Goal: Task Accomplishment & Management: Complete application form

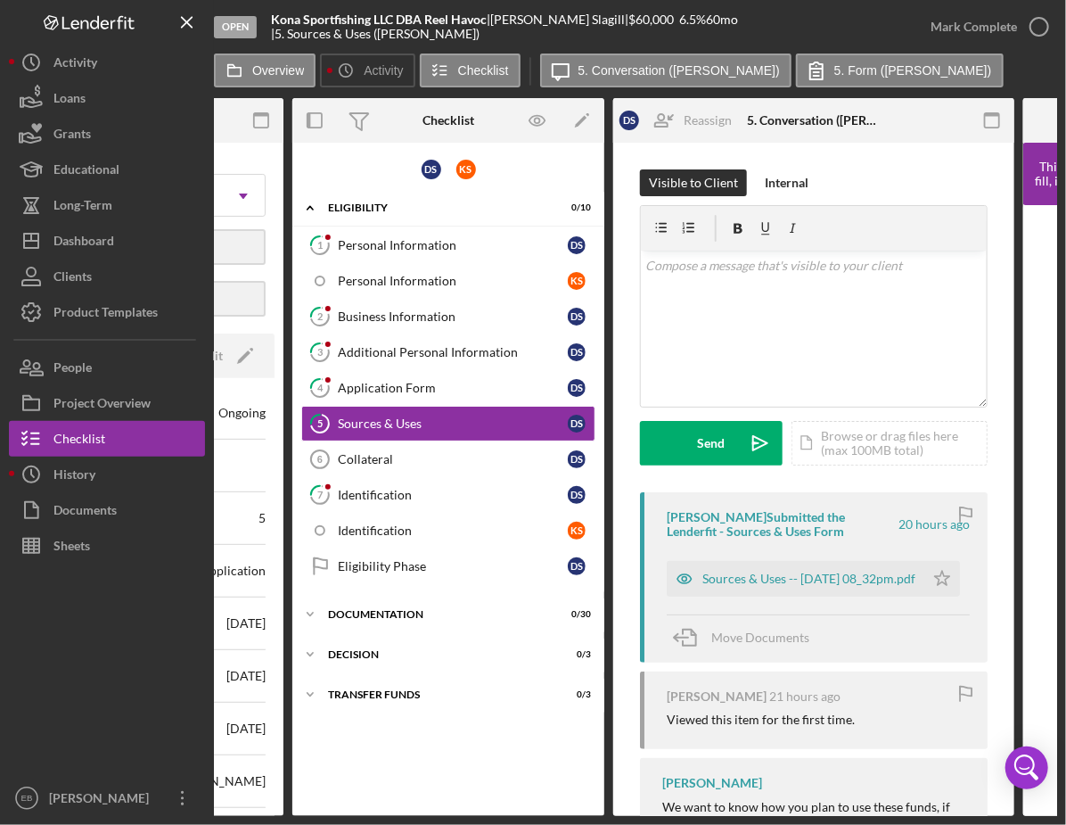
scroll to position [0, 389]
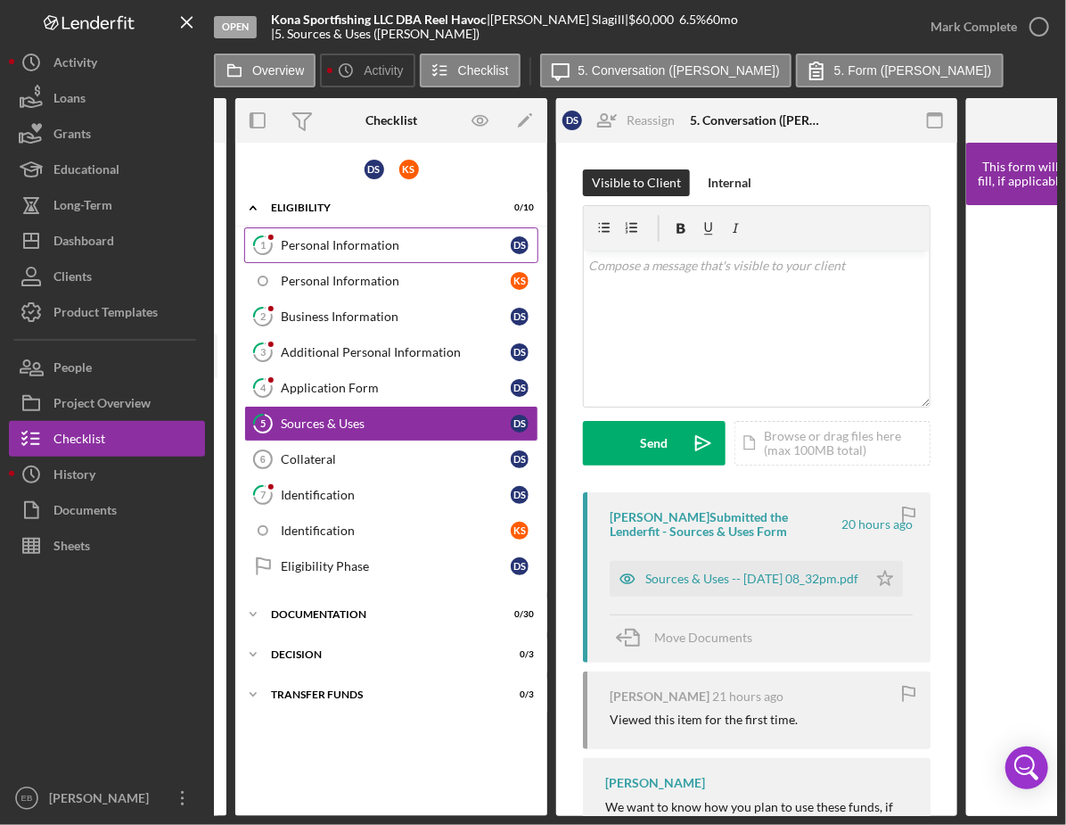
click at [385, 251] on div "Personal Information" at bounding box center [396, 245] width 230 height 14
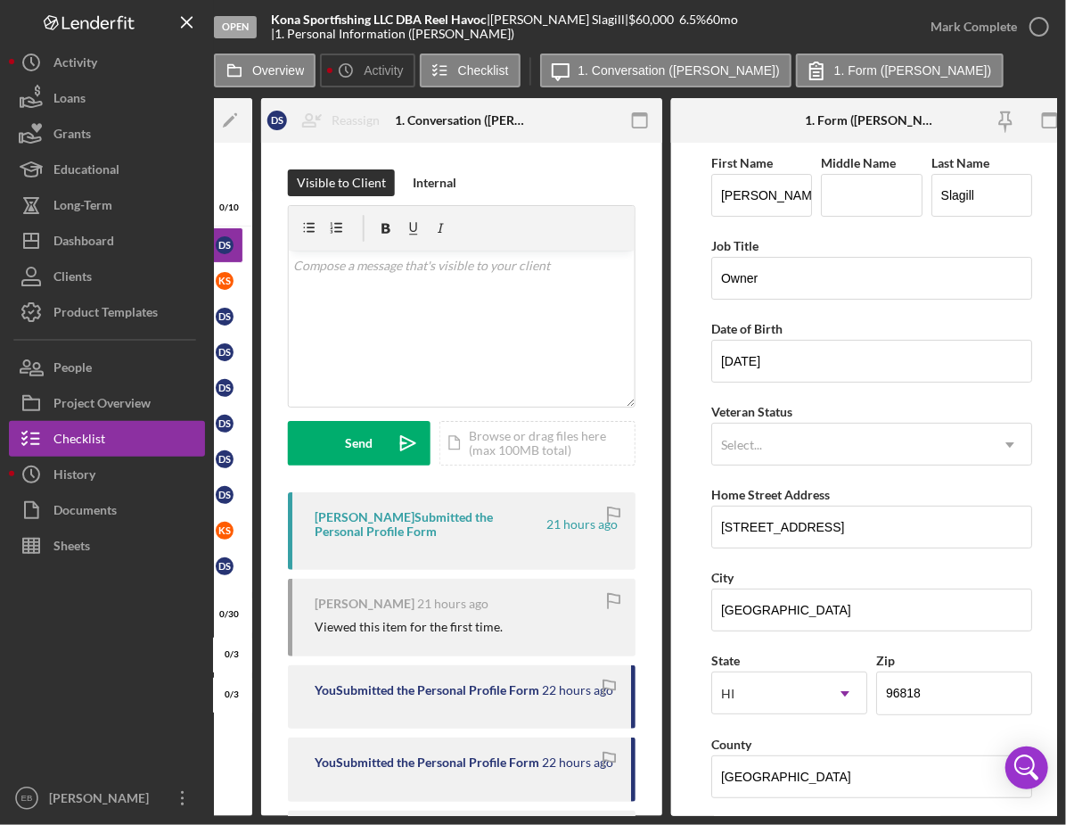
scroll to position [0, 699]
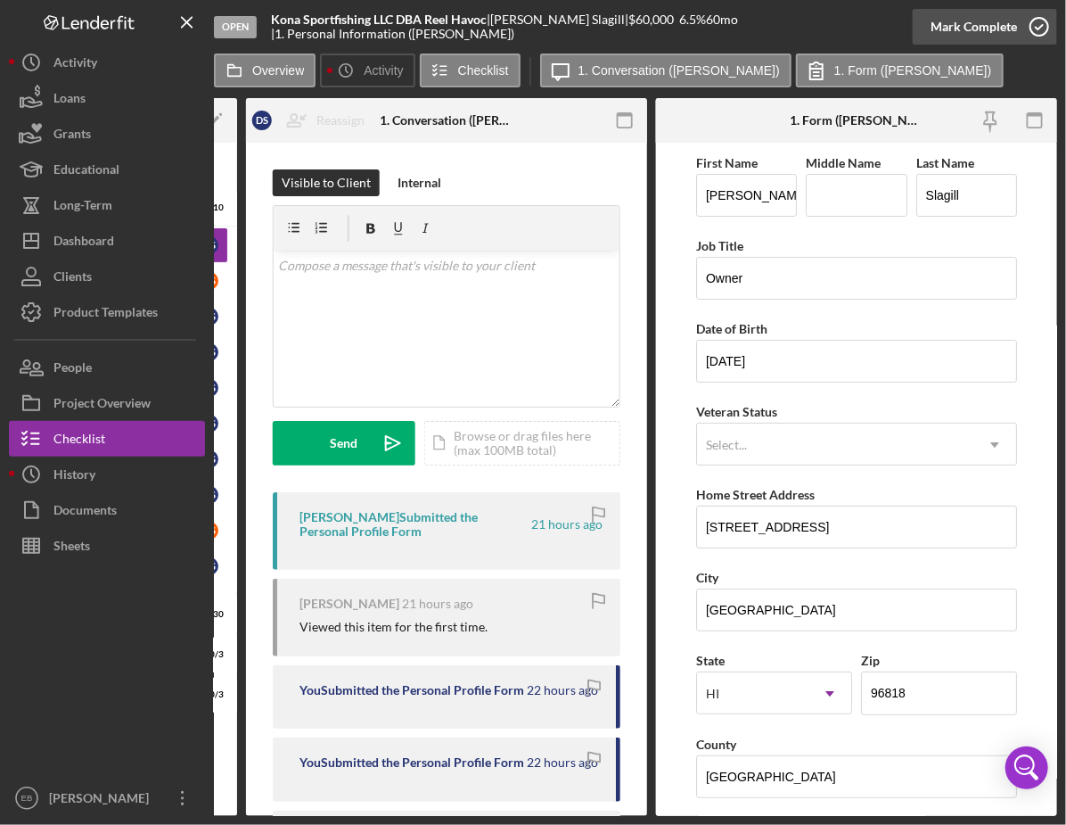
click at [944, 21] on icon "button" at bounding box center [1039, 26] width 45 height 45
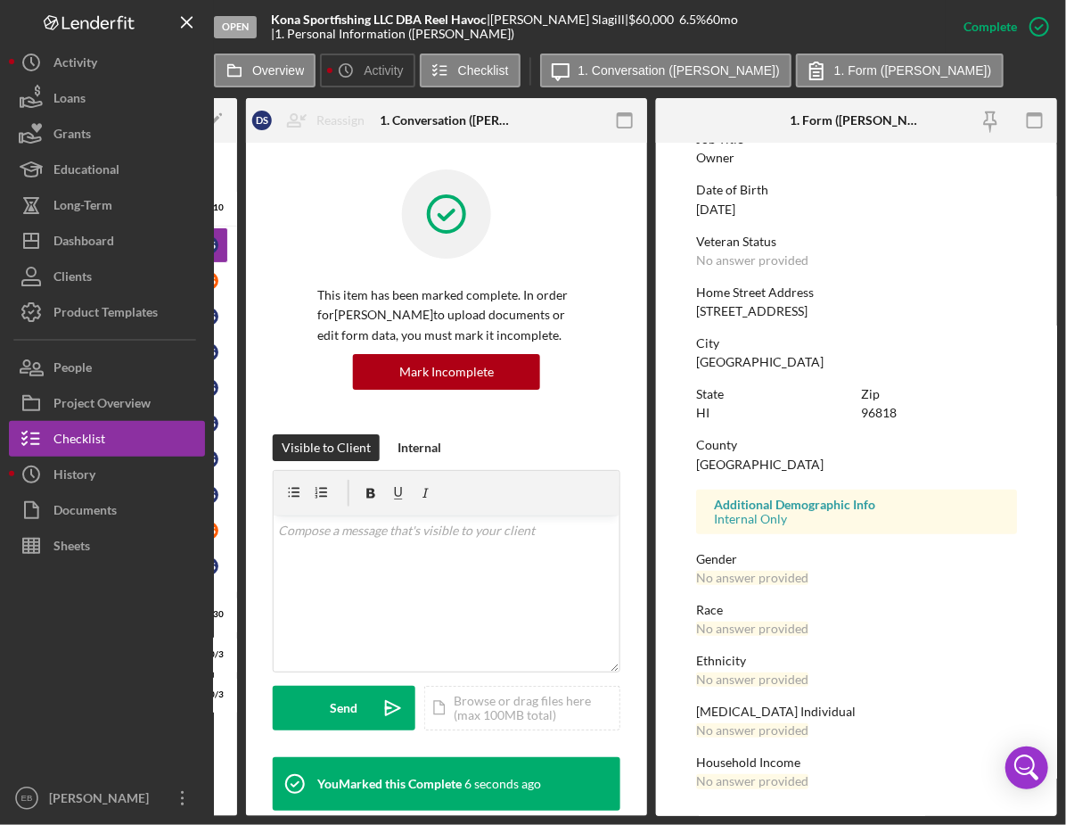
scroll to position [0, 0]
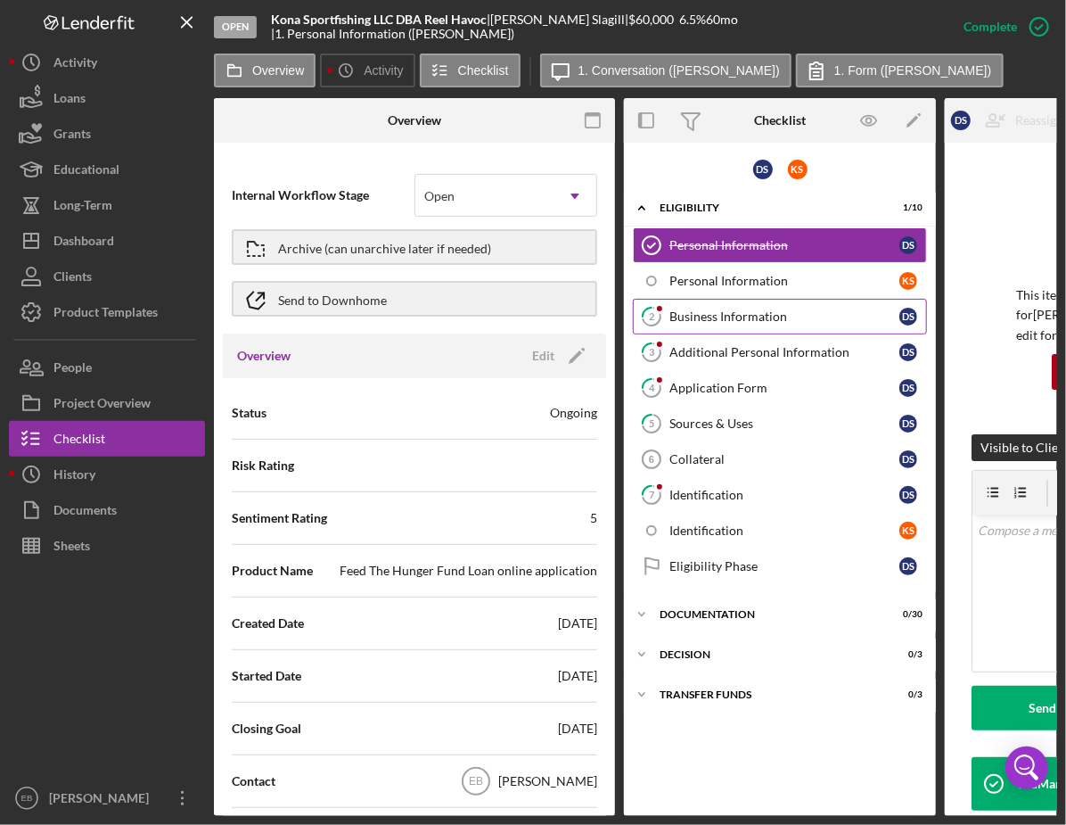
click at [732, 326] on link "2 Business Information D S" at bounding box center [780, 317] width 294 height 36
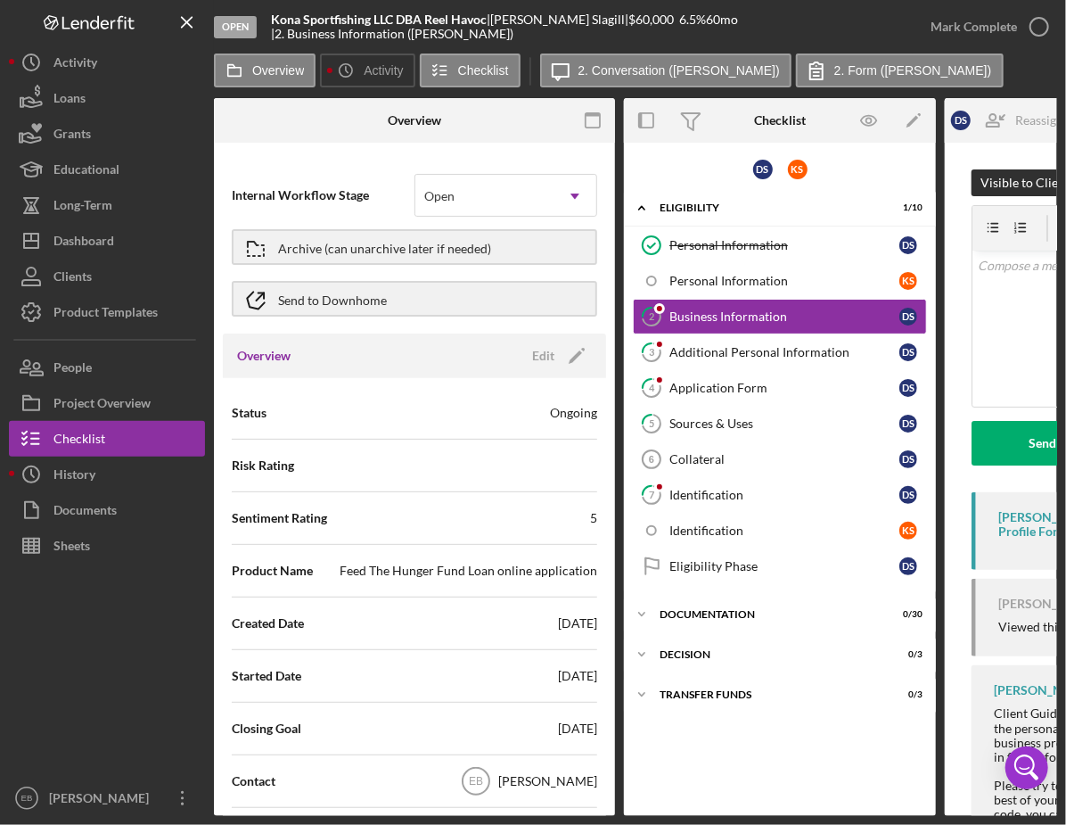
scroll to position [0, 699]
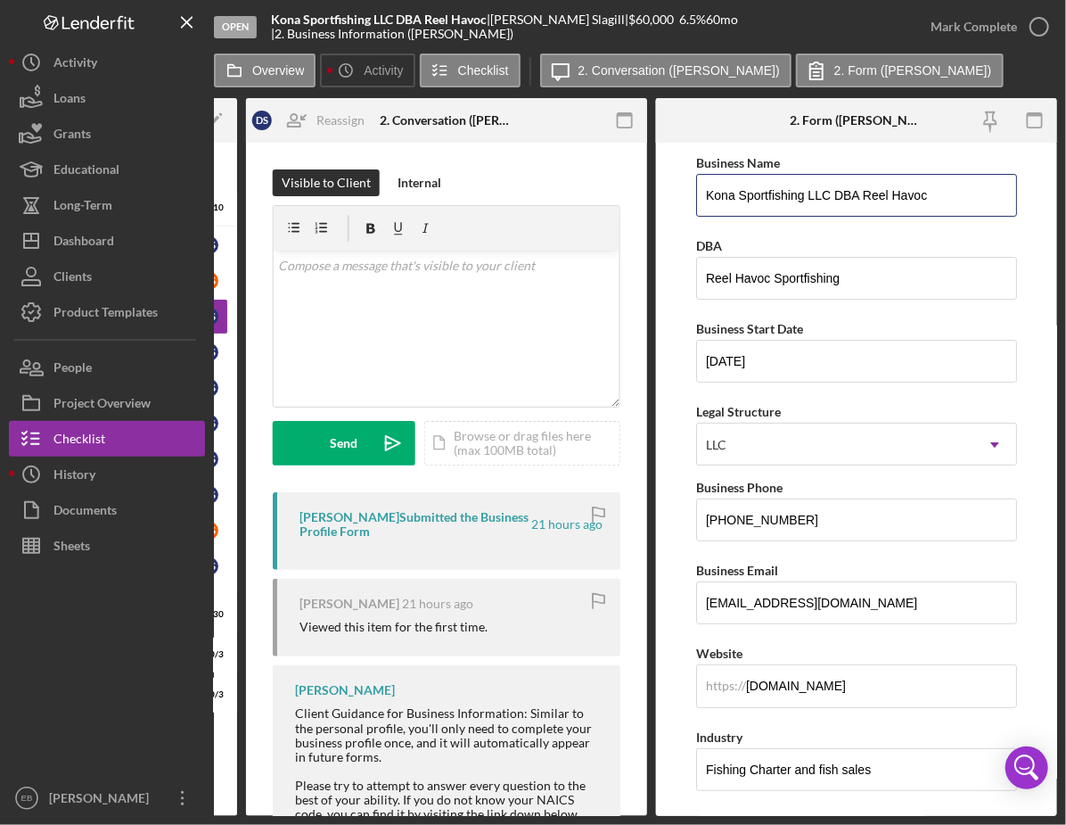
drag, startPoint x: 799, startPoint y: 195, endPoint x: 682, endPoint y: 198, distance: 116.8
click at [682, 198] on form "Business Name Kona Sportfishing LLC DBA Reel Havoc DBA Reel Havoc Sportfishing …" at bounding box center [856, 479] width 401 height 673
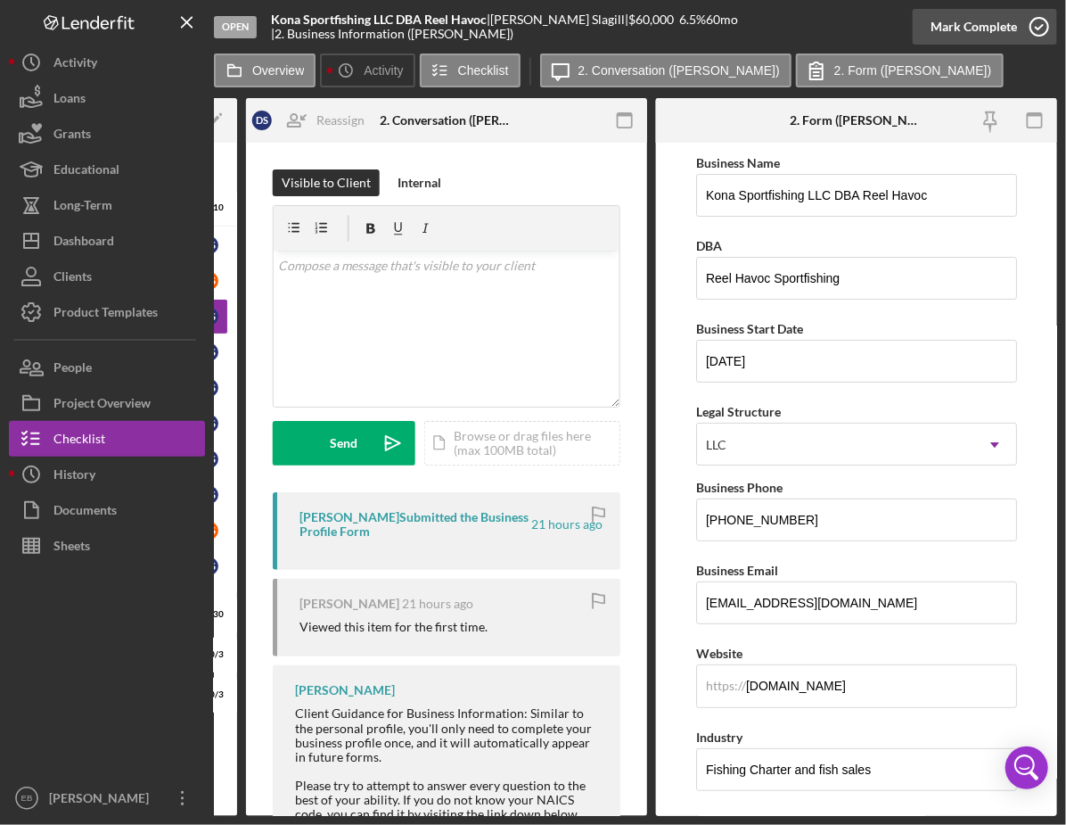
click at [944, 24] on icon "button" at bounding box center [1039, 26] width 45 height 45
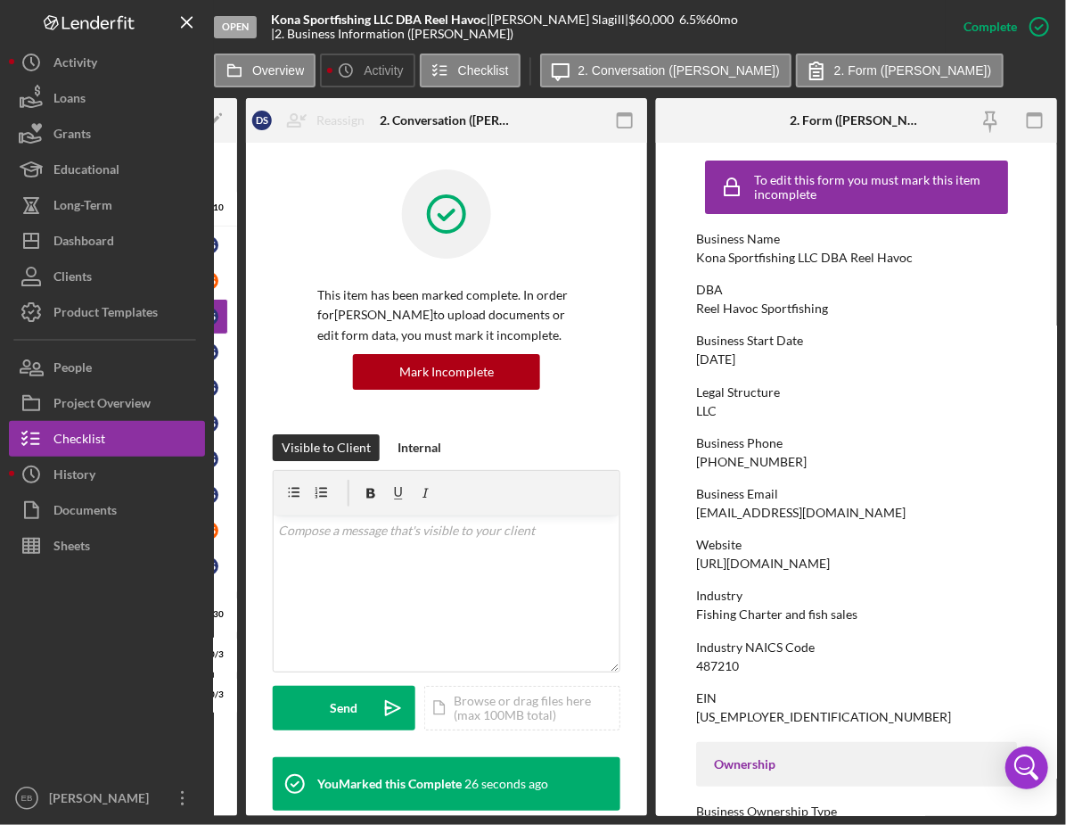
click at [910, 285] on div "DBA" at bounding box center [856, 290] width 321 height 14
click at [944, 295] on div "DBA" at bounding box center [856, 290] width 321 height 14
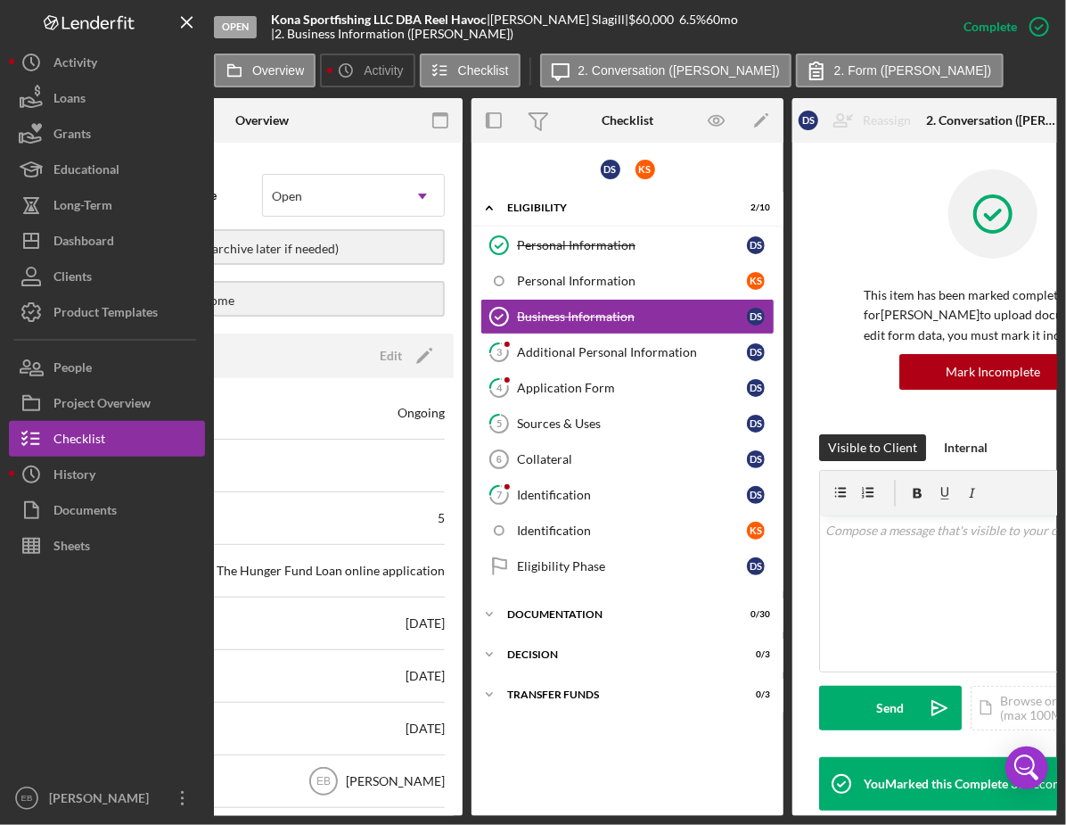
scroll to position [0, 157]
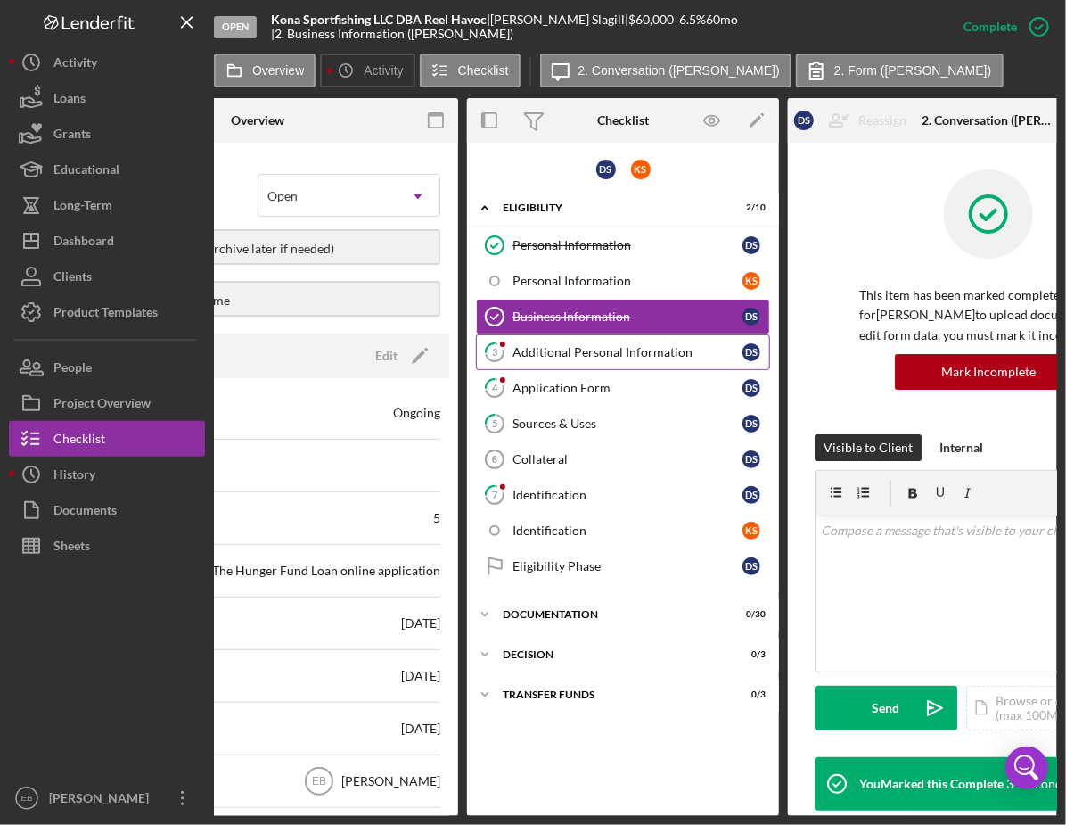
click at [609, 362] on link "3 Additional Personal Information D S" at bounding box center [623, 352] width 294 height 36
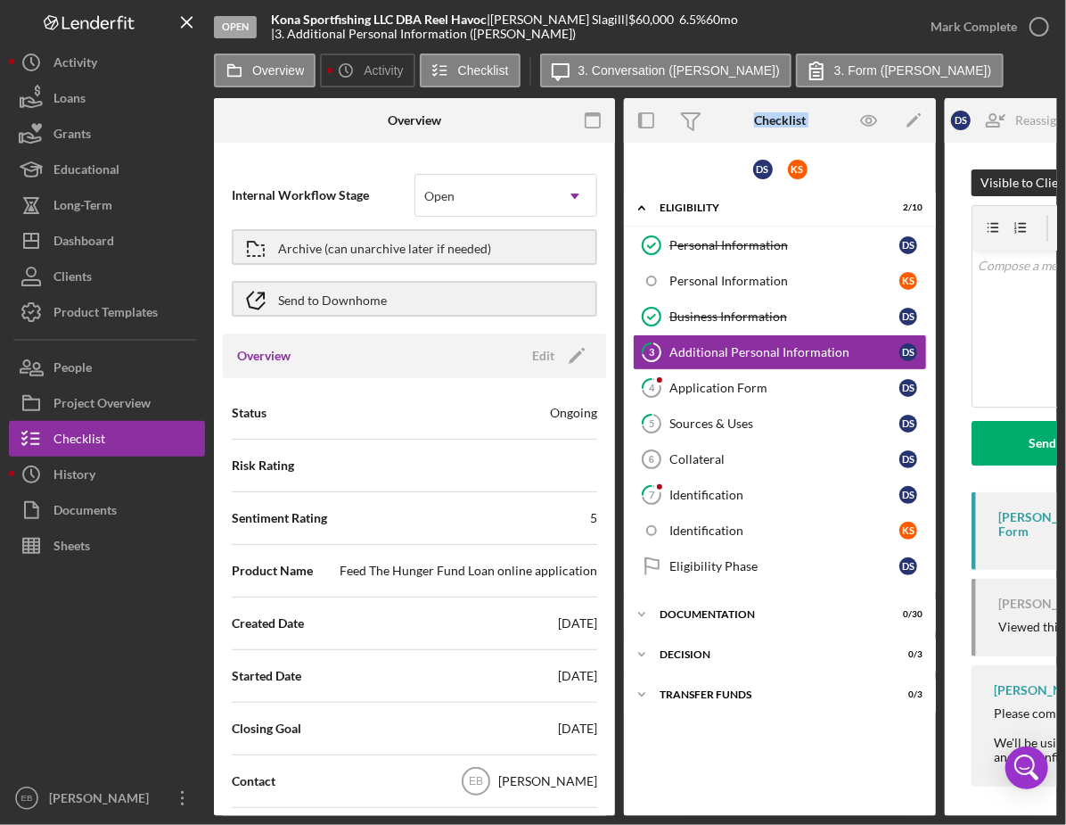
drag, startPoint x: 585, startPoint y: 816, endPoint x: 648, endPoint y: 816, distance: 63.3
click at [648, 816] on div "Open Kona Sportfishing LLC DBA Reel Havoc | [PERSON_NAME] | $60,000 $60,000 6.5…" at bounding box center [533, 412] width 1066 height 825
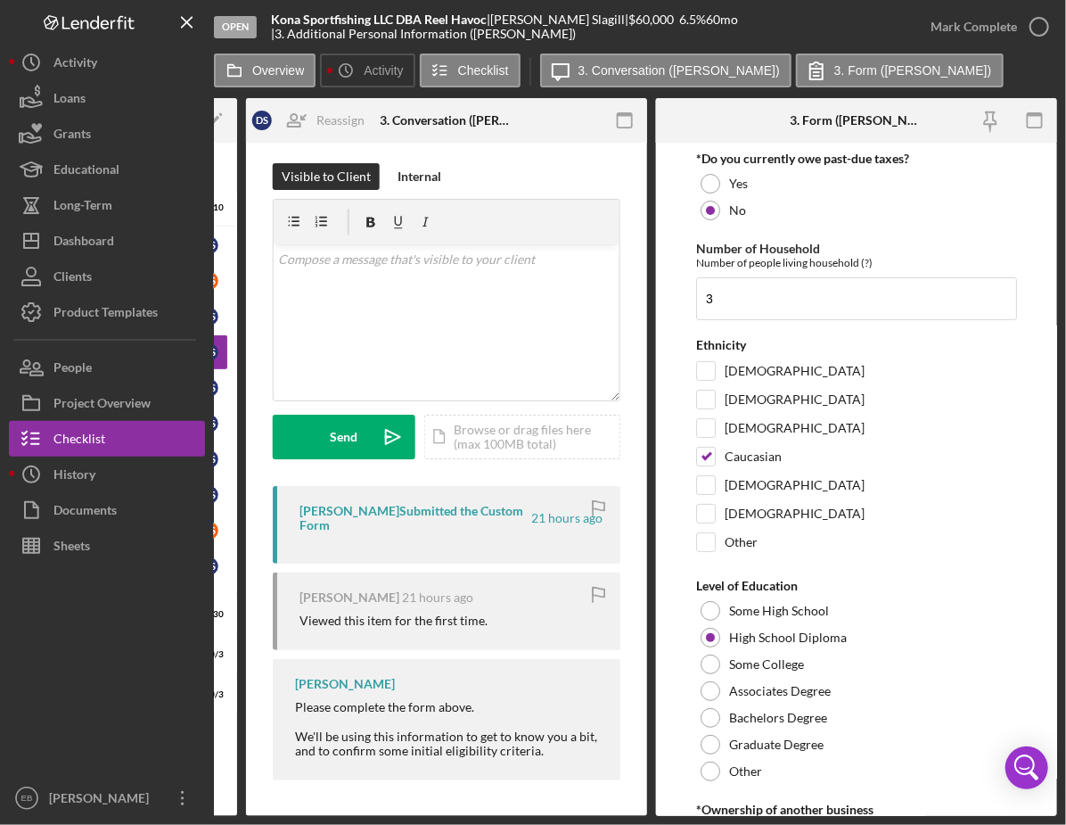
scroll to position [11, 0]
click at [944, 22] on icon "button" at bounding box center [1039, 26] width 45 height 45
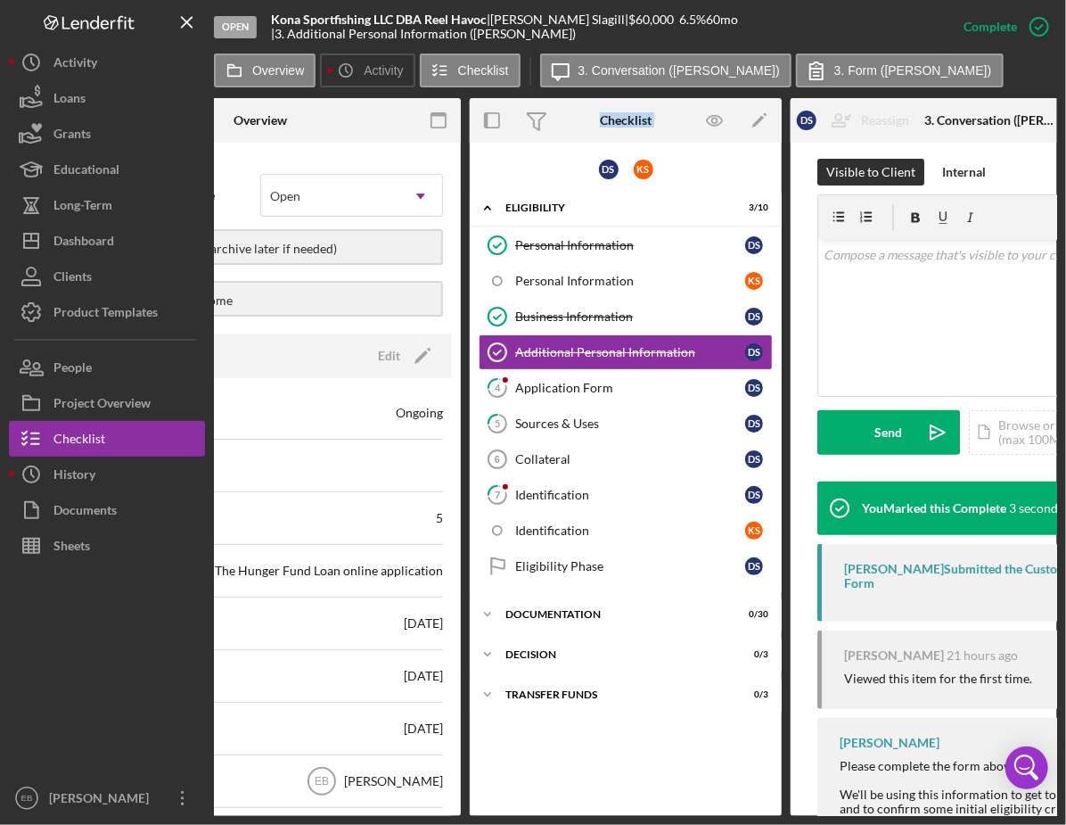
scroll to position [0, 143]
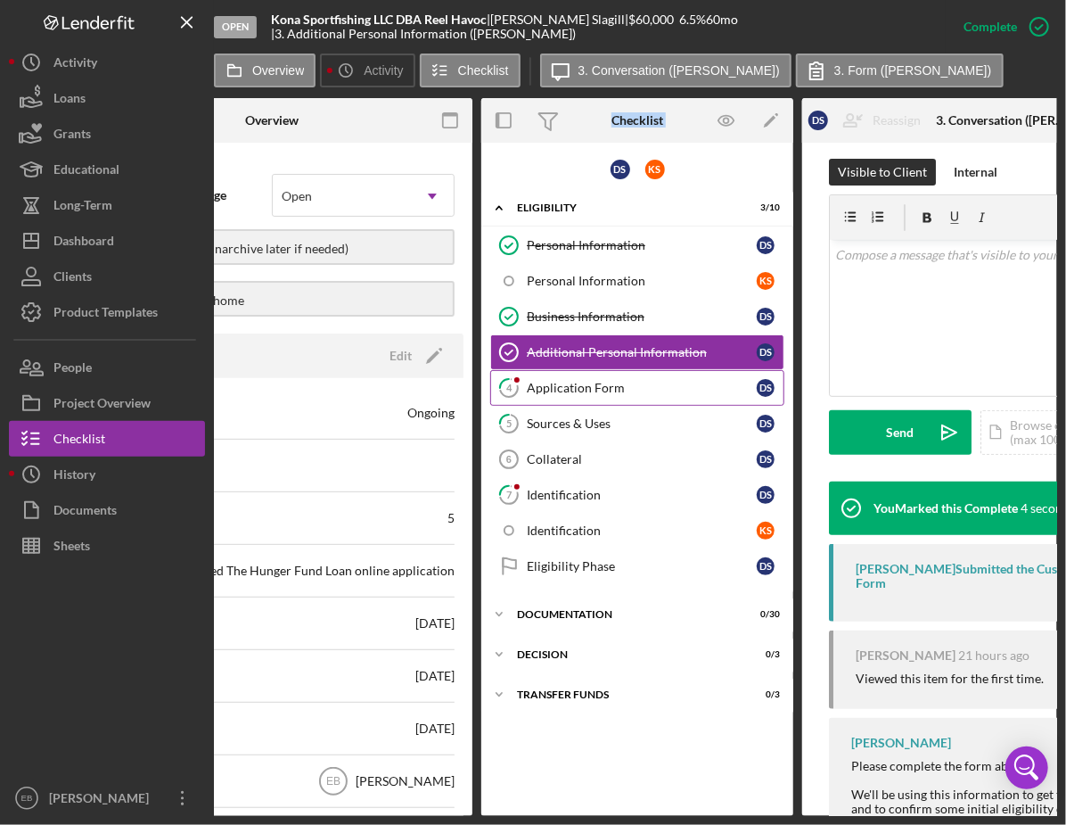
click at [662, 393] on link "4 Application Form D S" at bounding box center [637, 388] width 294 height 36
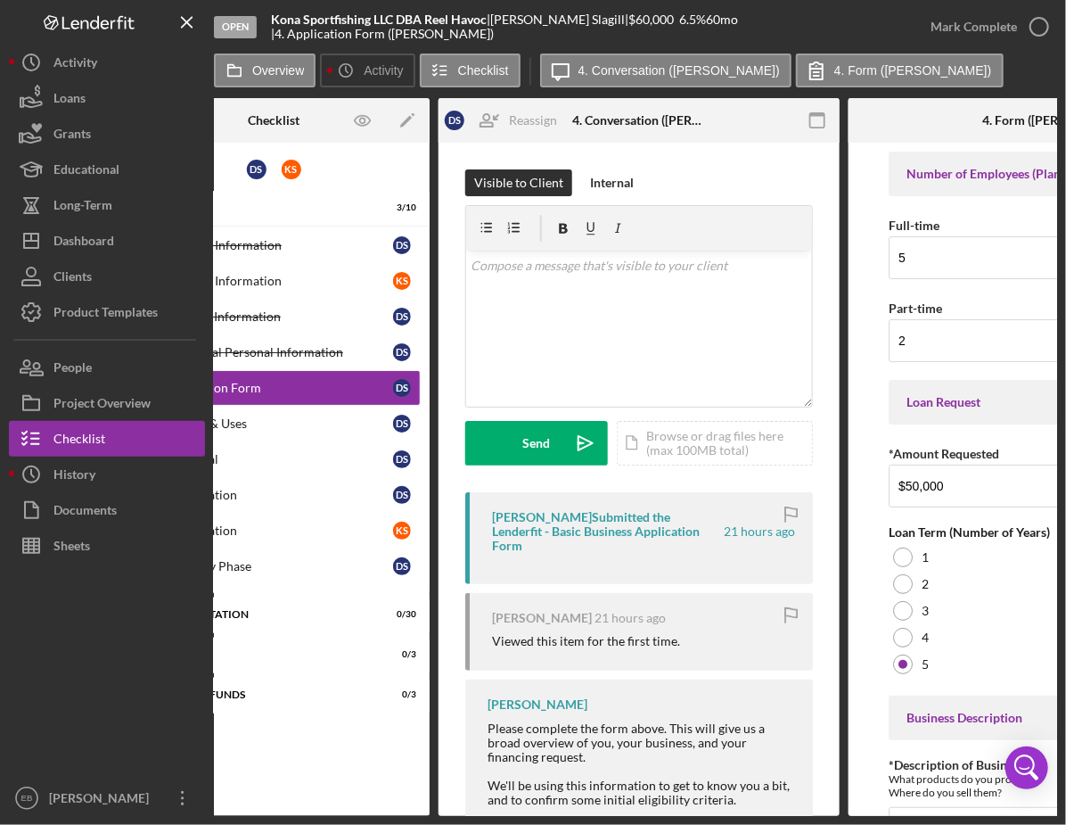
scroll to position [0, 699]
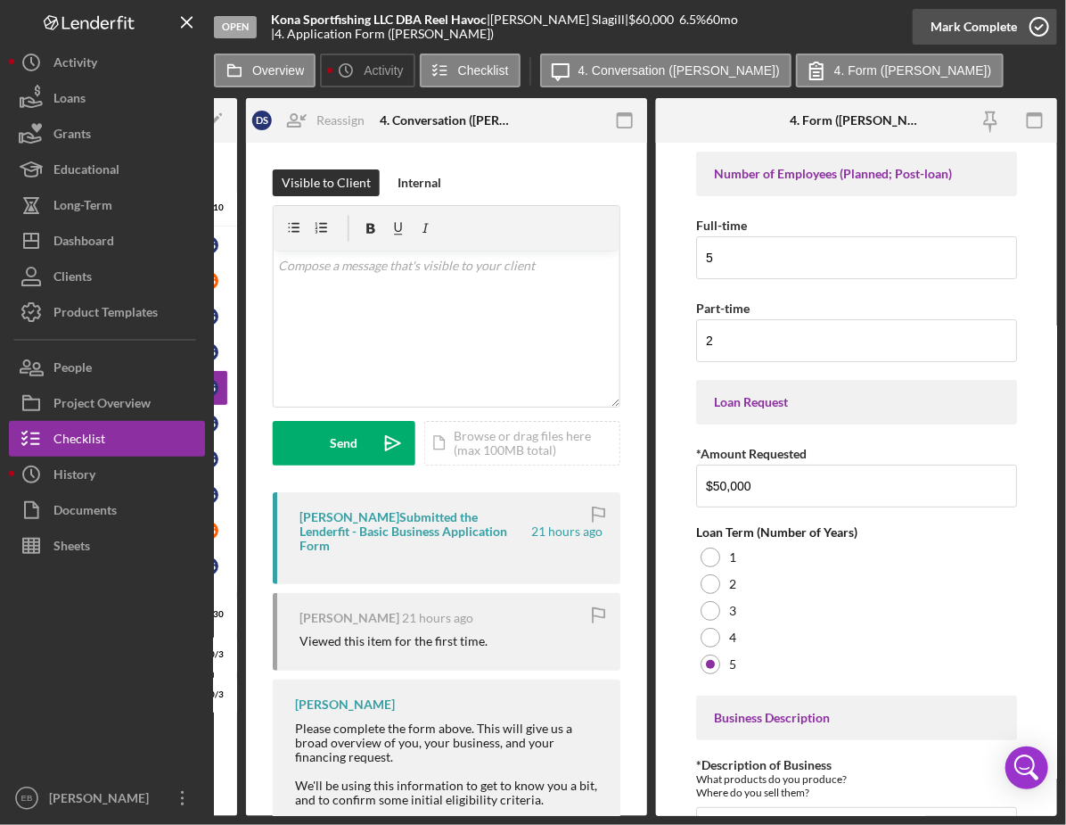
click at [944, 26] on icon "button" at bounding box center [1039, 26] width 45 height 45
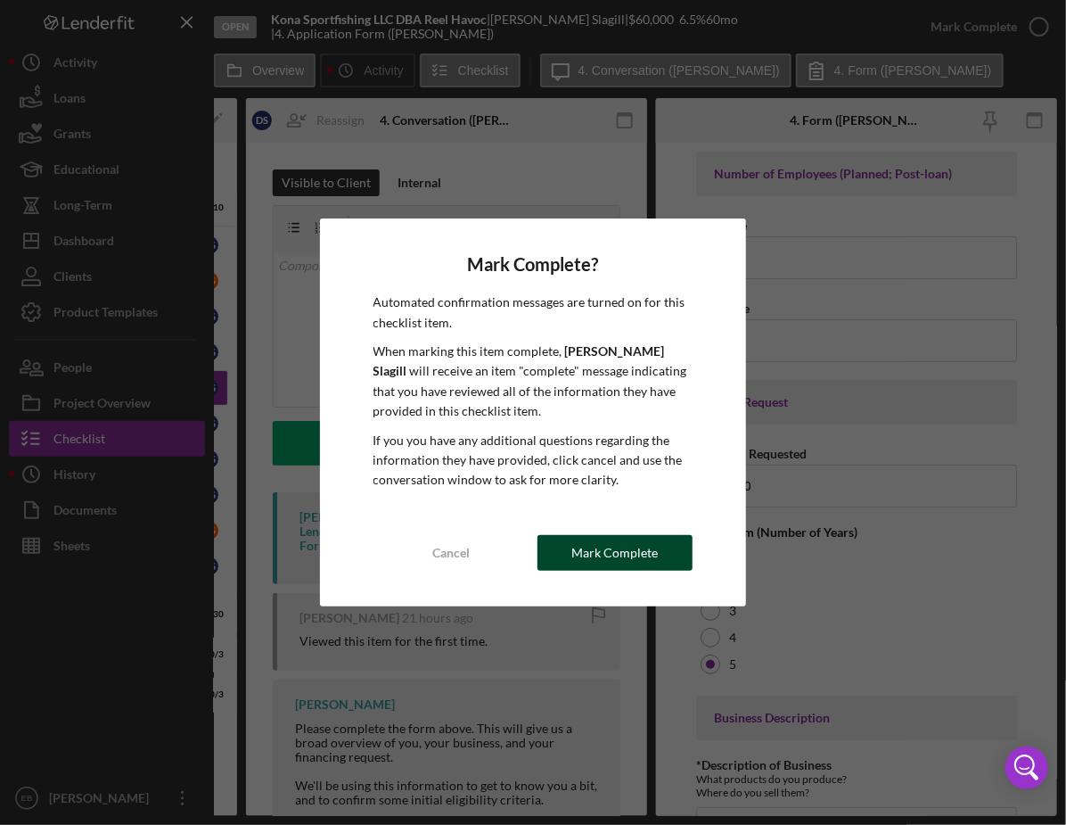
click at [637, 551] on div "Mark Complete" at bounding box center [615, 553] width 86 height 36
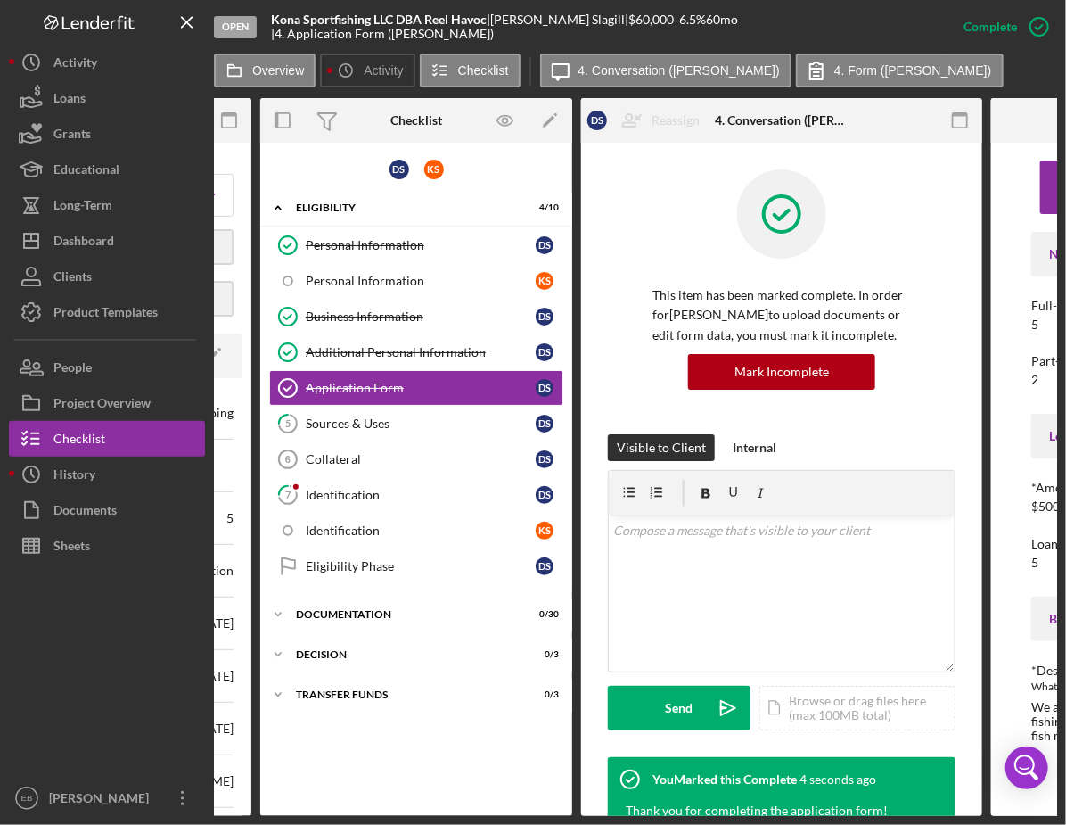
scroll to position [0, 92]
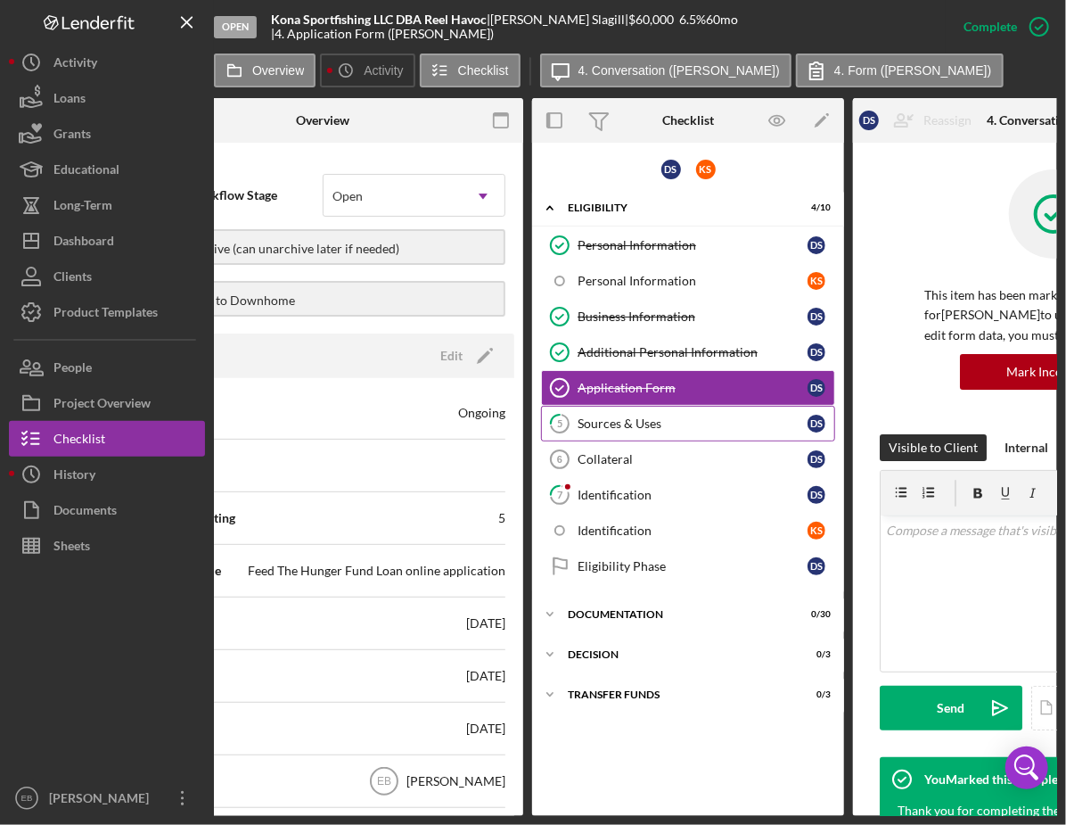
click at [625, 422] on div "Sources & Uses" at bounding box center [693, 423] width 230 height 14
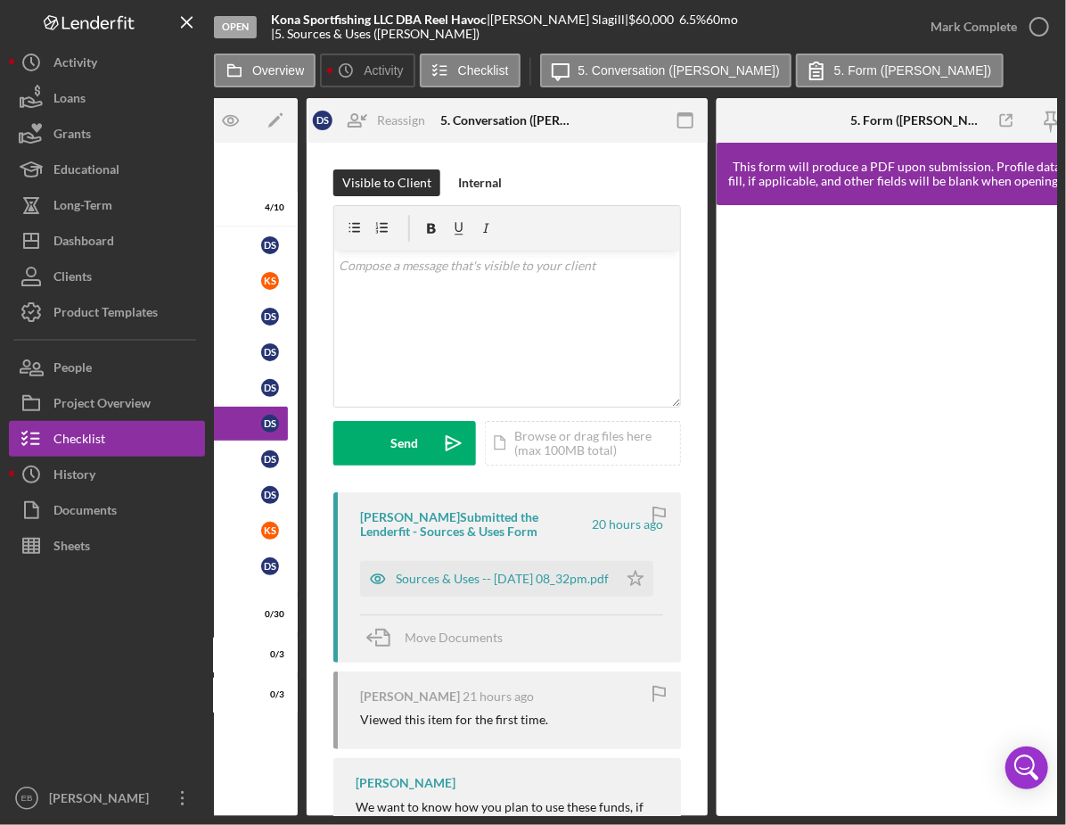
scroll to position [0, 641]
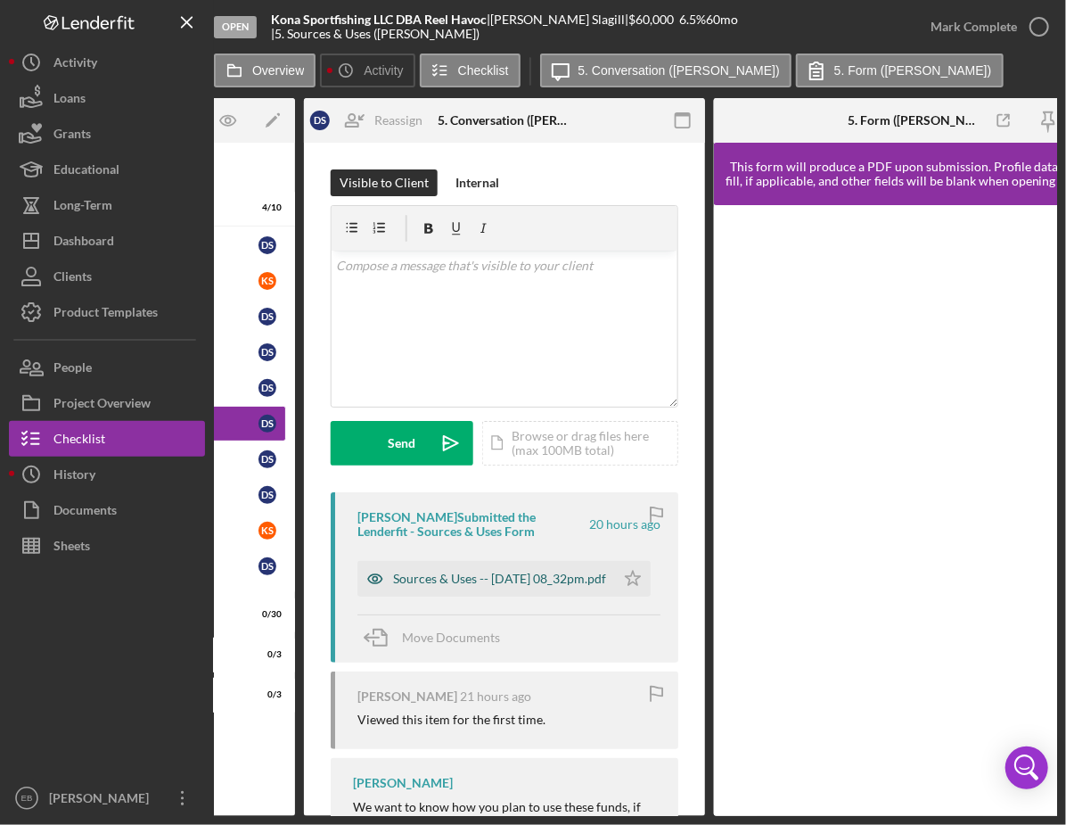
click at [509, 582] on div "Sources & Uses -- [DATE] 08_32pm.pdf" at bounding box center [499, 578] width 213 height 14
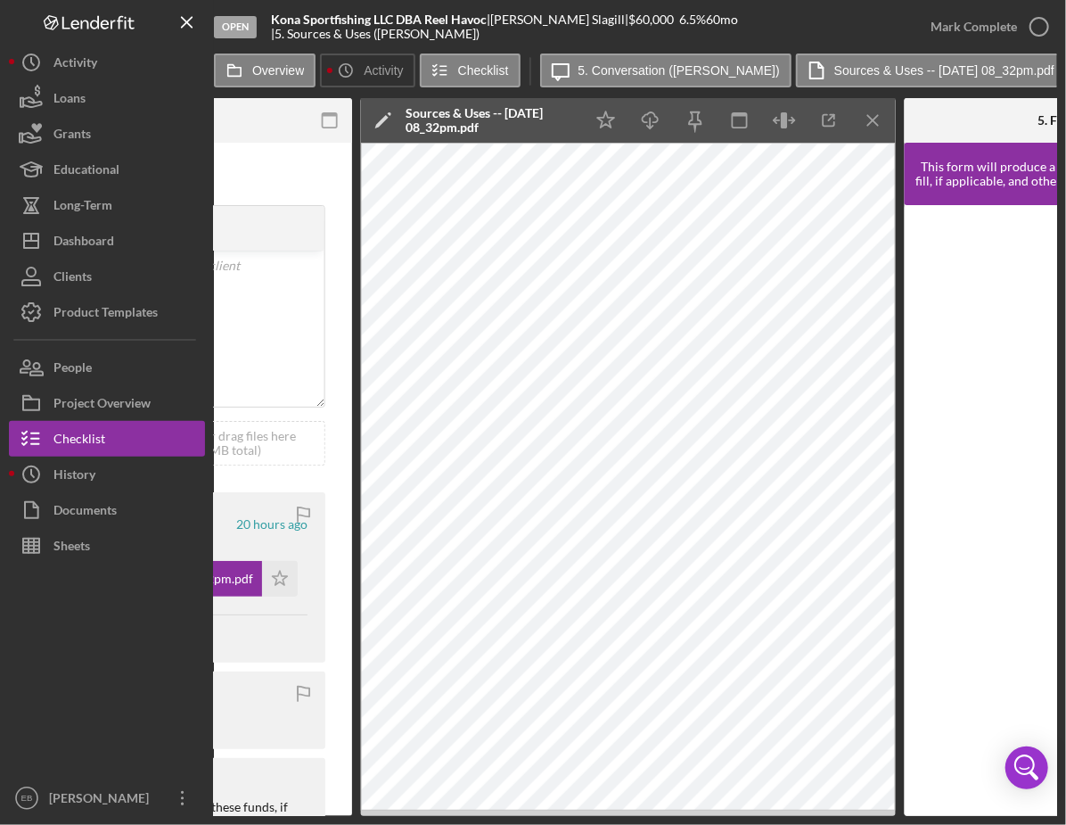
scroll to position [0, 1037]
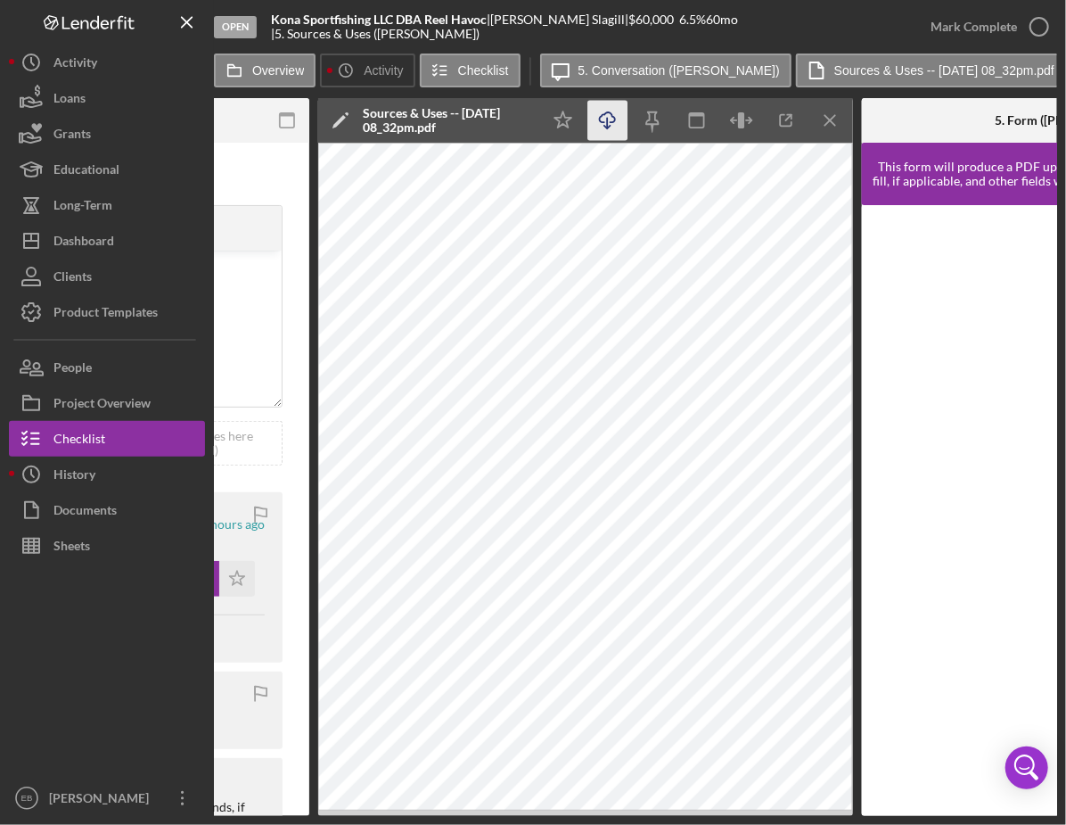
click at [625, 121] on icon "Icon/Download" at bounding box center [608, 121] width 40 height 40
click at [944, 24] on icon "button" at bounding box center [1039, 26] width 45 height 45
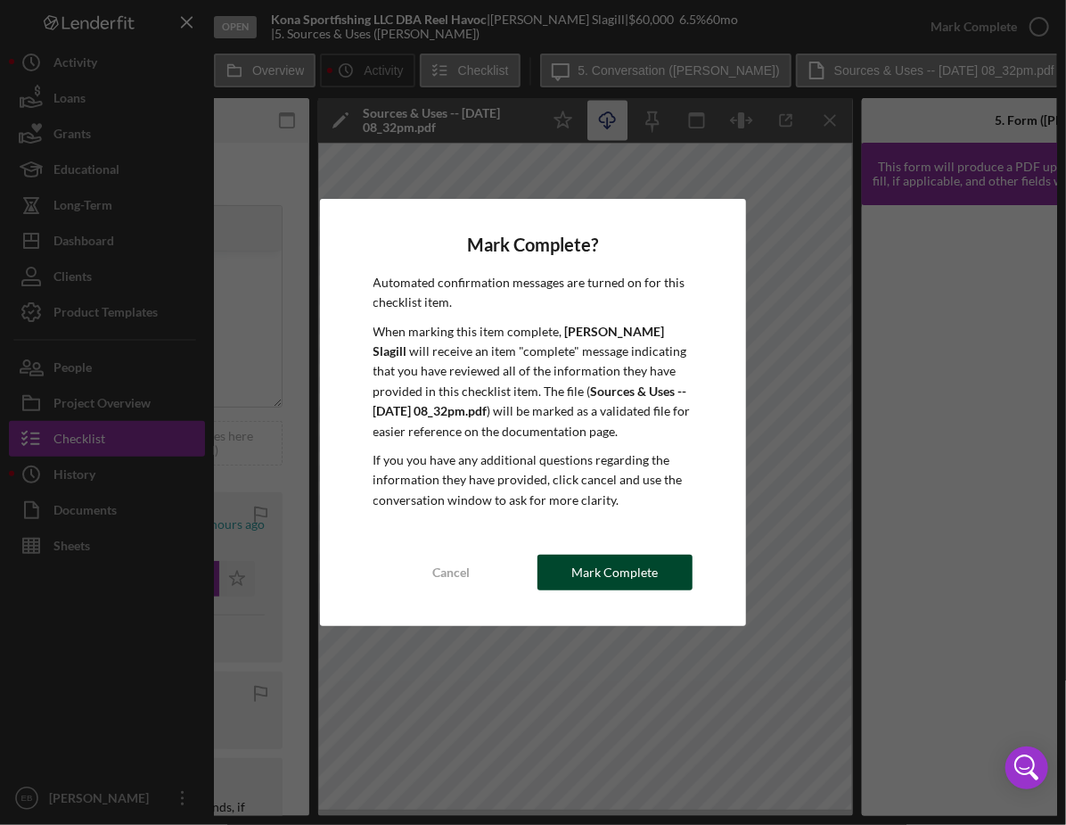
click at [648, 563] on div "Mark Complete" at bounding box center [615, 573] width 86 height 36
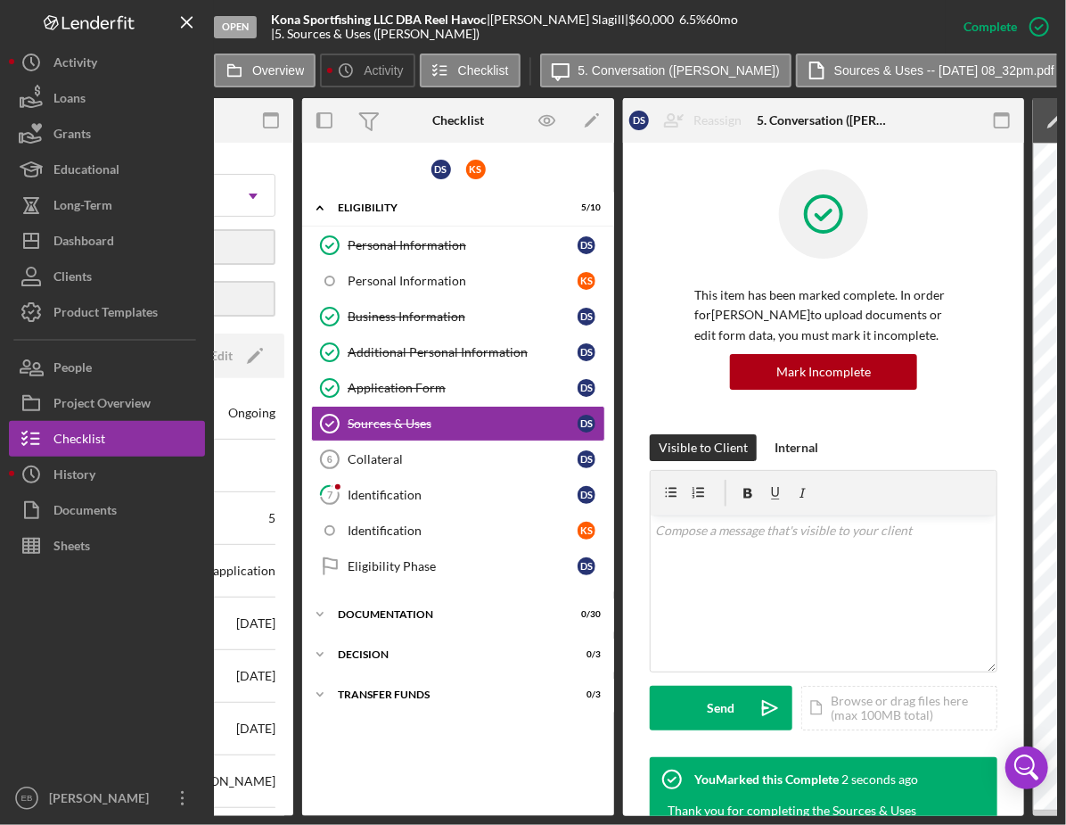
scroll to position [0, 310]
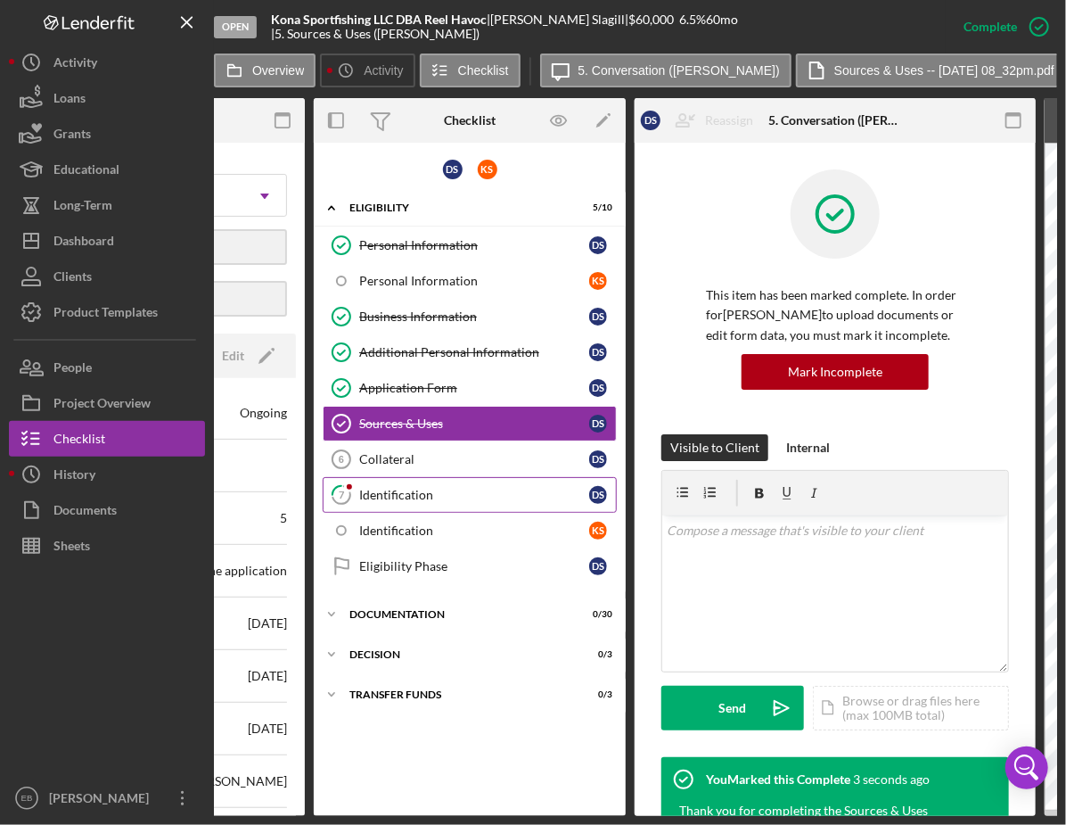
click at [435, 490] on div "Identification" at bounding box center [474, 495] width 230 height 14
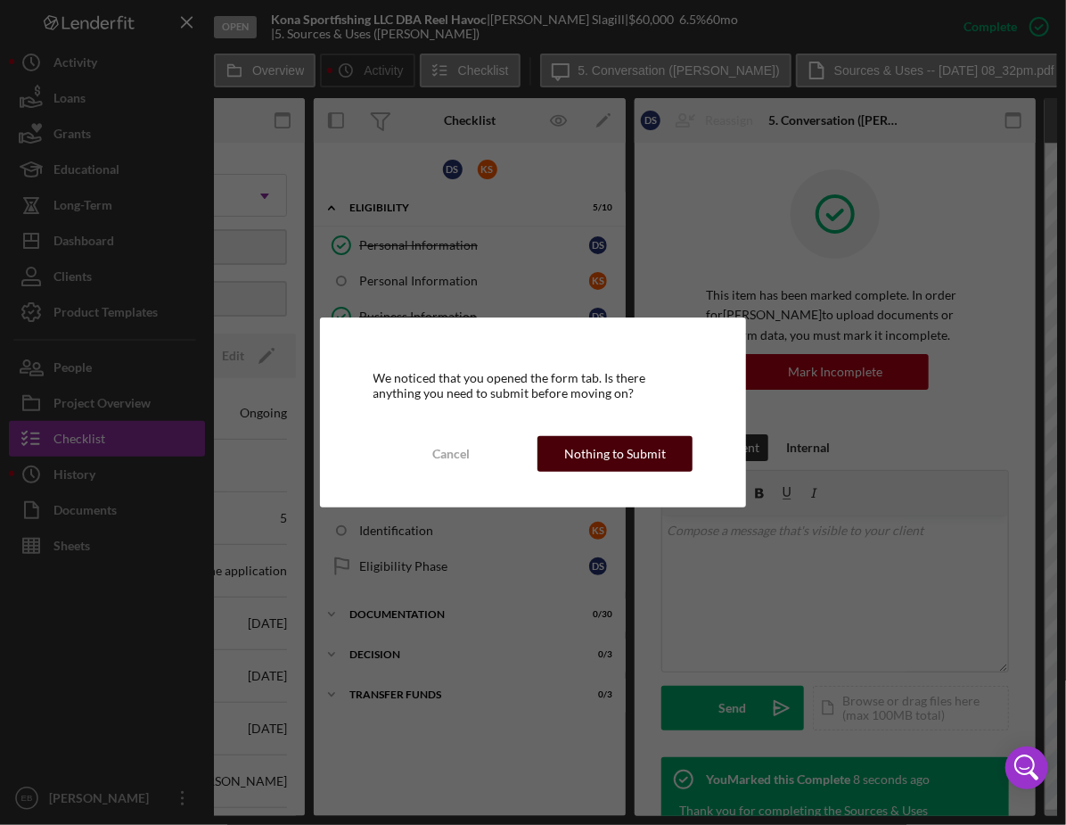
click at [560, 452] on button "Nothing to Submit" at bounding box center [615, 454] width 155 height 36
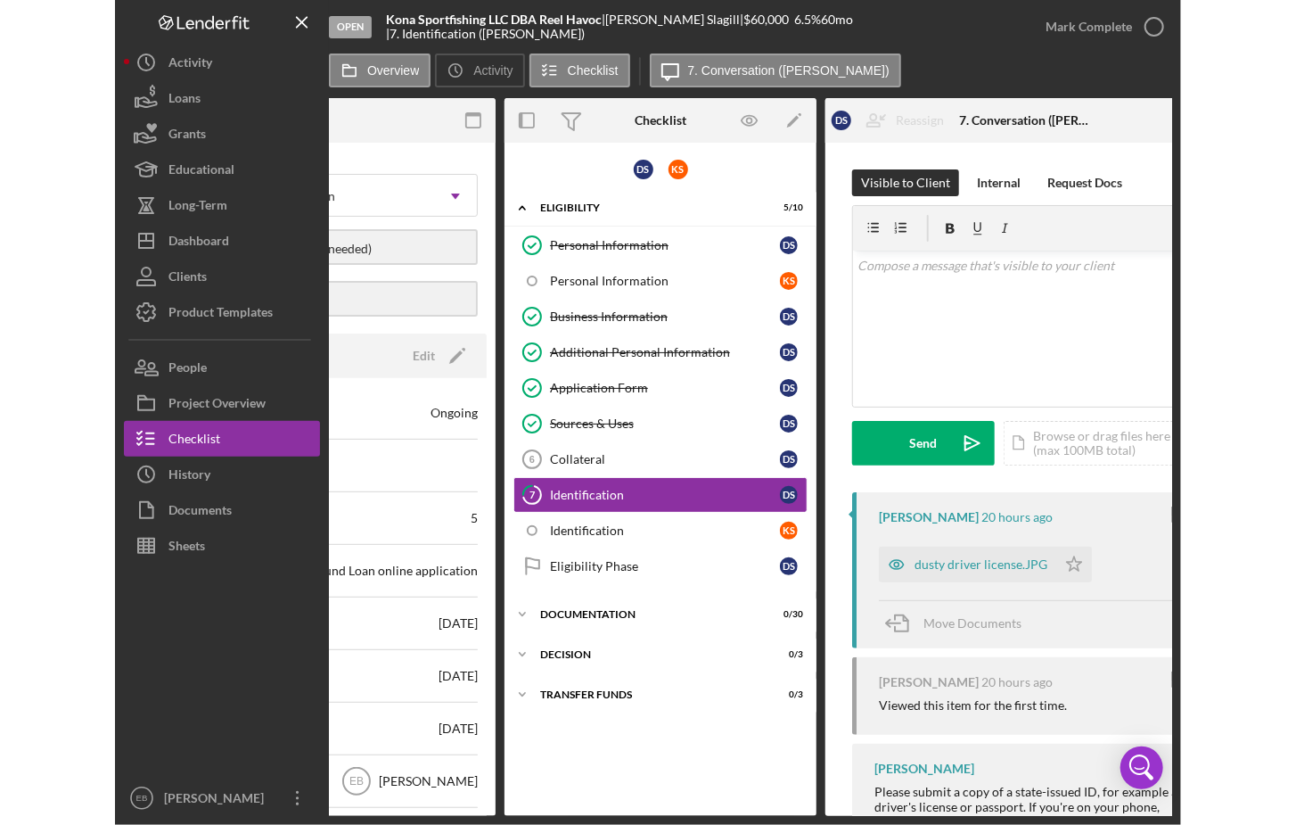
scroll to position [0, 288]
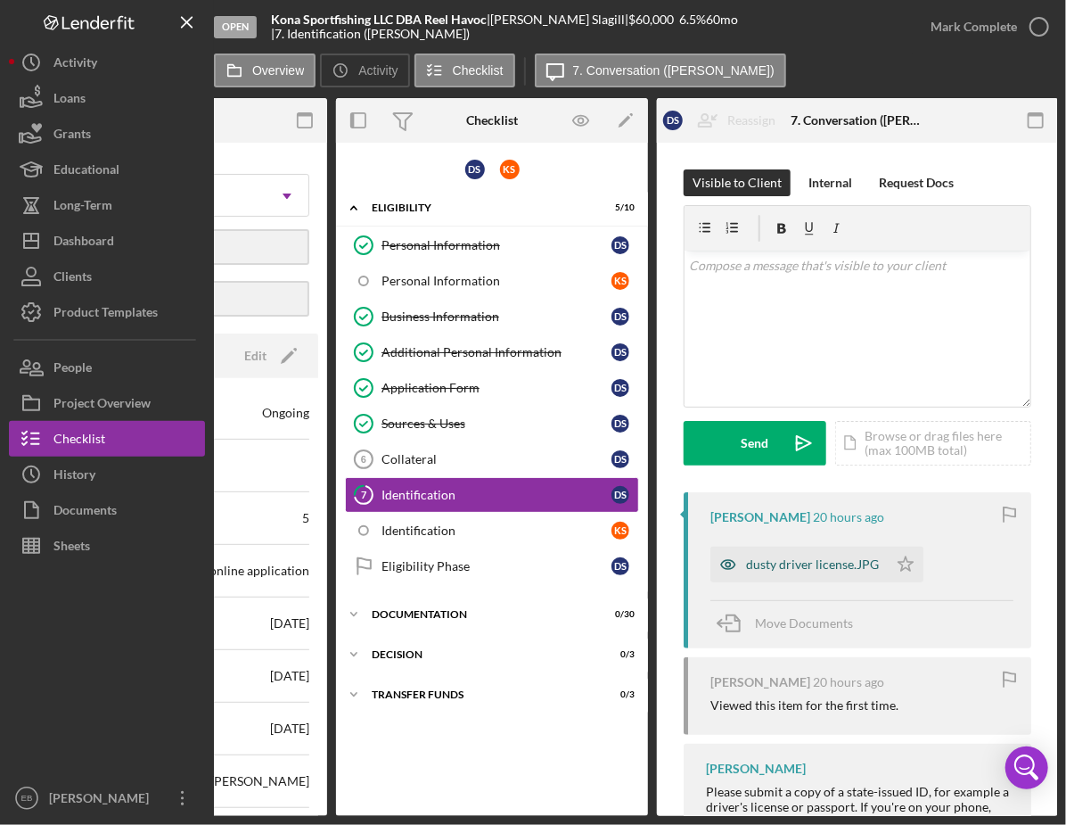
click at [792, 563] on div "dusty driver license.JPG" at bounding box center [812, 564] width 133 height 14
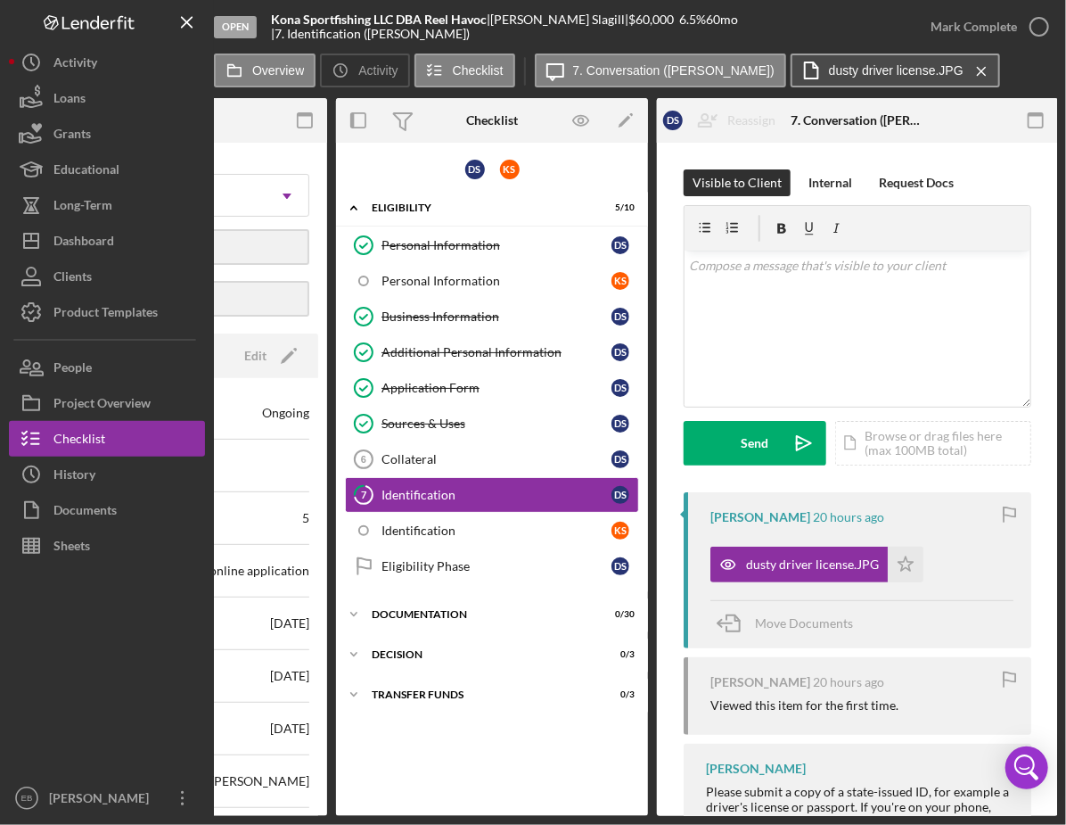
click at [829, 77] on label "dusty driver license.JPG" at bounding box center [896, 70] width 135 height 14
click at [824, 62] on button "dusty driver license.JPG Icon/Menu Close" at bounding box center [896, 70] width 210 height 34
drag, startPoint x: 809, startPoint y: 559, endPoint x: 982, endPoint y: 585, distance: 174.0
click at [944, 585] on div "[PERSON_NAME] 20 hours ago dusty driver license.JPG Icon/Star Move Documents" at bounding box center [858, 570] width 348 height 156
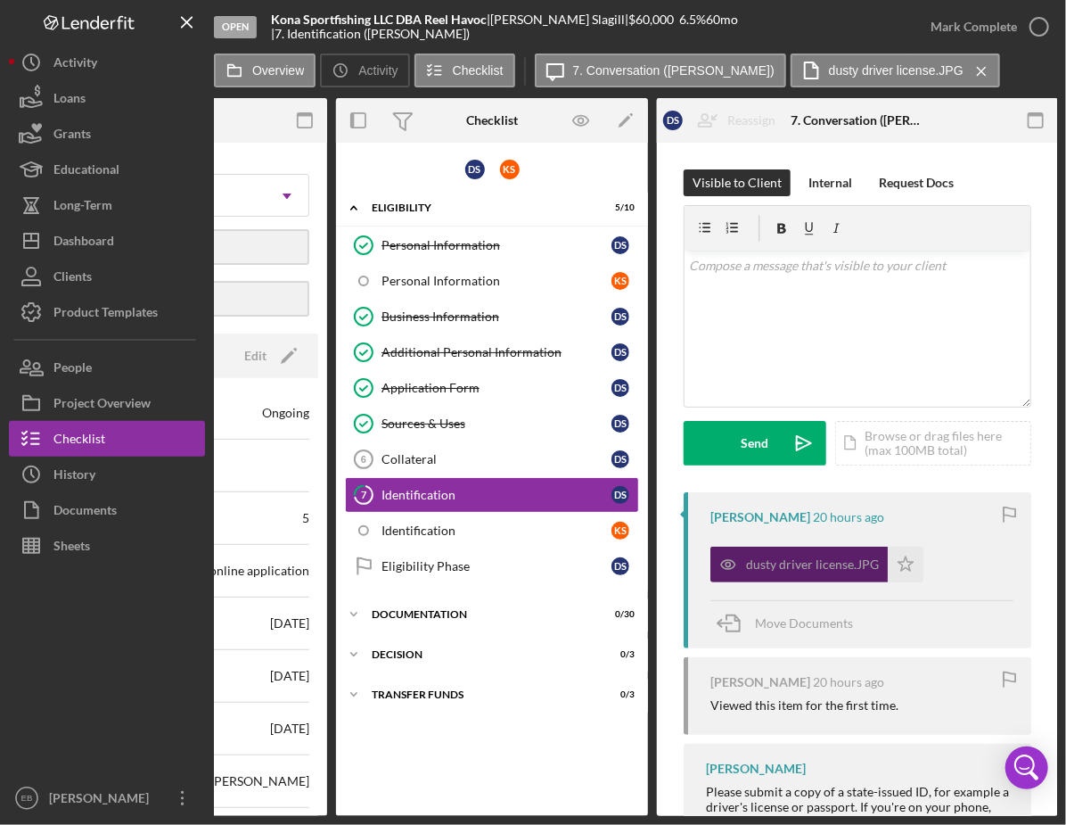
click at [778, 559] on div "dusty driver license.JPG" at bounding box center [812, 564] width 133 height 14
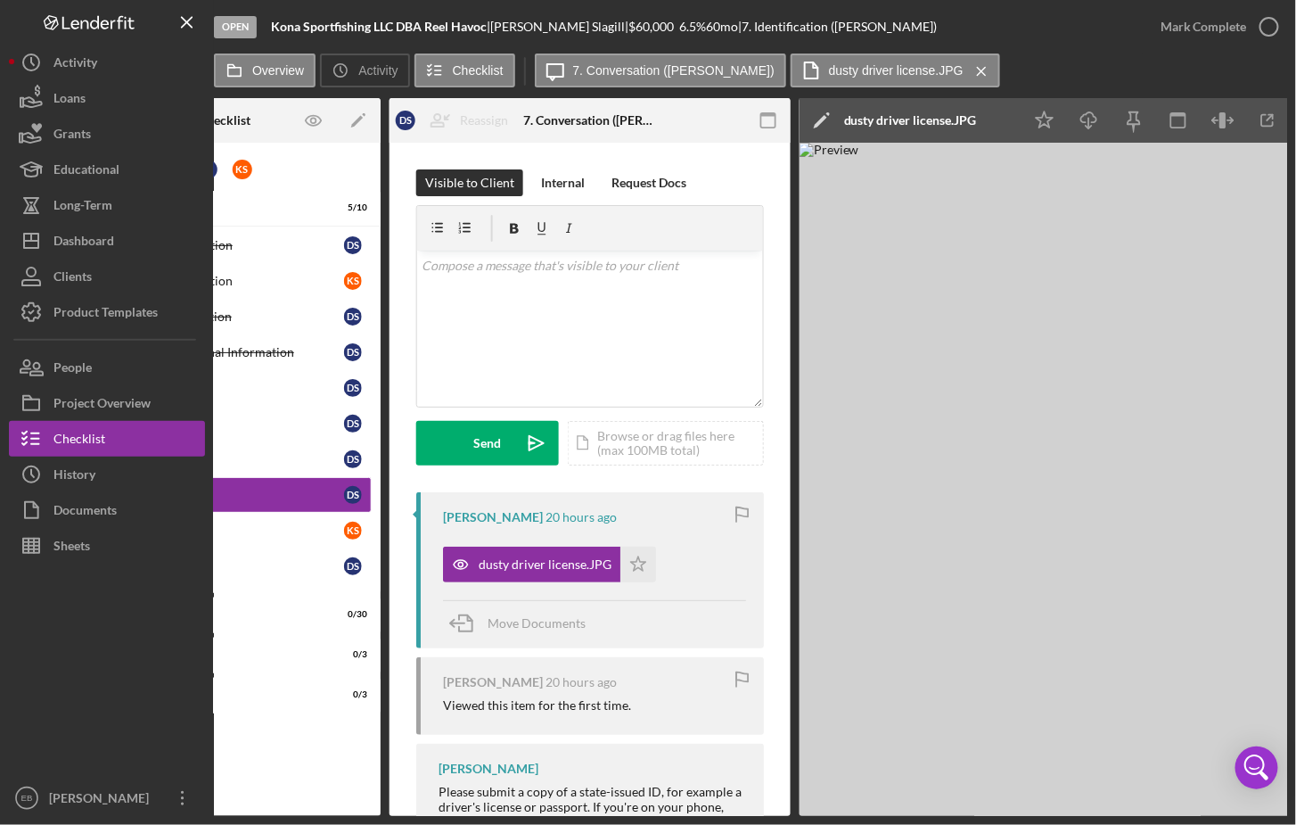
scroll to position [0, 602]
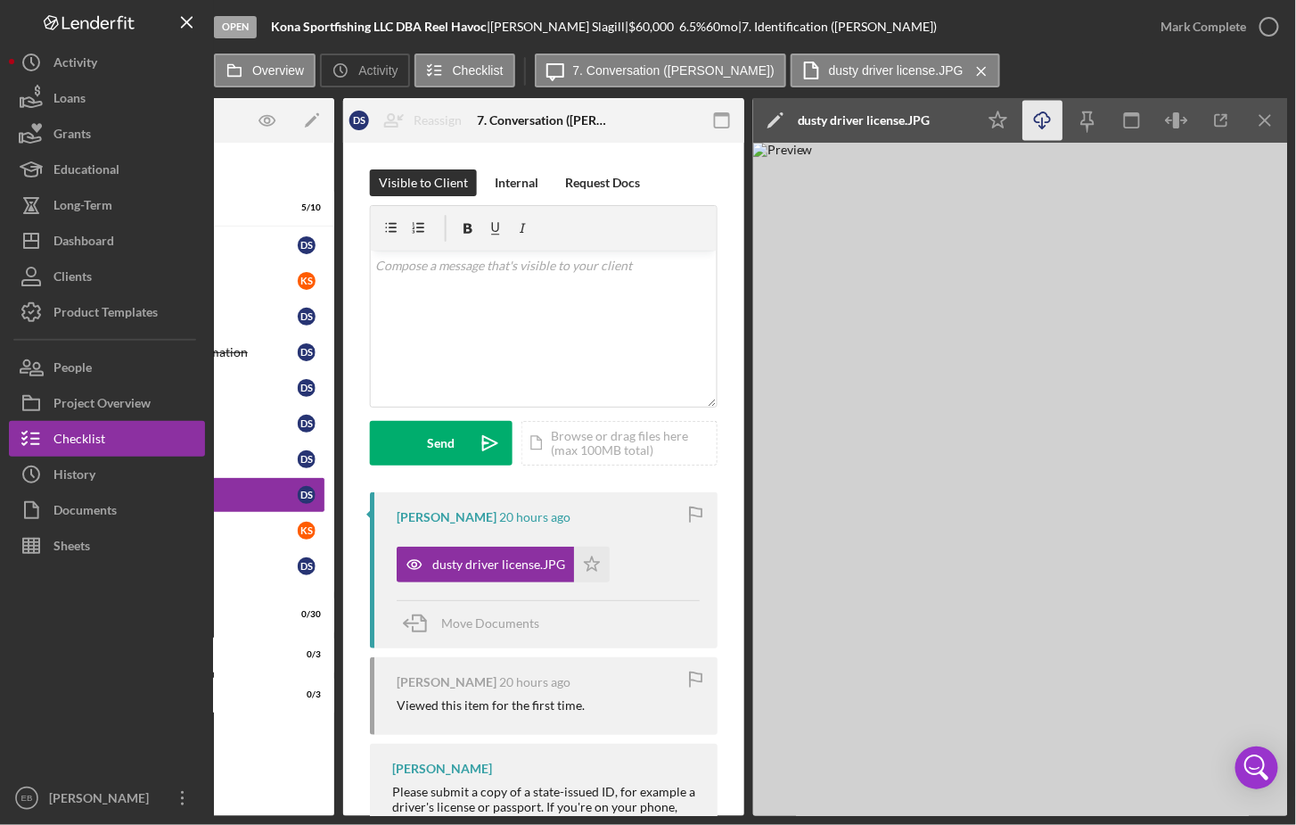
click at [944, 116] on icon "Icon/Download" at bounding box center [1043, 121] width 40 height 40
click at [944, 24] on icon "button" at bounding box center [1269, 26] width 45 height 45
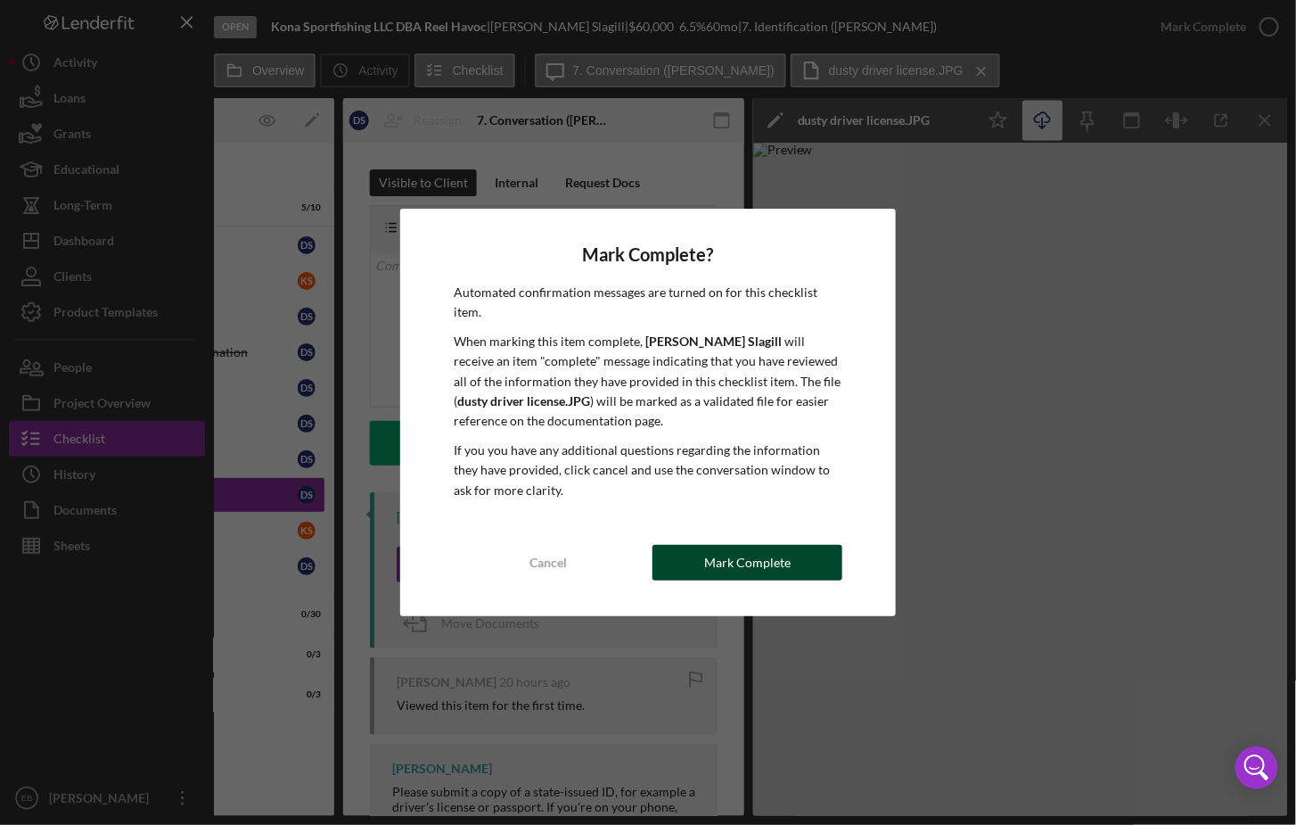
click at [702, 559] on button "Mark Complete" at bounding box center [748, 563] width 190 height 36
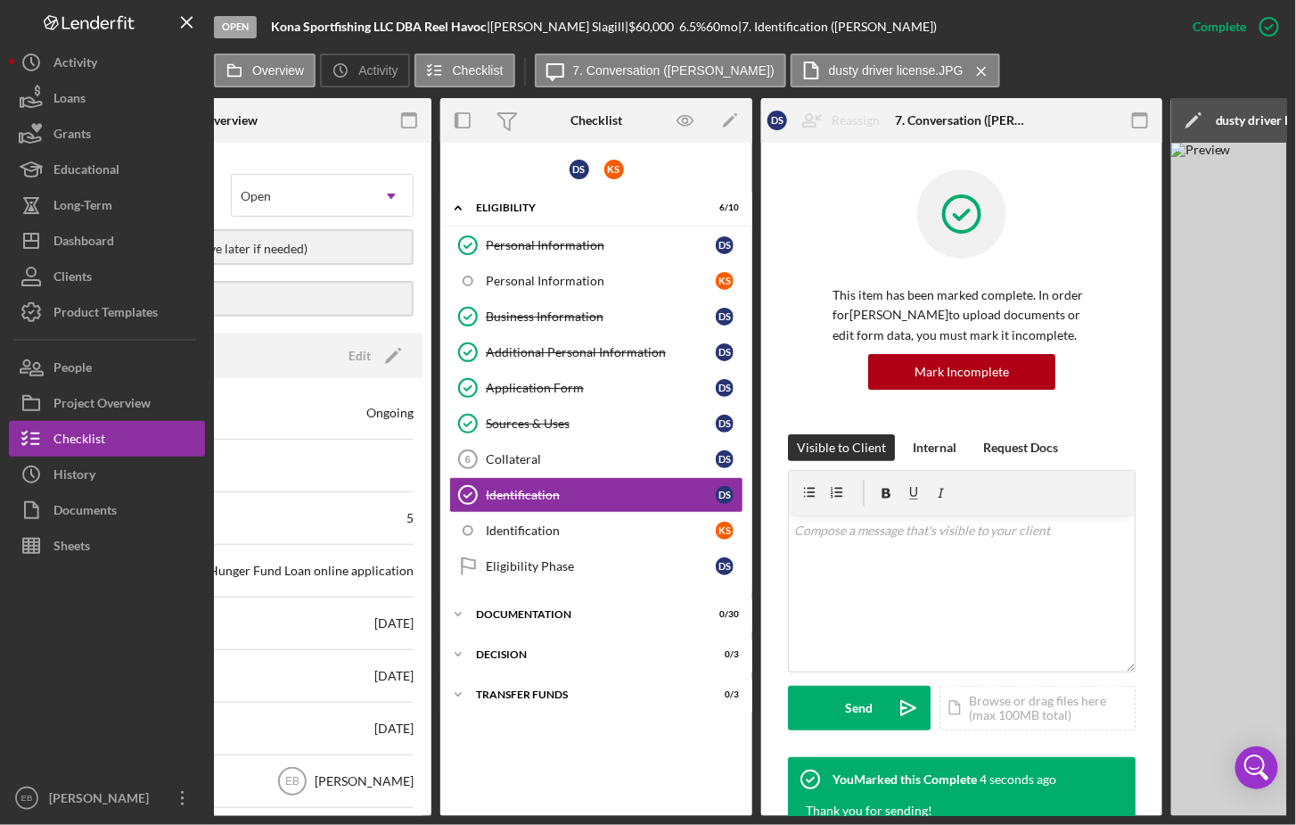
scroll to position [0, 164]
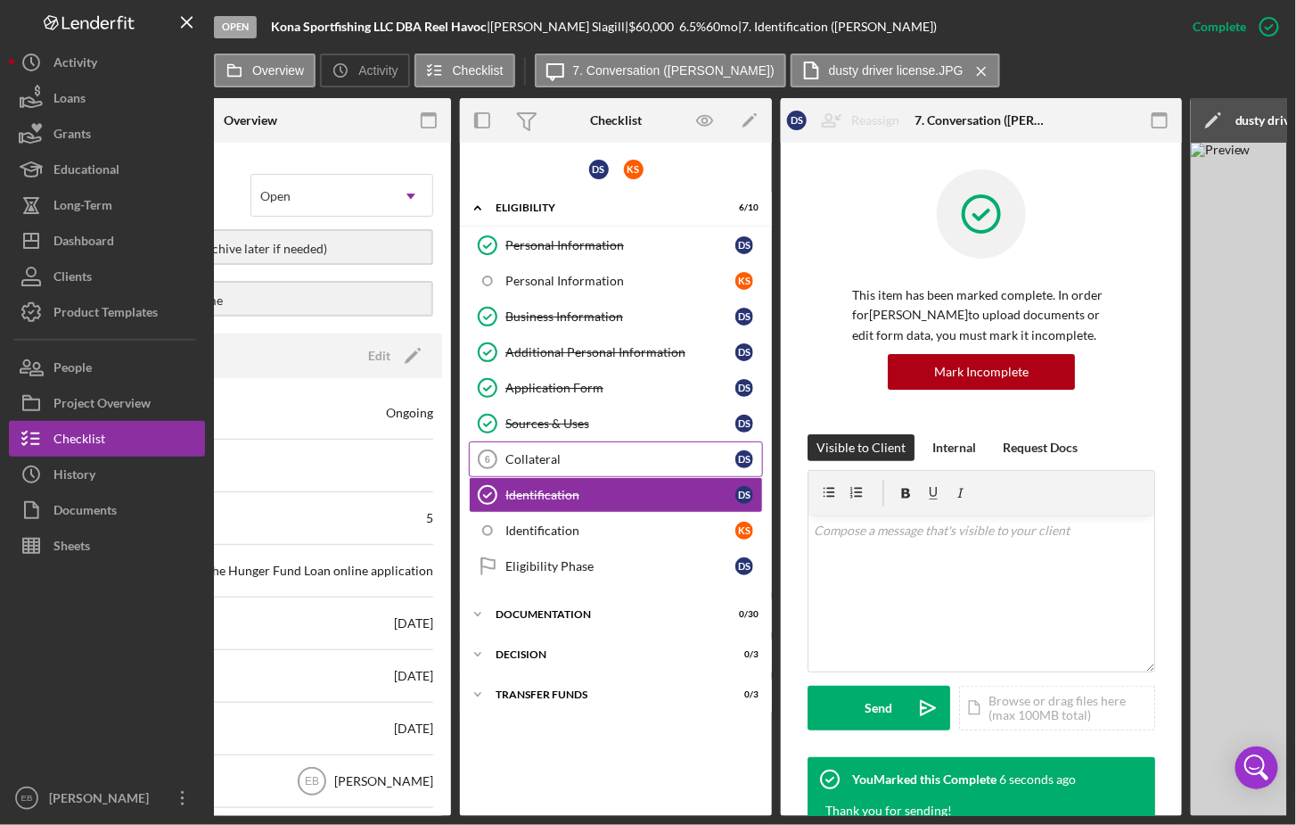
click at [551, 453] on div "Collateral" at bounding box center [620, 459] width 230 height 14
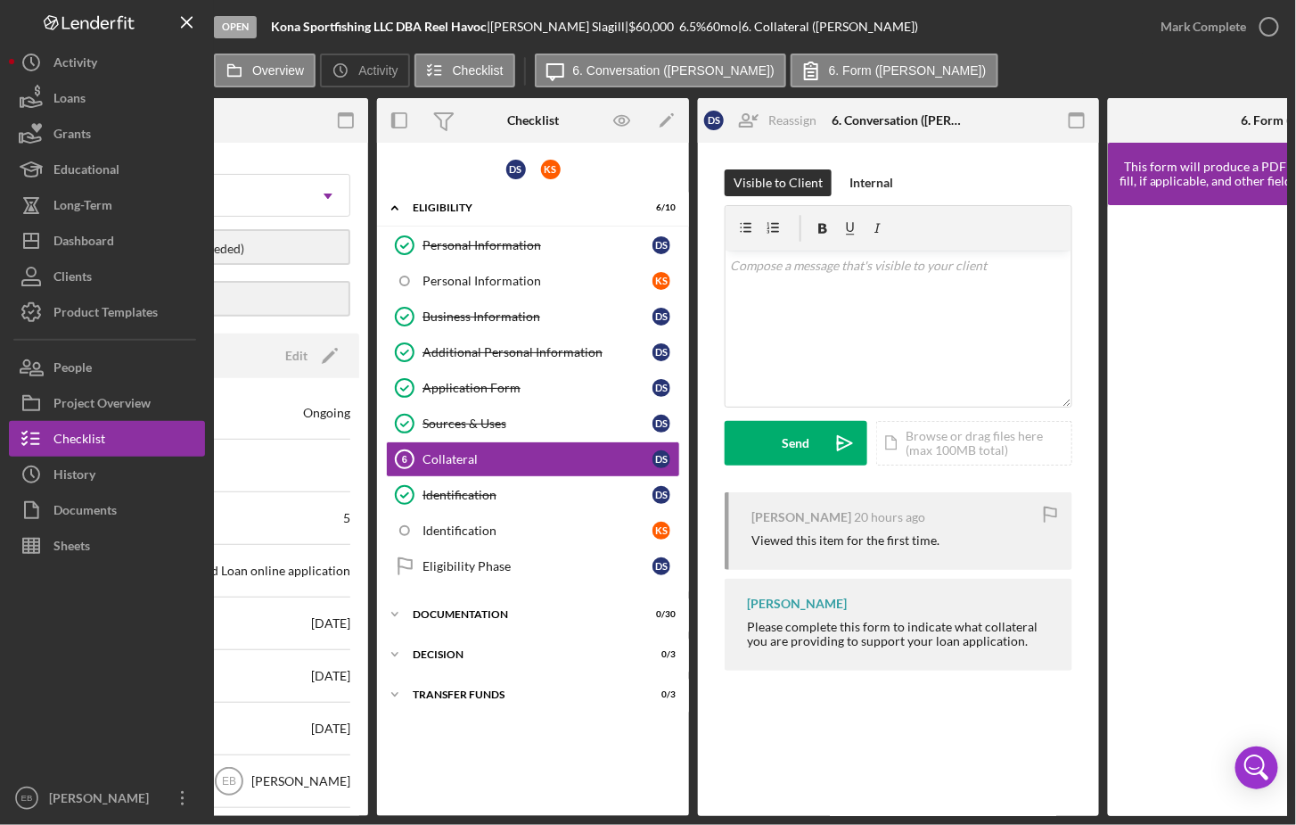
scroll to position [0, 341]
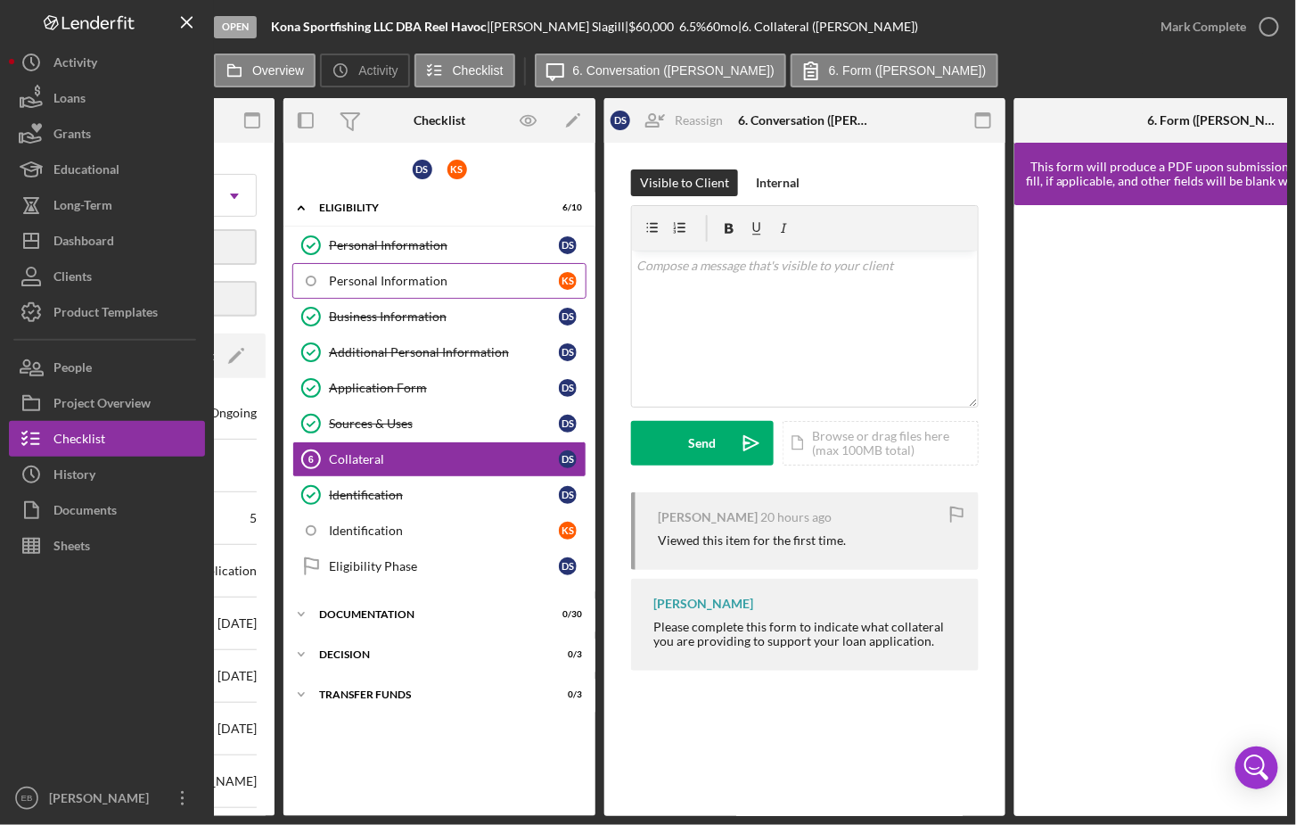
click at [446, 286] on div "Personal Information" at bounding box center [444, 281] width 230 height 14
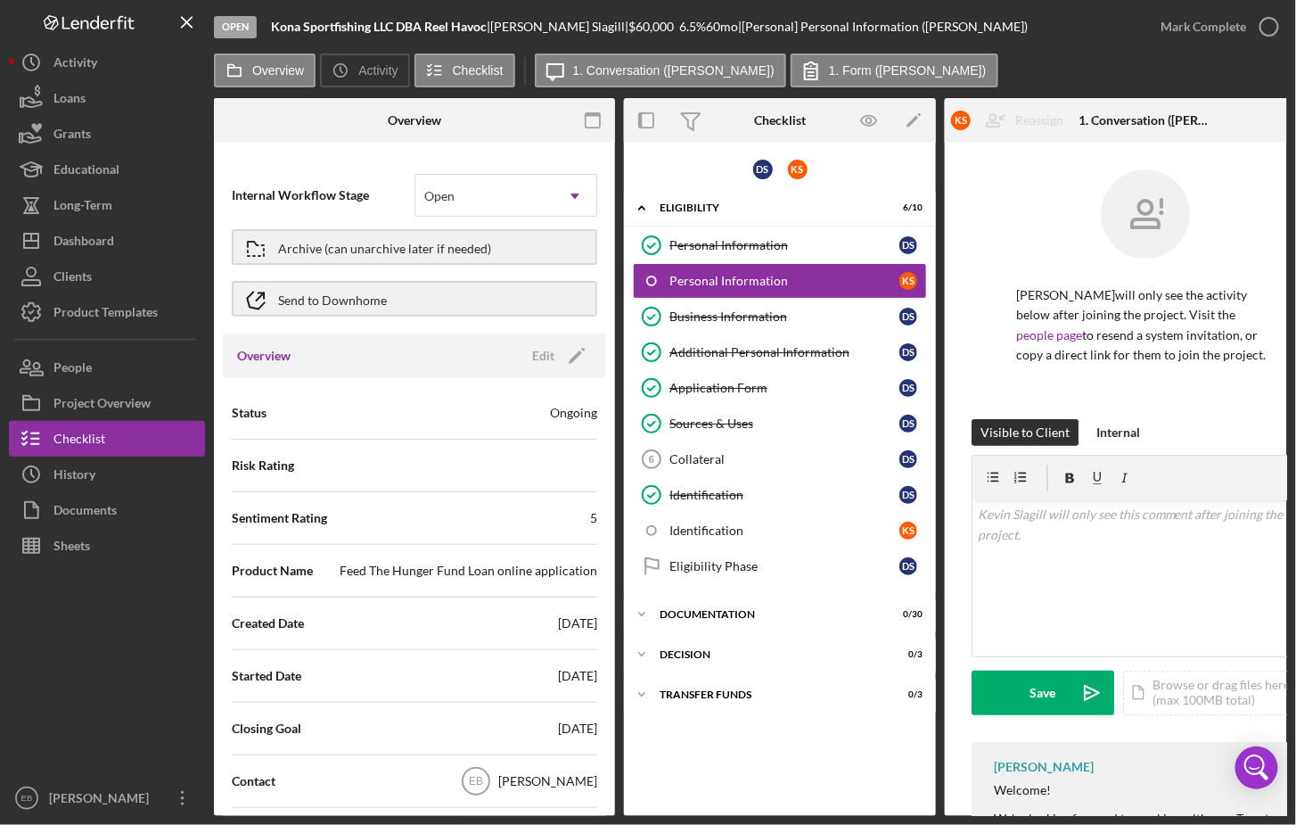
click at [318, 171] on div "Internal Workflow Stage Open Icon/Dropdown Arrow" at bounding box center [415, 195] width 366 height 52
click at [254, 78] on button "Overview" at bounding box center [265, 70] width 102 height 34
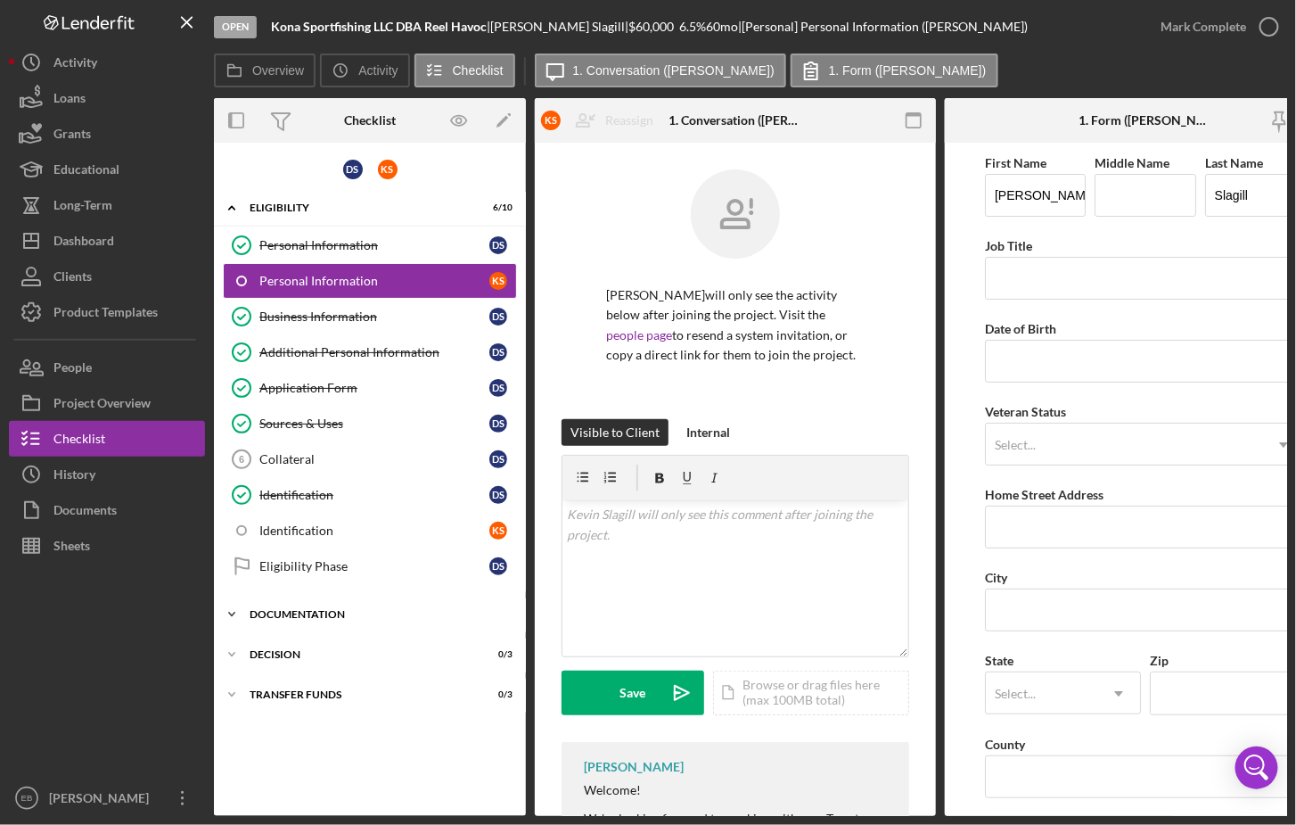
click at [323, 609] on div "Documentation" at bounding box center [377, 614] width 254 height 11
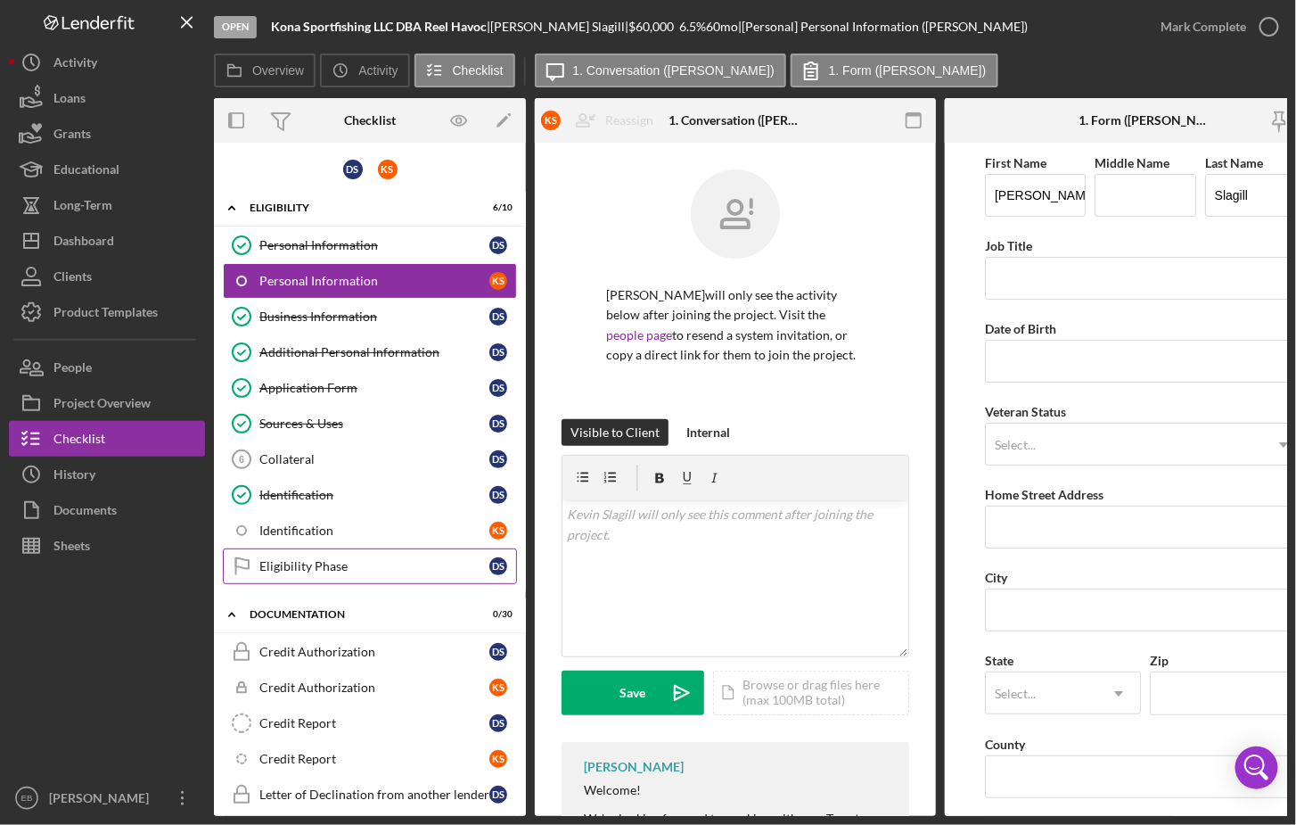
click at [292, 559] on div "Eligibility Phase" at bounding box center [374, 566] width 230 height 14
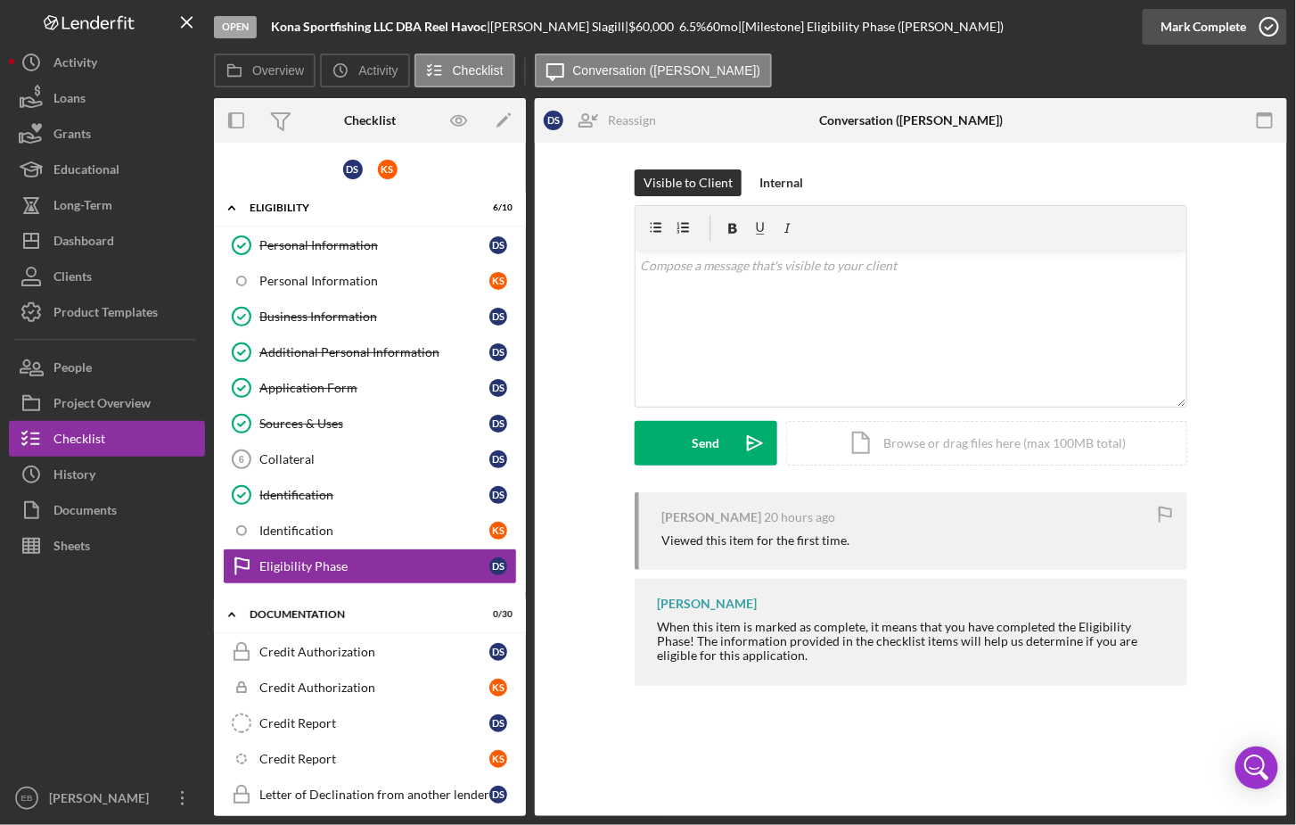
click at [944, 24] on icon "button" at bounding box center [1269, 26] width 45 height 45
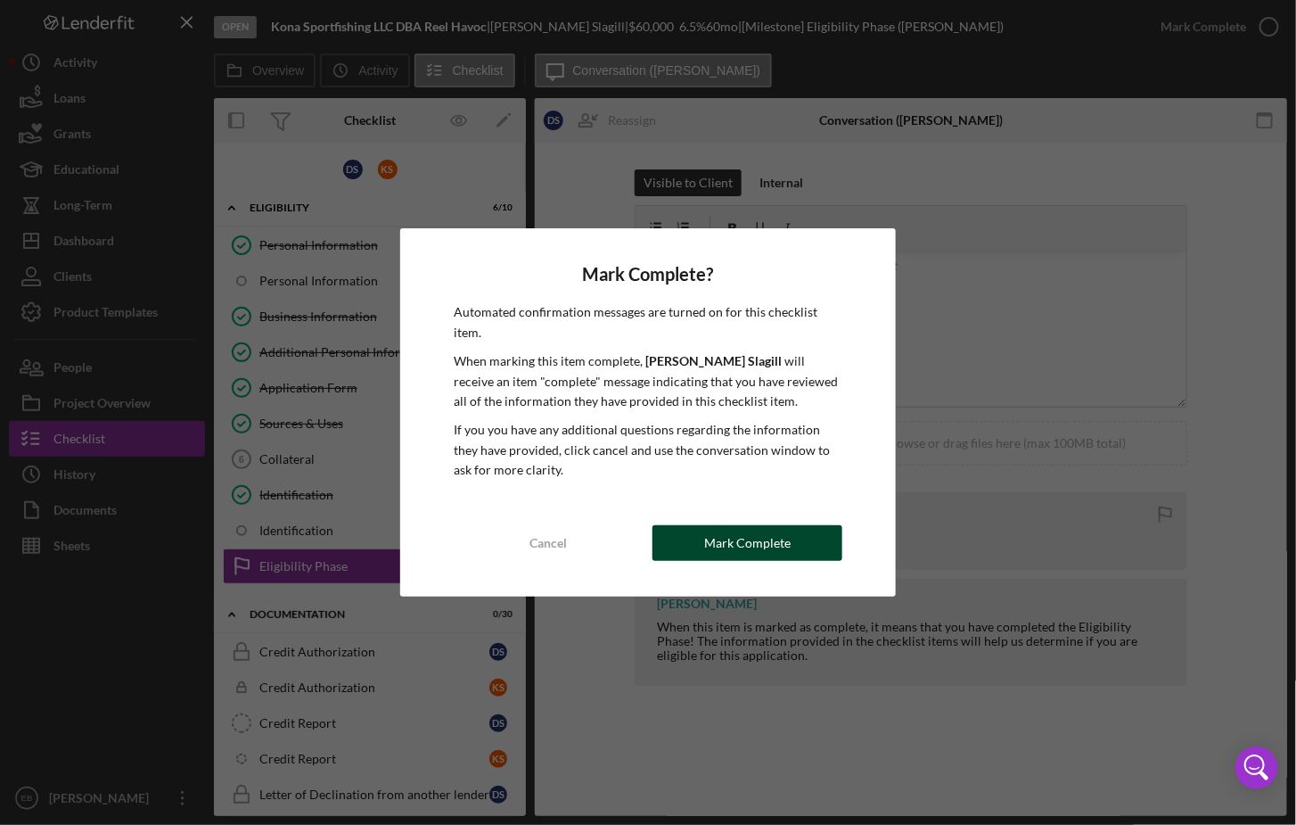
click at [777, 535] on div "Mark Complete" at bounding box center [747, 543] width 86 height 36
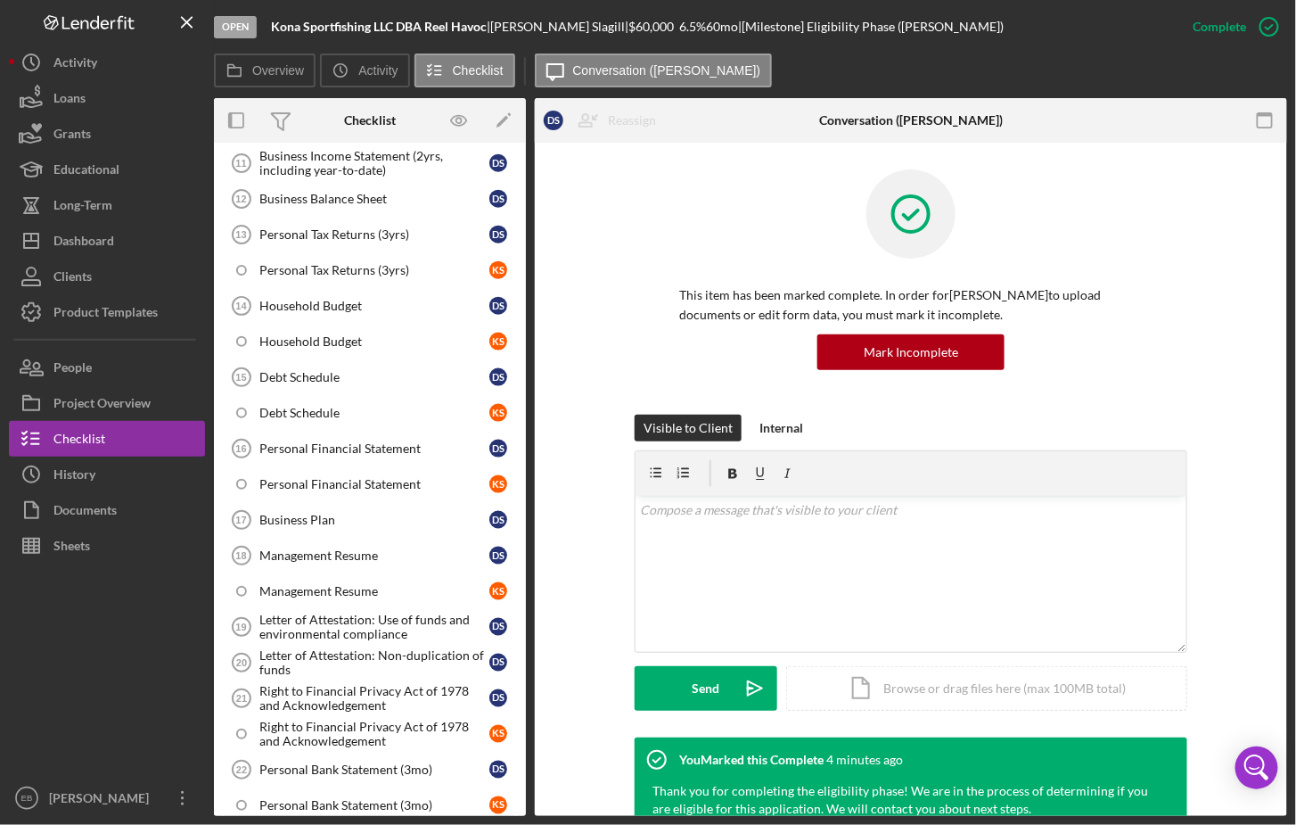
scroll to position [966, 0]
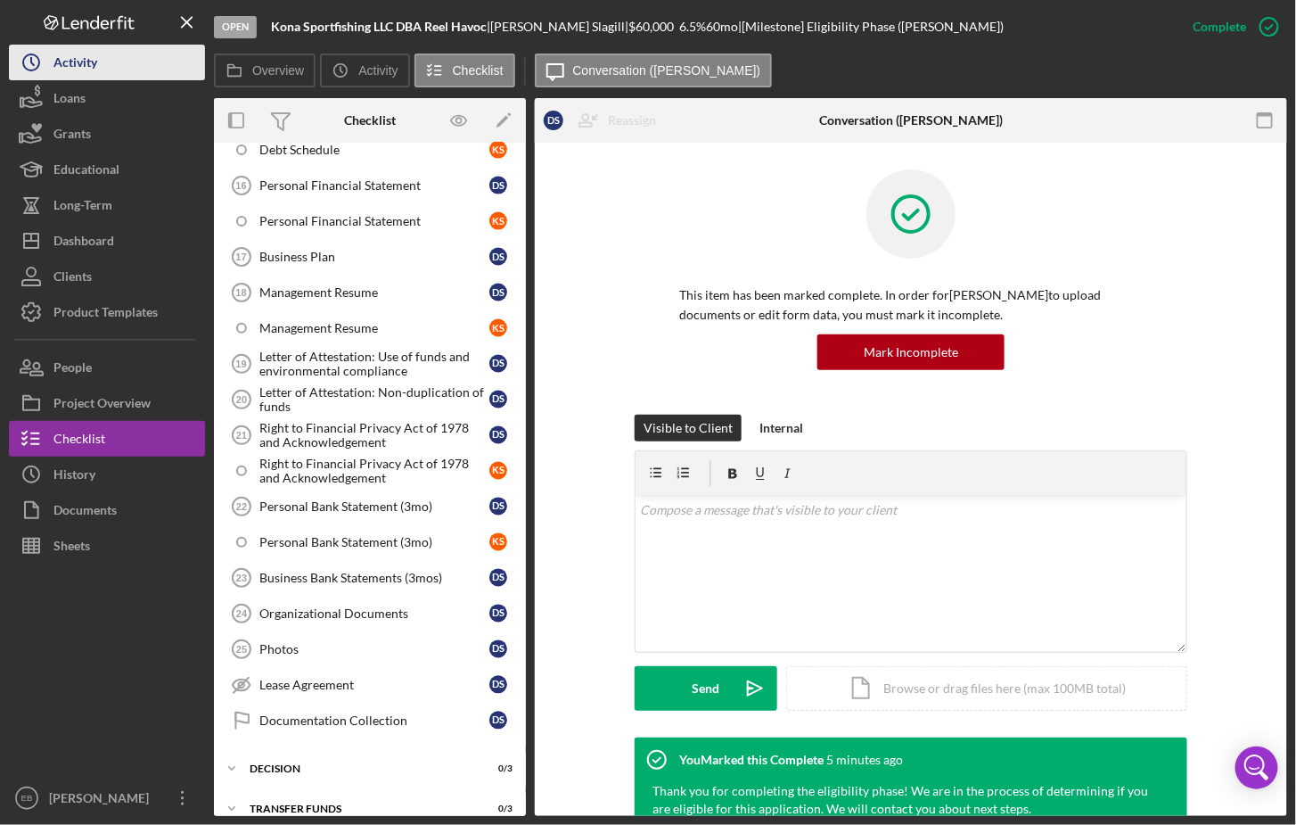
click at [85, 64] on div "Activity" at bounding box center [75, 65] width 44 height 40
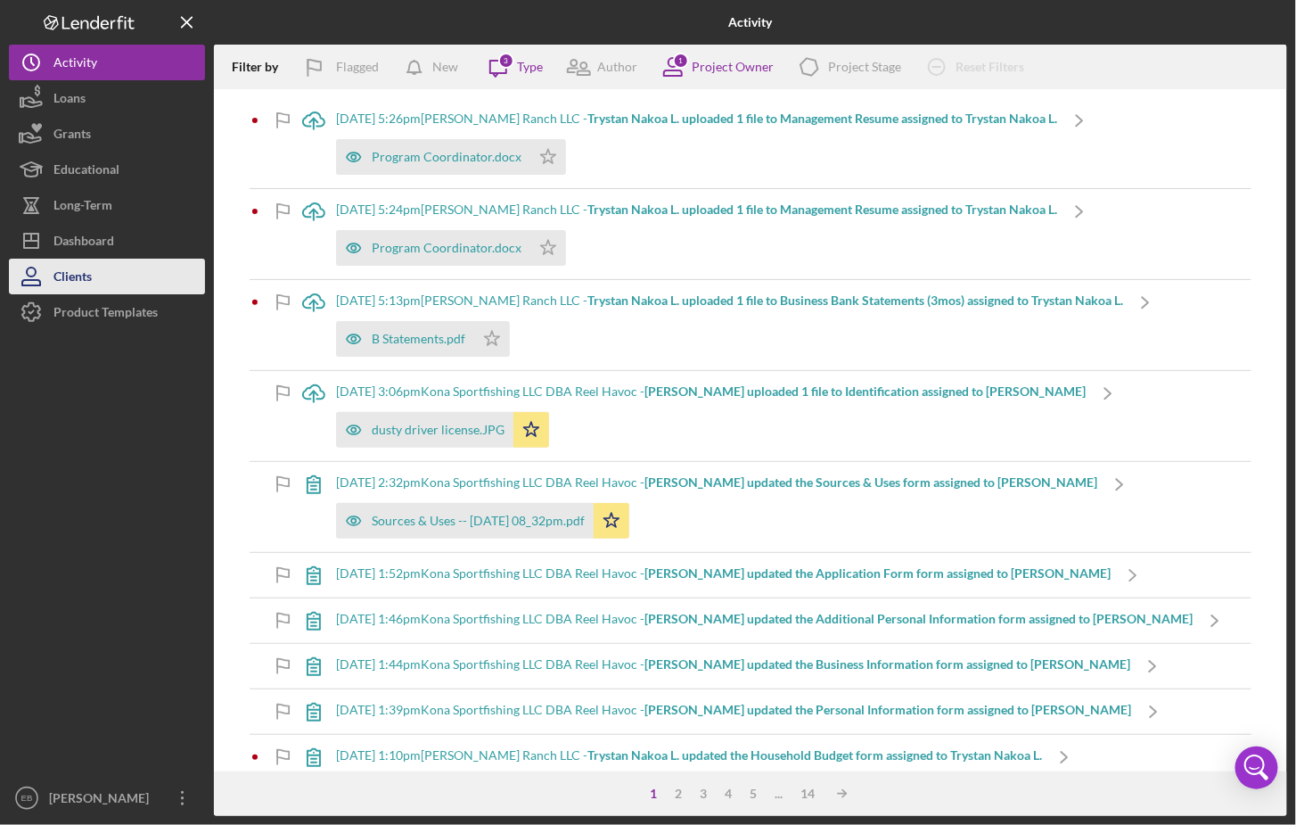
click at [71, 275] on div "Clients" at bounding box center [72, 279] width 38 height 40
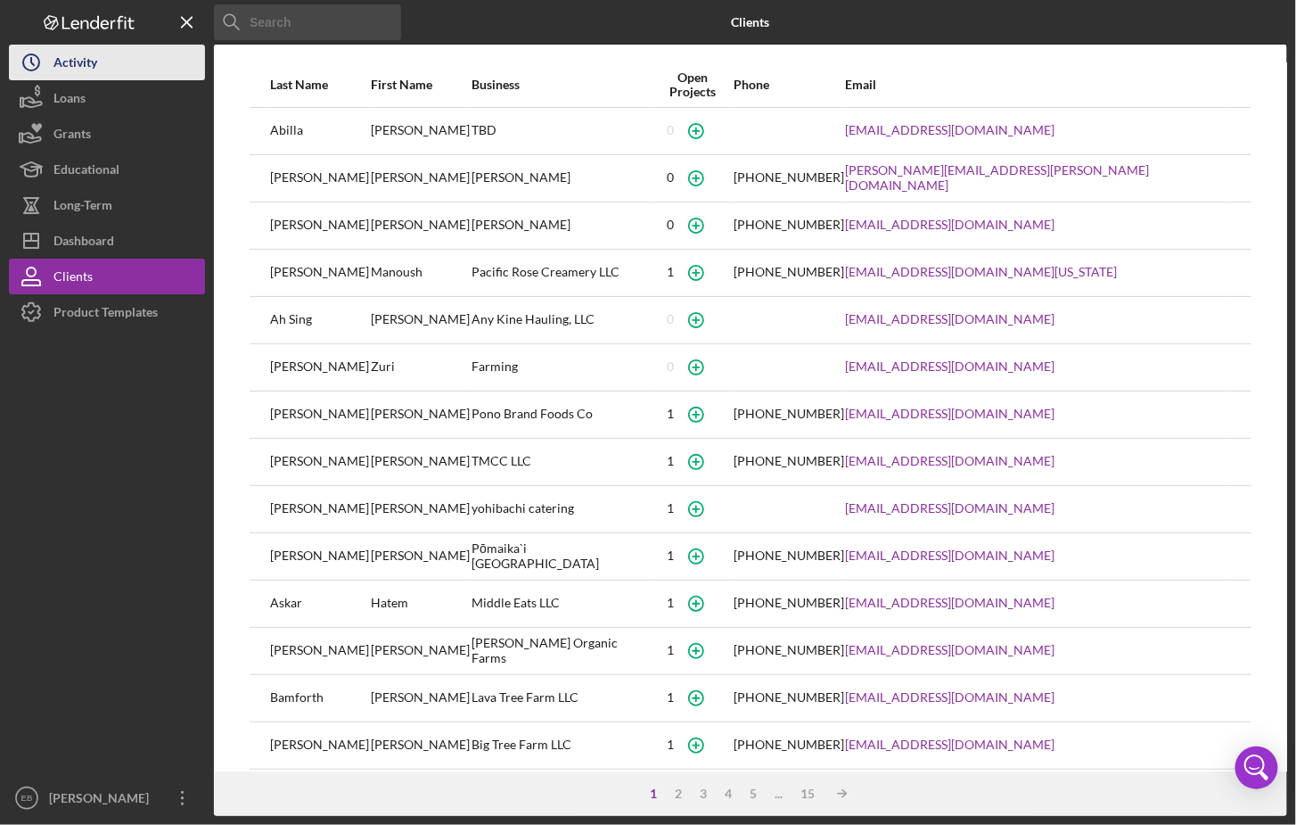
click at [97, 62] on div "Activity" at bounding box center [75, 65] width 44 height 40
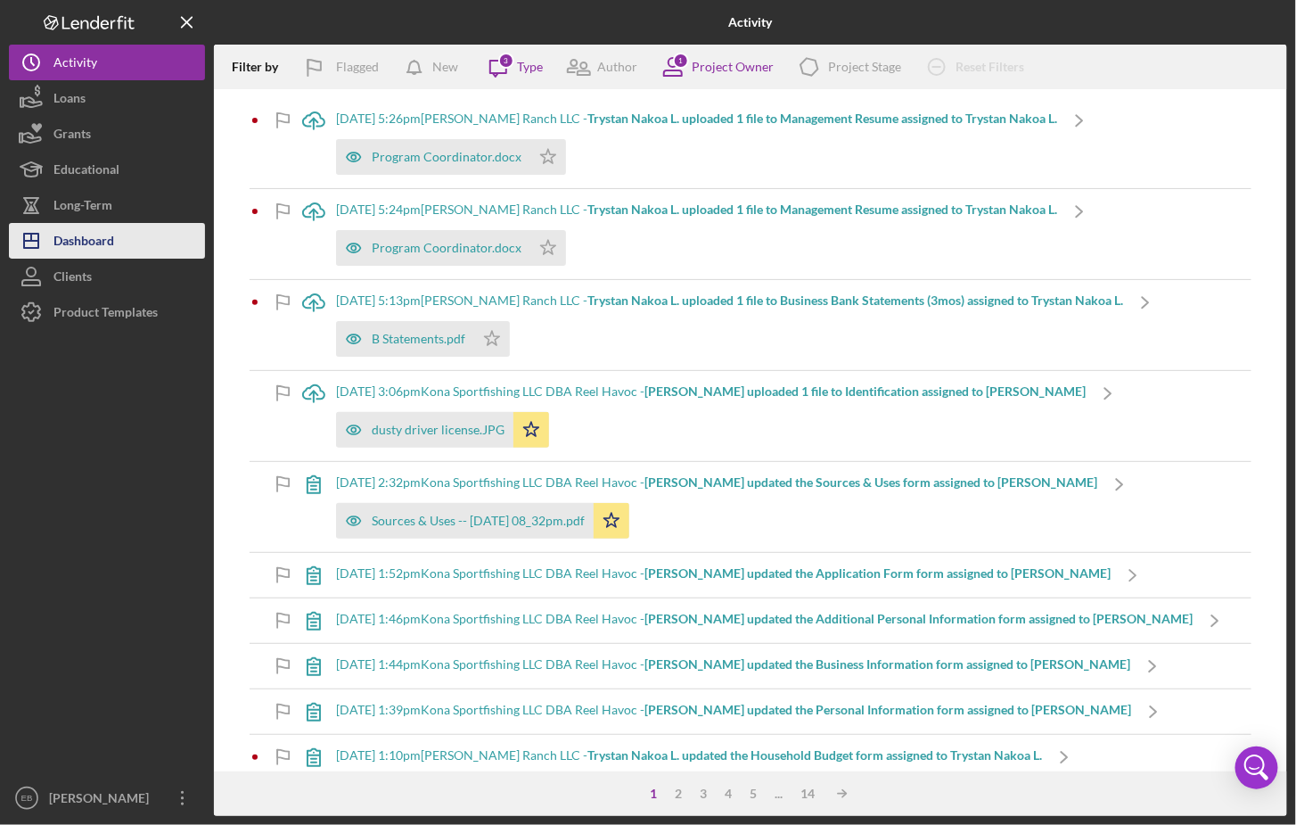
click at [92, 245] on div "Dashboard" at bounding box center [83, 243] width 61 height 40
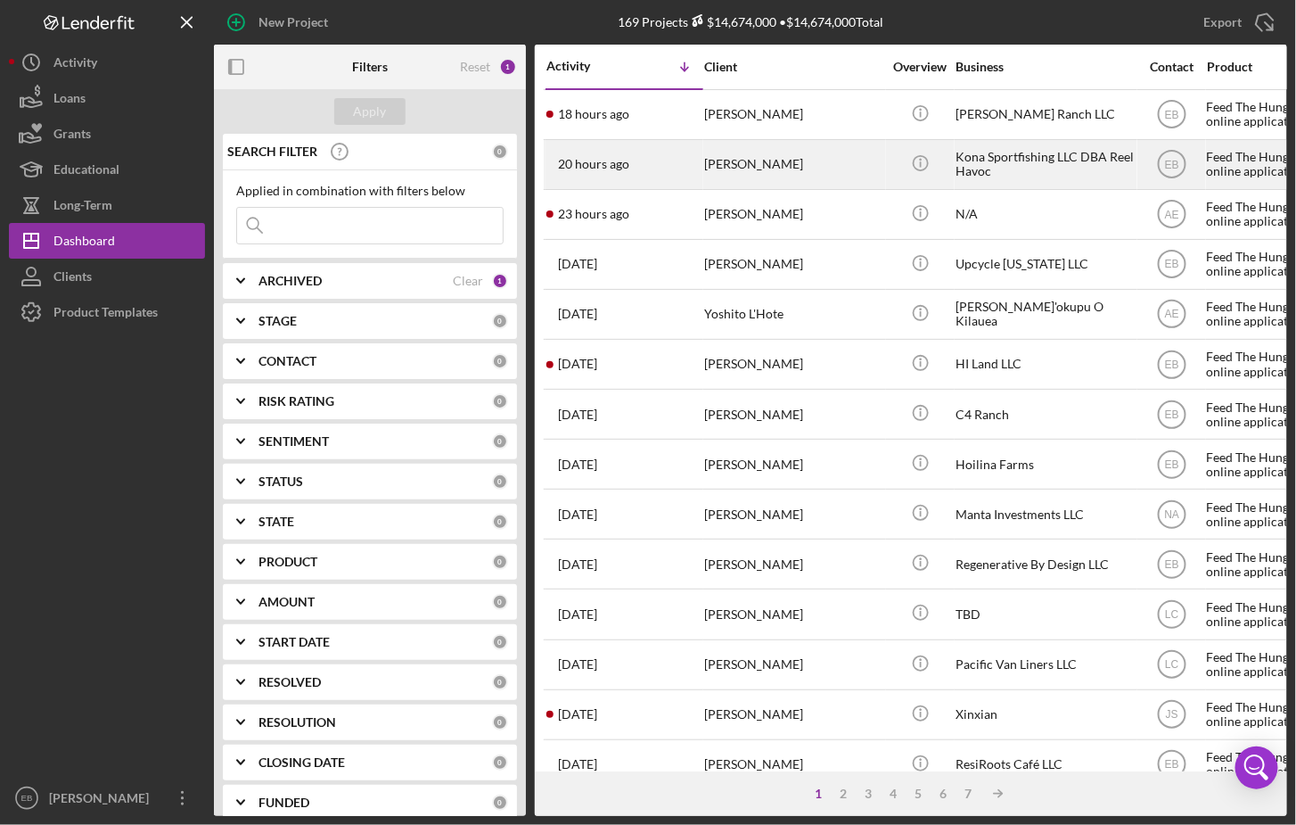
click at [693, 164] on div "20 hours ago [PERSON_NAME]" at bounding box center [624, 164] width 156 height 47
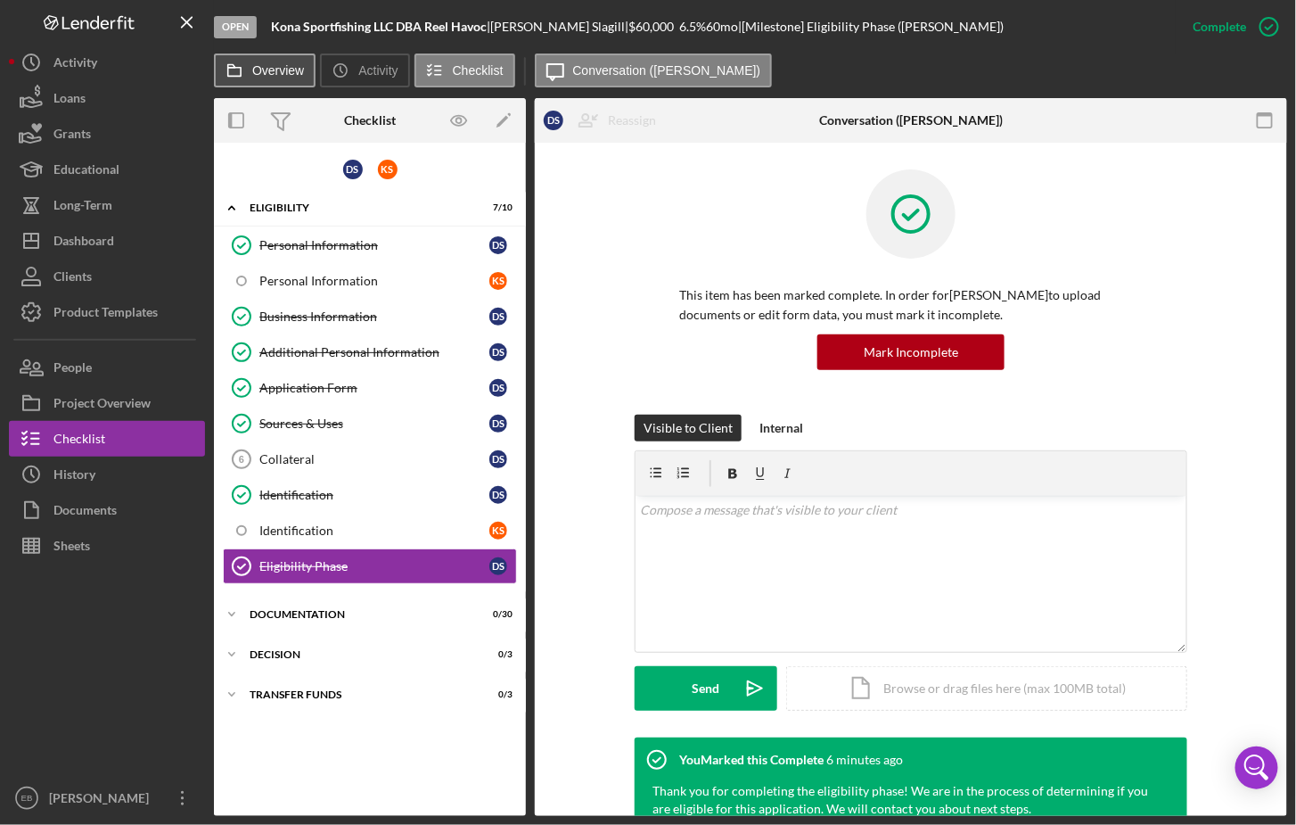
click at [275, 71] on label "Overview" at bounding box center [278, 70] width 52 height 14
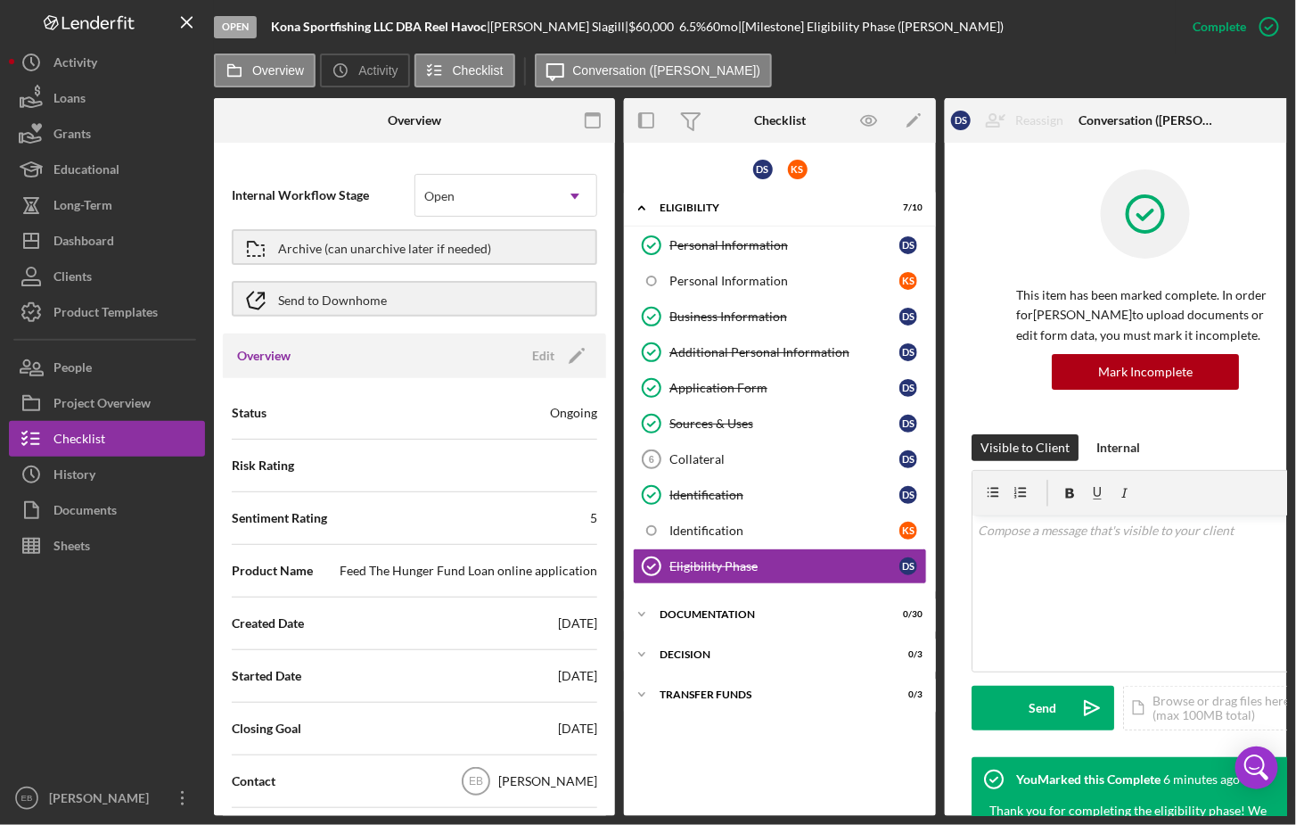
scroll to position [135, 0]
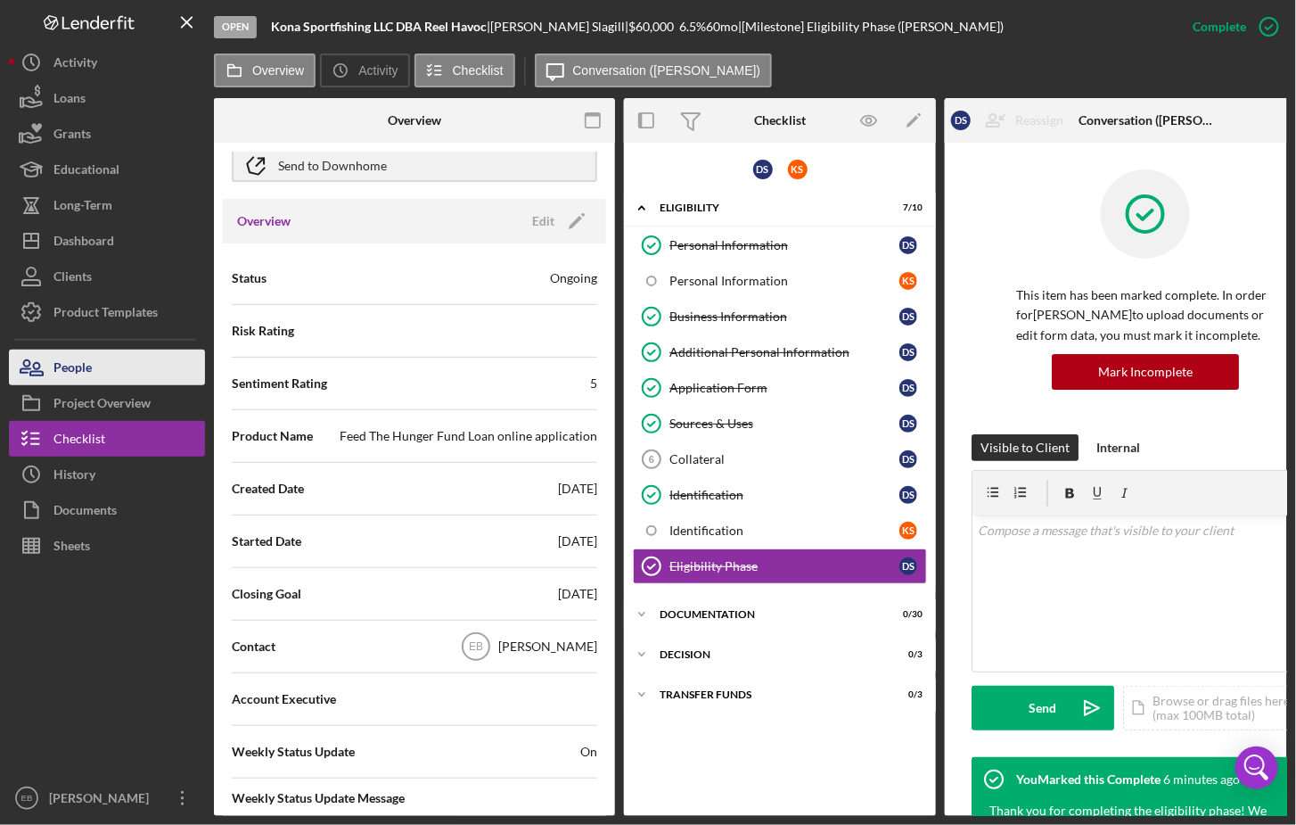
click at [120, 373] on button "People" at bounding box center [107, 367] width 196 height 36
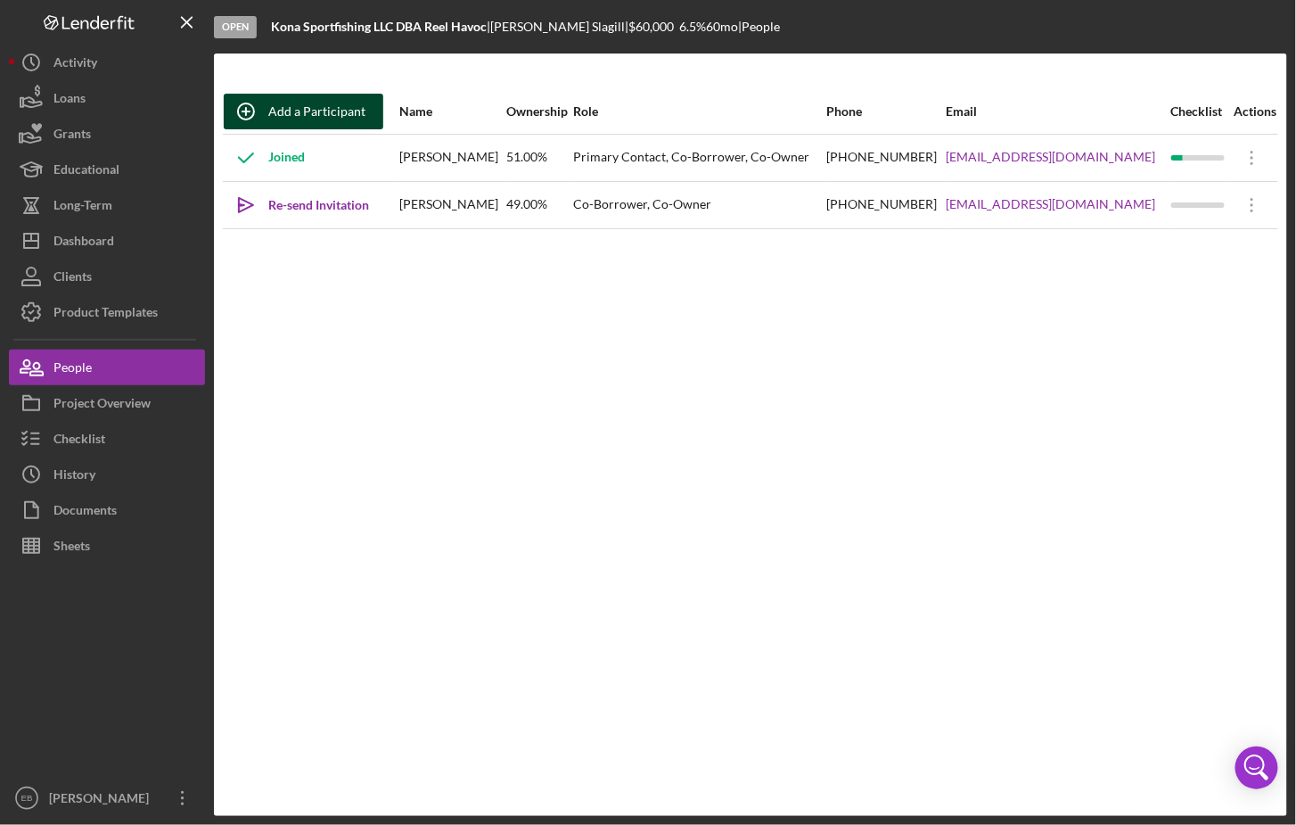
click at [280, 112] on div "Add a Participant" at bounding box center [316, 112] width 97 height 36
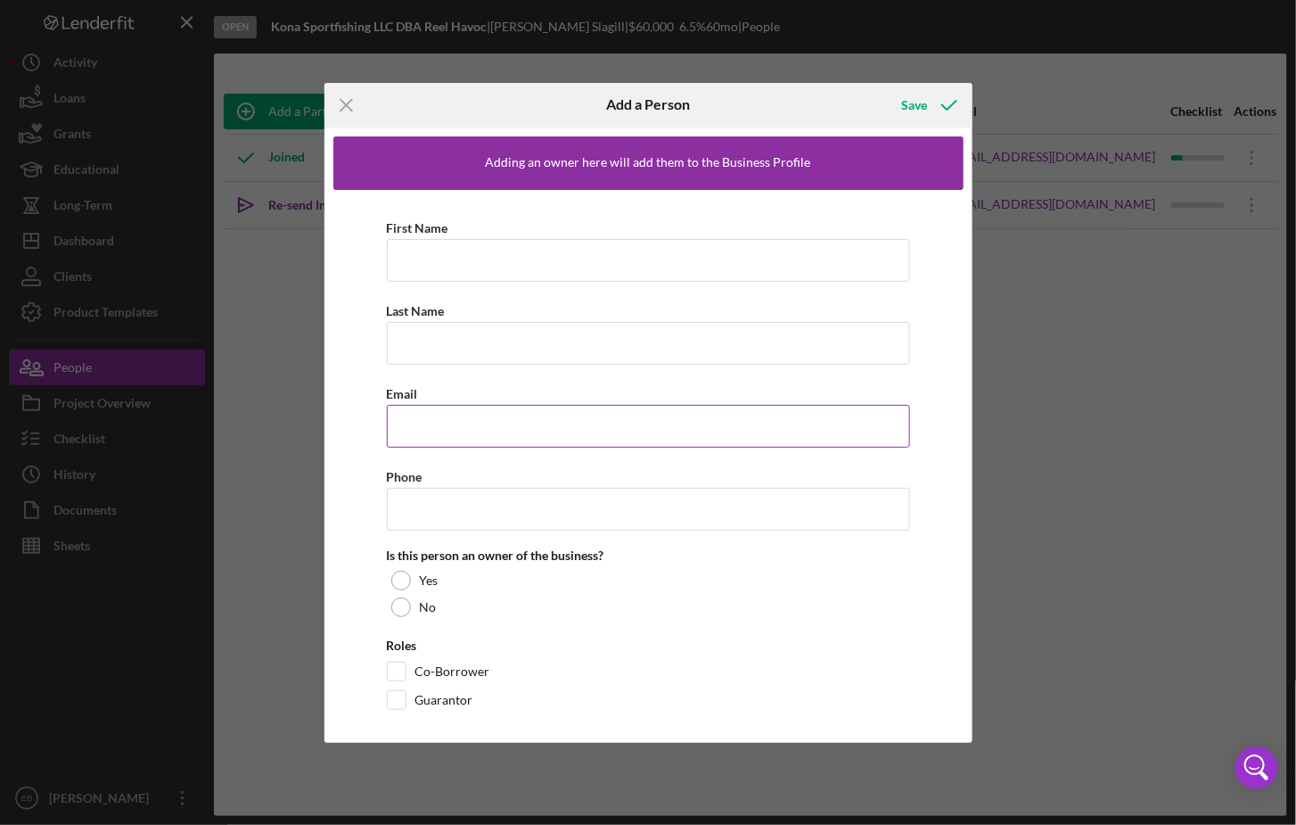
click at [468, 421] on input "Email" at bounding box center [648, 426] width 523 height 43
paste input "[EMAIL_ADDRESS][DOMAIN_NAME]"
type input "[EMAIL_ADDRESS][DOMAIN_NAME]"
click at [469, 250] on input "First Name" at bounding box center [648, 260] width 523 height 43
type input "[PERSON_NAME]"
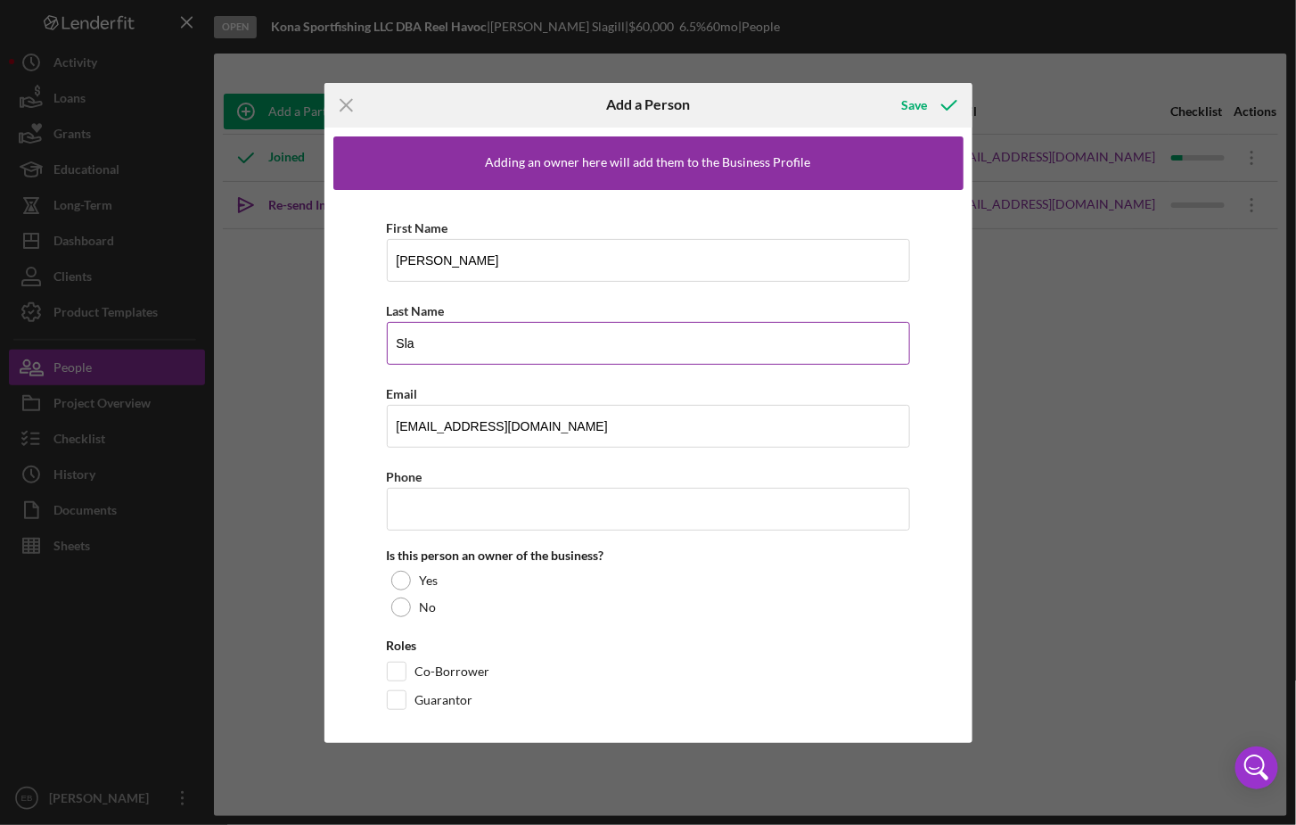
type input "Slagill"
click at [418, 510] on input "Phone" at bounding box center [648, 509] width 523 height 43
drag, startPoint x: 402, startPoint y: 615, endPoint x: 408, endPoint y: 551, distance: 64.5
click at [401, 615] on div "No" at bounding box center [648, 607] width 523 height 27
click at [418, 513] on input "Phone" at bounding box center [648, 509] width 523 height 43
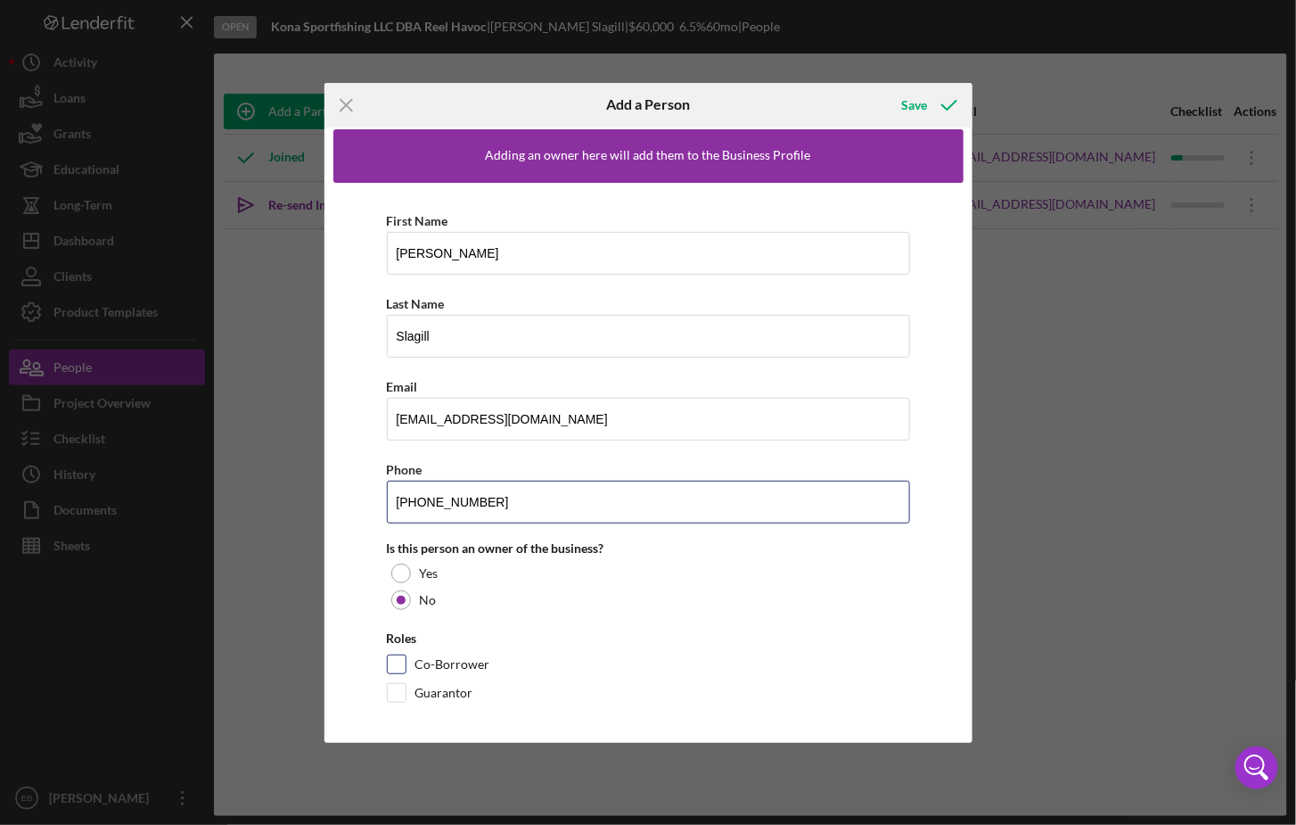
scroll to position [9, 0]
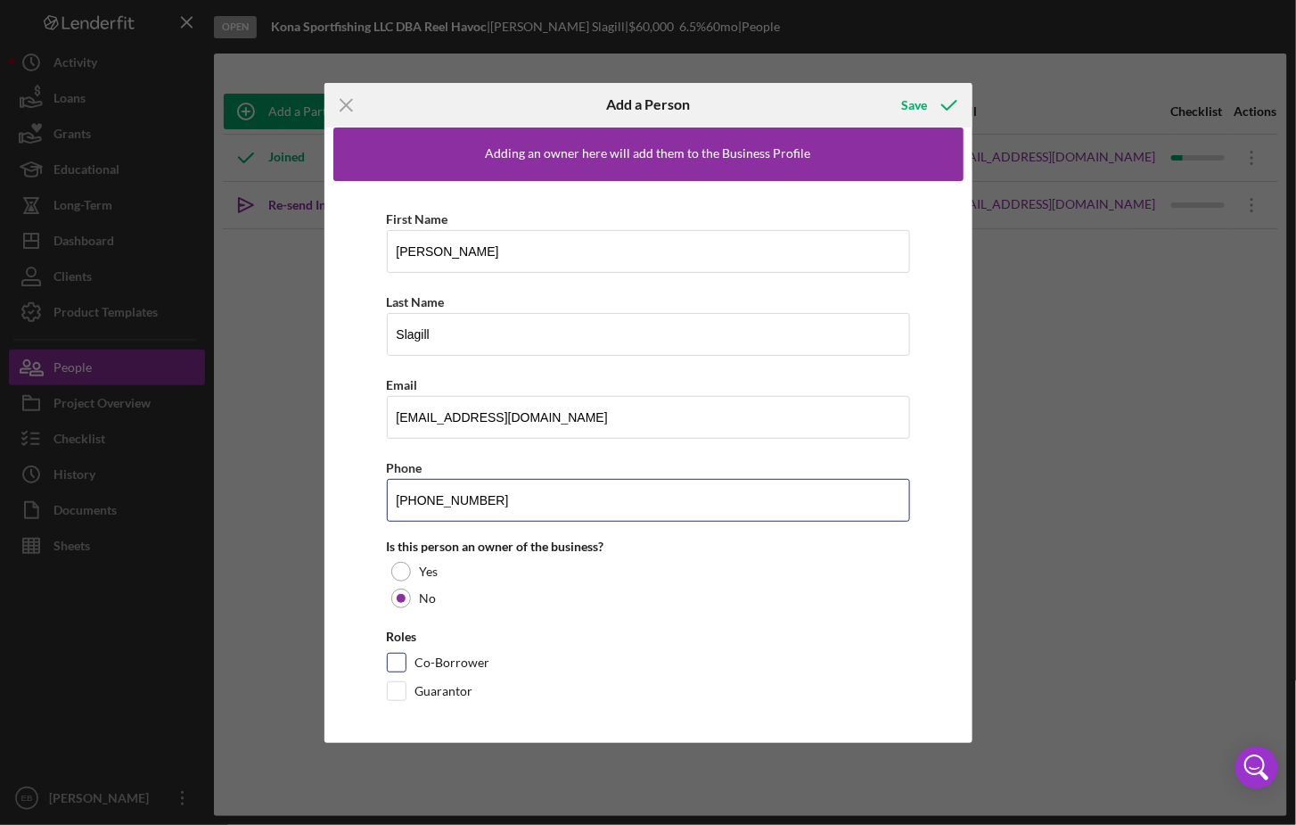
type input "[PHONE_NUMBER]"
click at [399, 656] on input "Co-Borrower" at bounding box center [397, 662] width 18 height 18
checkbox input "true"
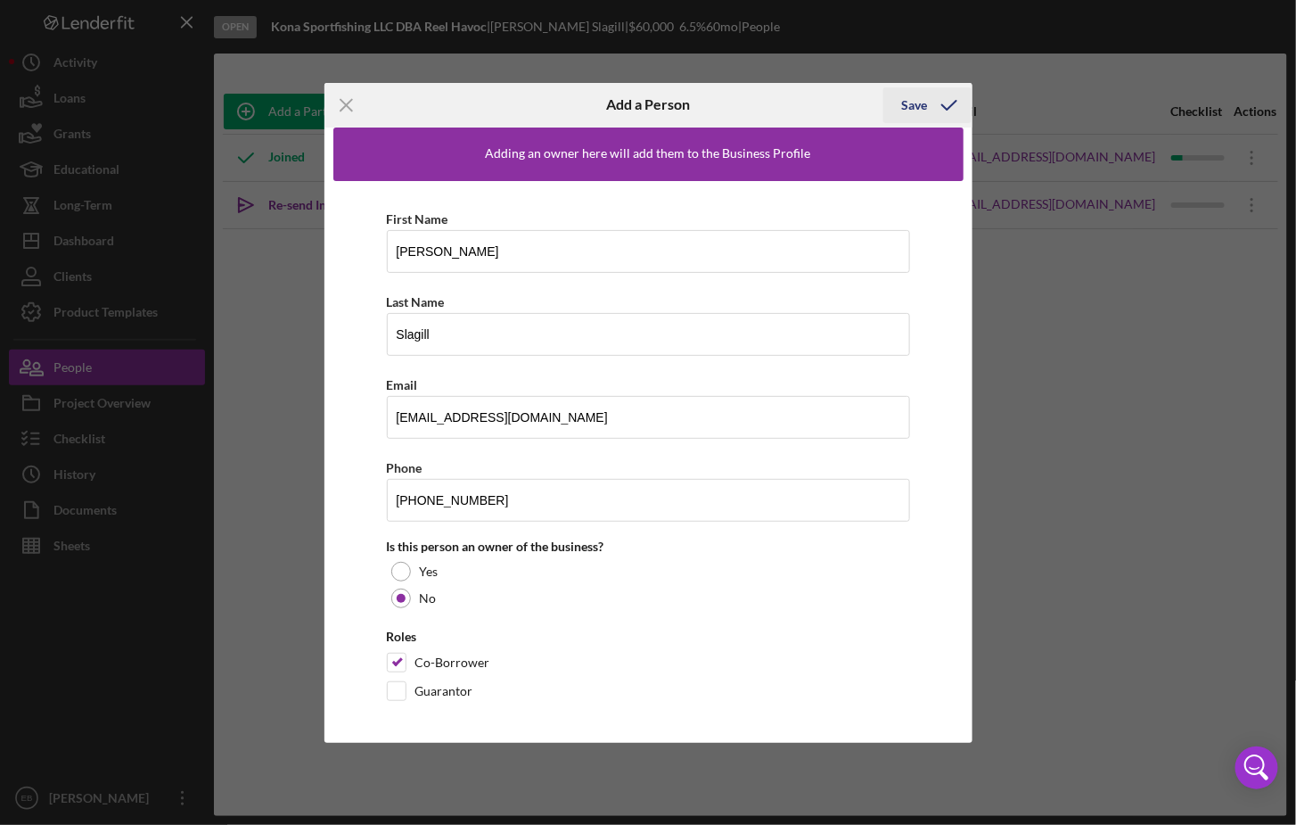
click at [929, 100] on icon "button" at bounding box center [949, 105] width 45 height 45
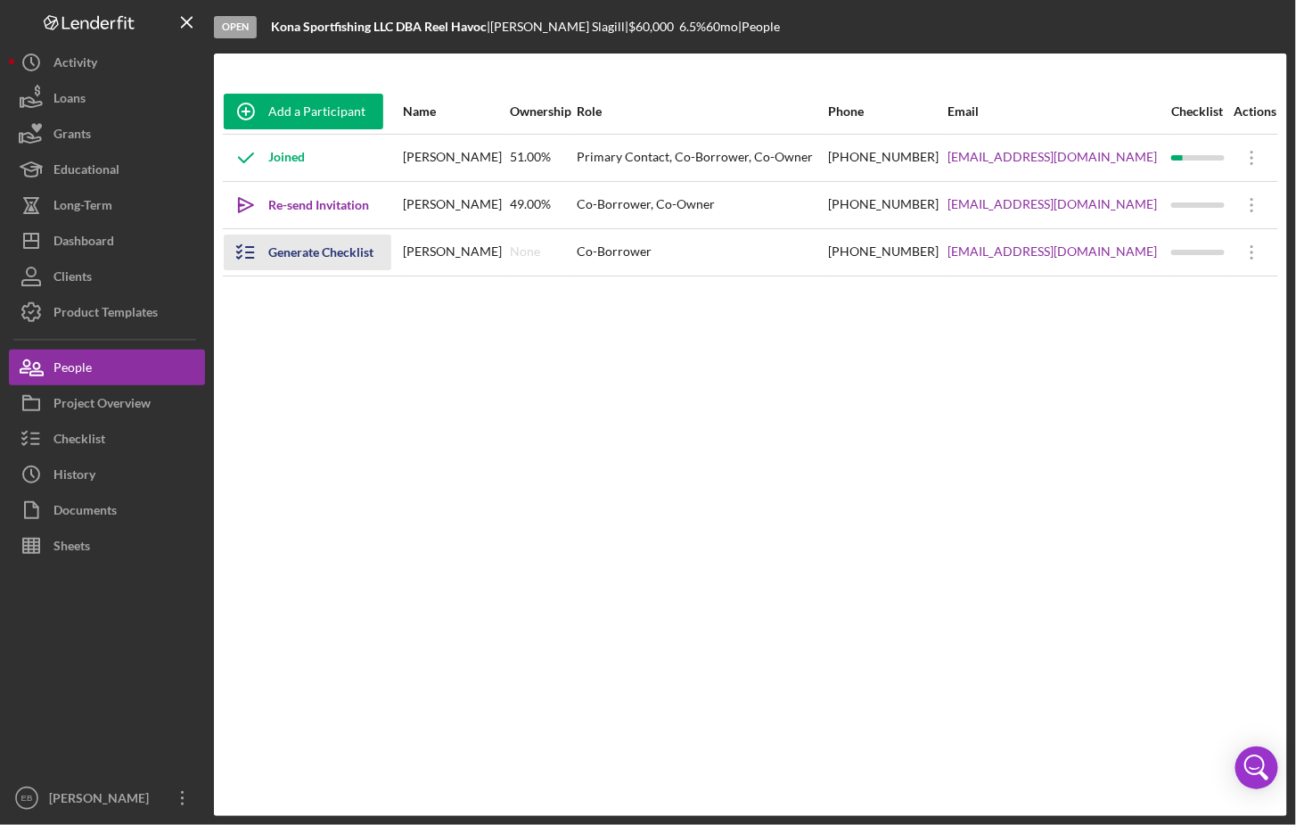
click at [299, 257] on div "Generate Checklist" at bounding box center [320, 252] width 105 height 36
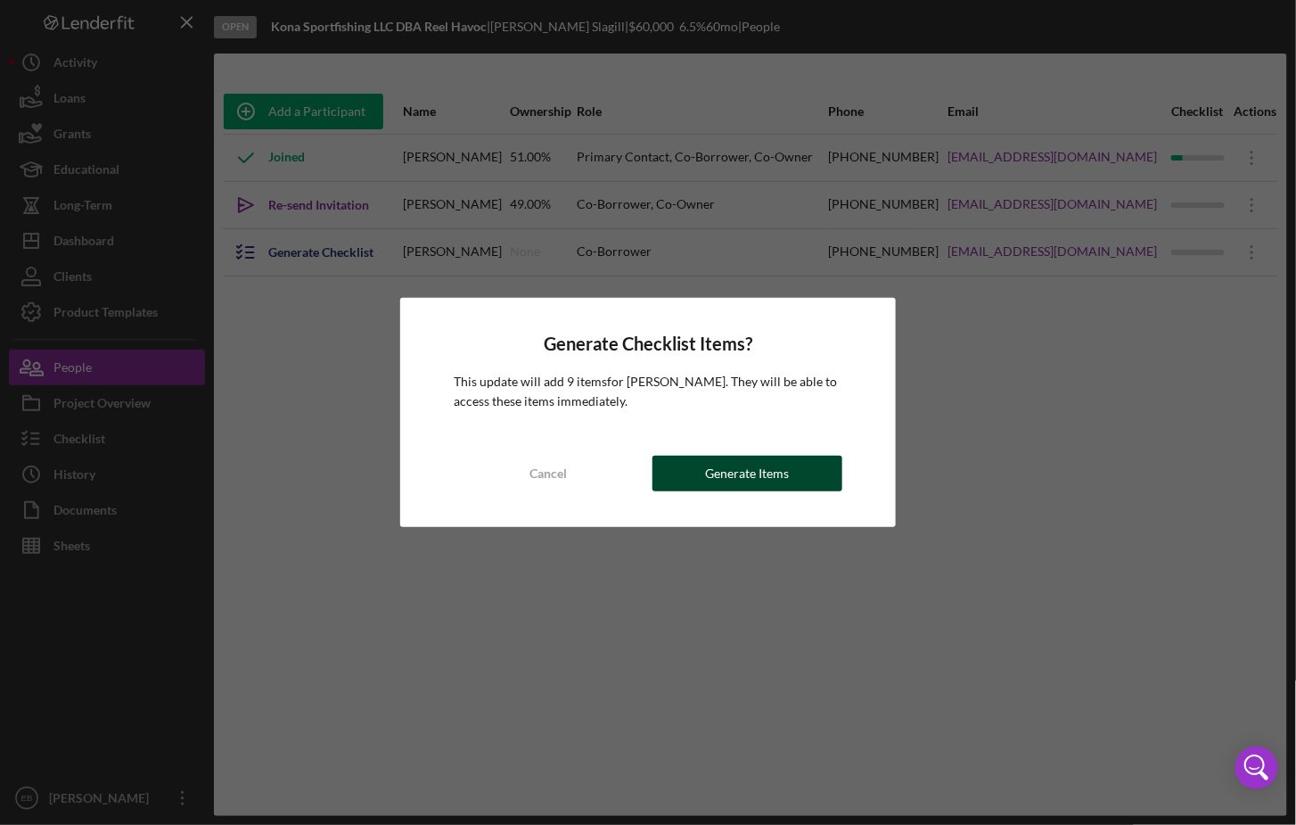
click at [744, 479] on div "Generate Items" at bounding box center [748, 474] width 84 height 36
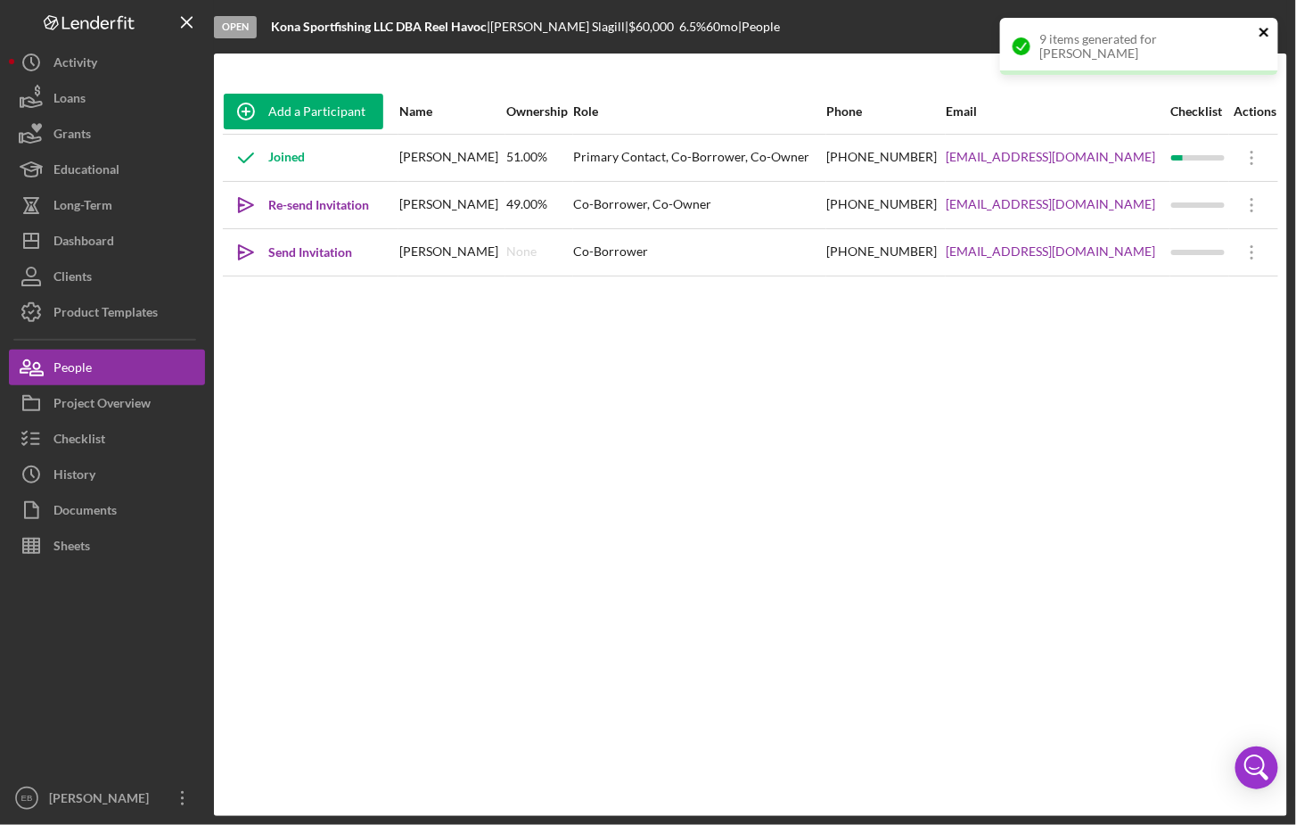
click at [944, 32] on icon "close" at bounding box center [1264, 32] width 9 height 9
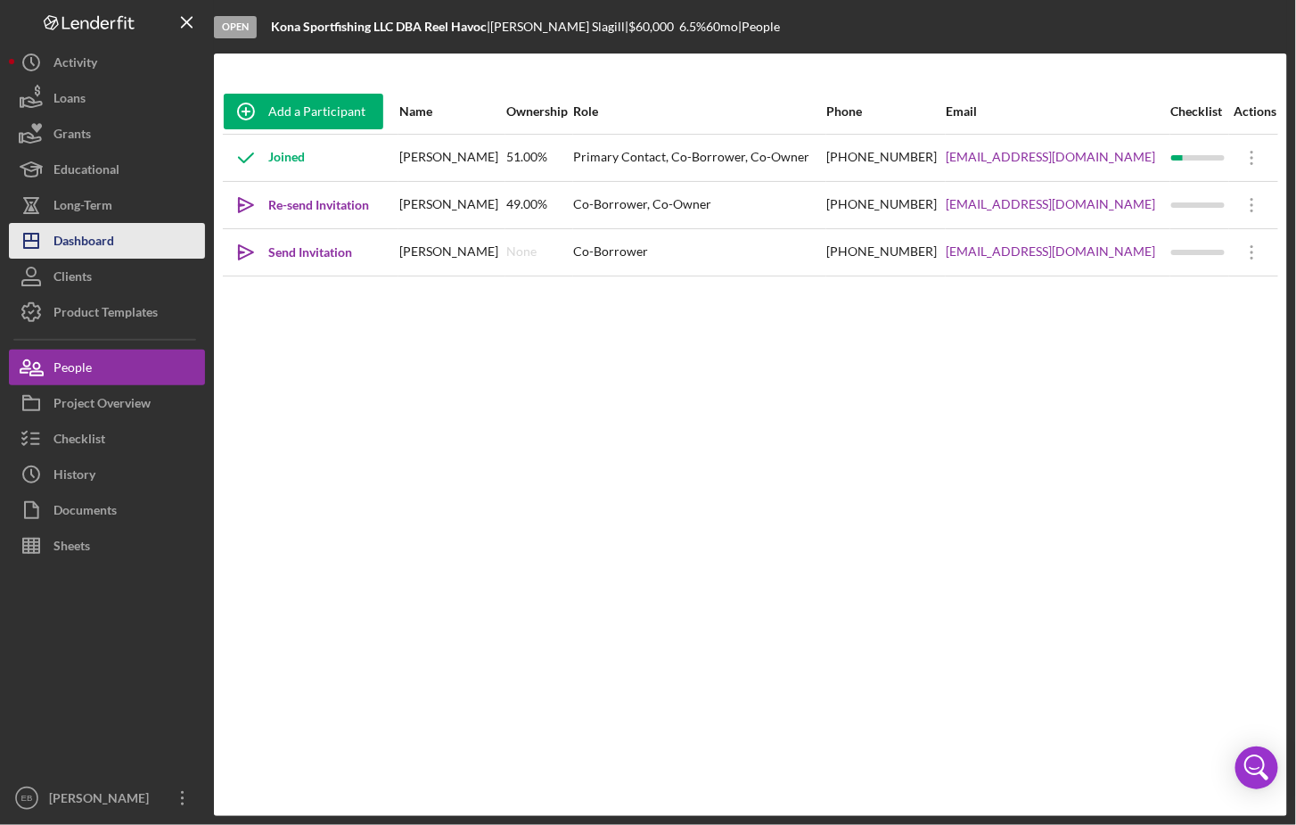
click at [78, 249] on div "Dashboard" at bounding box center [83, 243] width 61 height 40
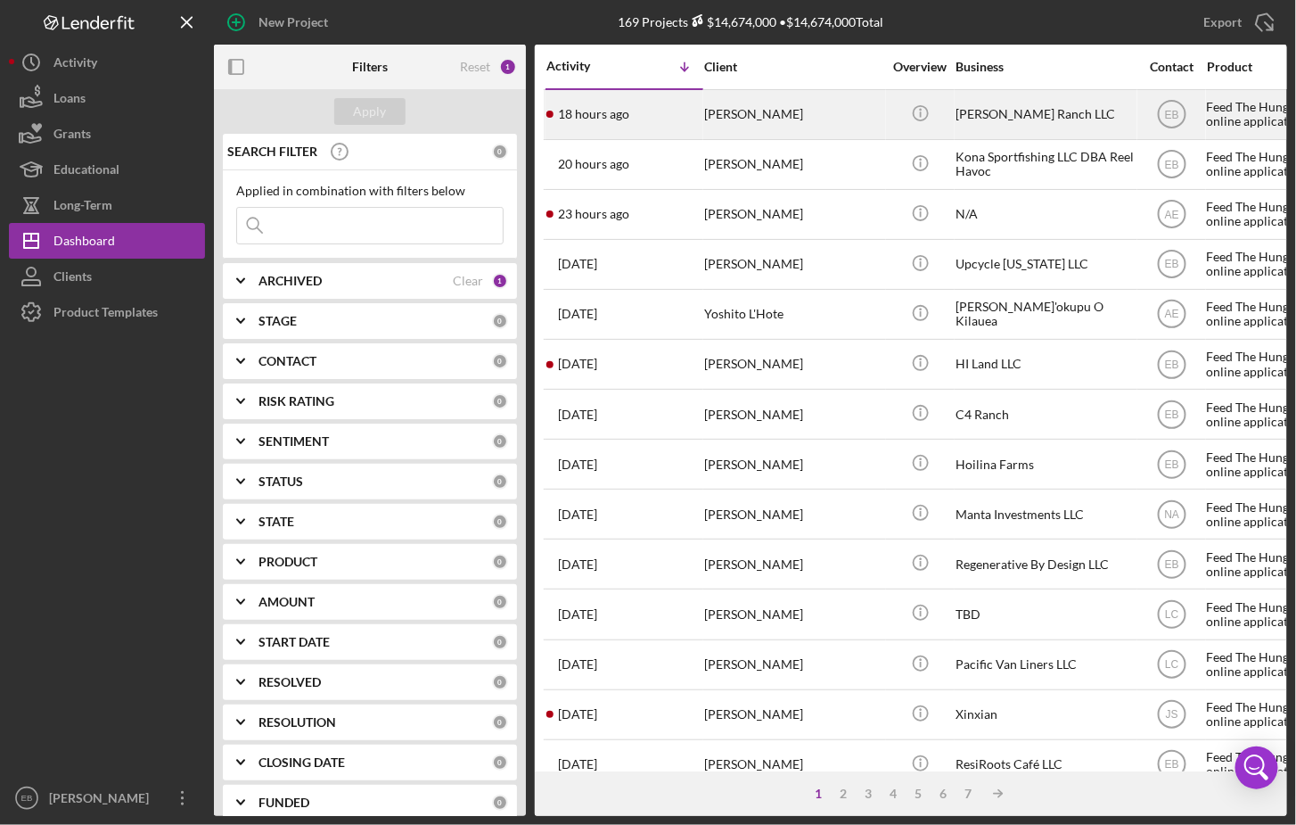
click at [617, 110] on time "18 hours ago" at bounding box center [593, 114] width 71 height 14
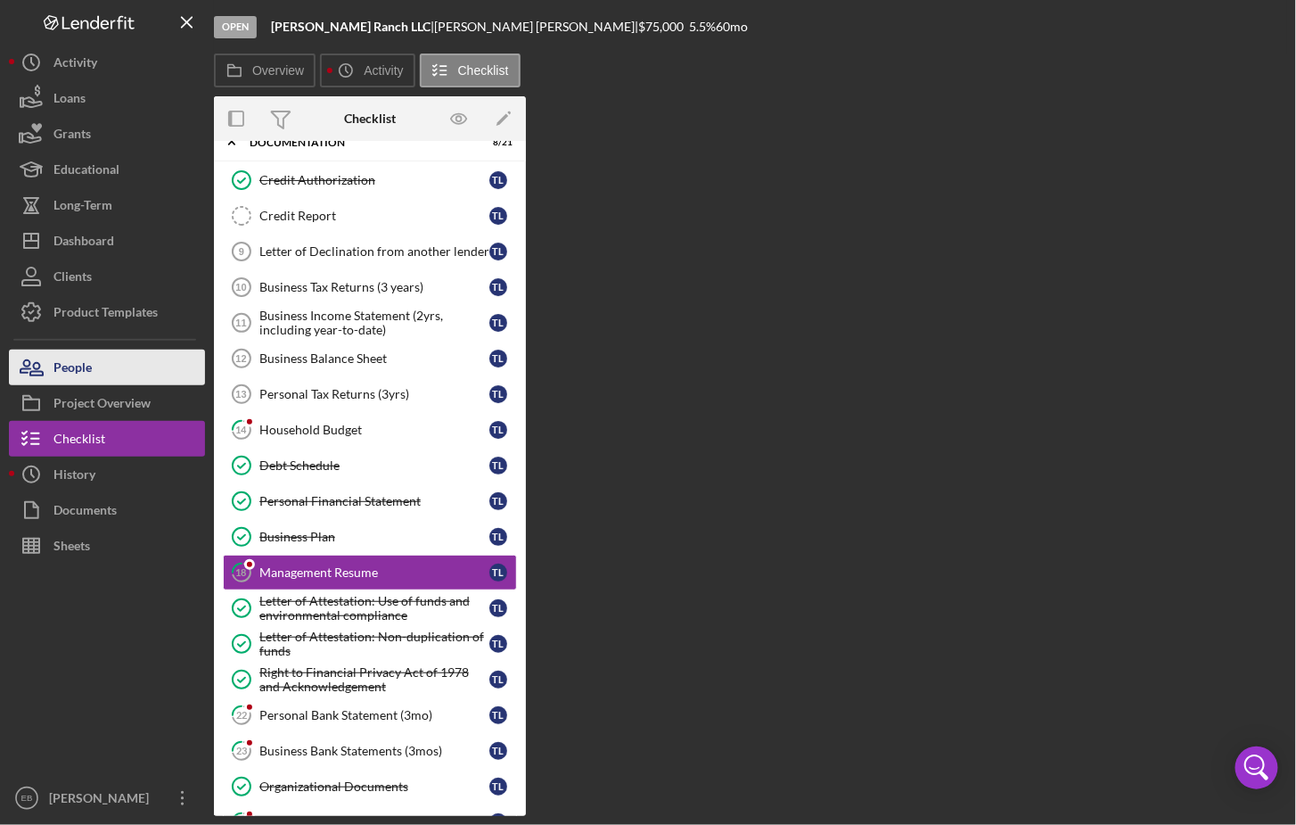
scroll to position [152, 0]
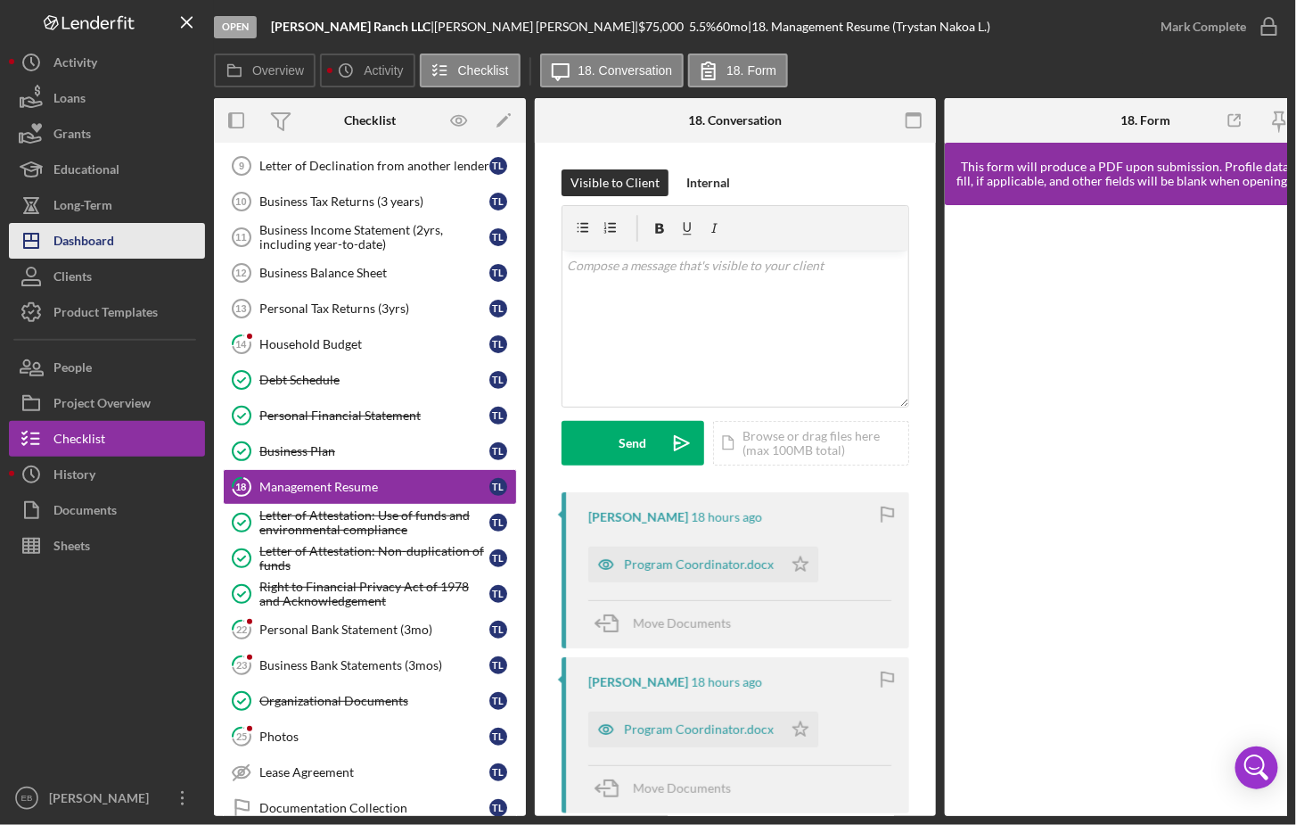
click at [102, 241] on div "Dashboard" at bounding box center [83, 243] width 61 height 40
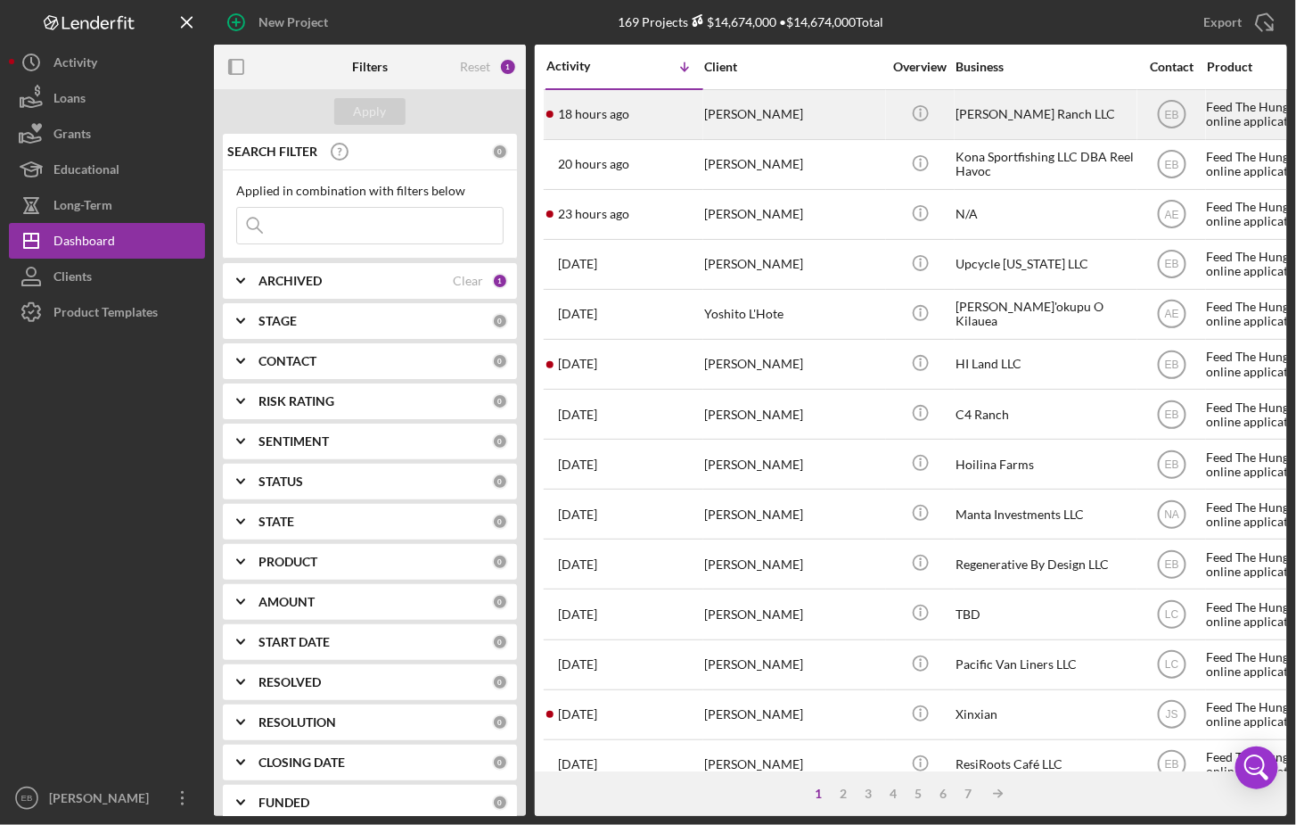
click at [719, 124] on div "[PERSON_NAME]" at bounding box center [793, 114] width 178 height 47
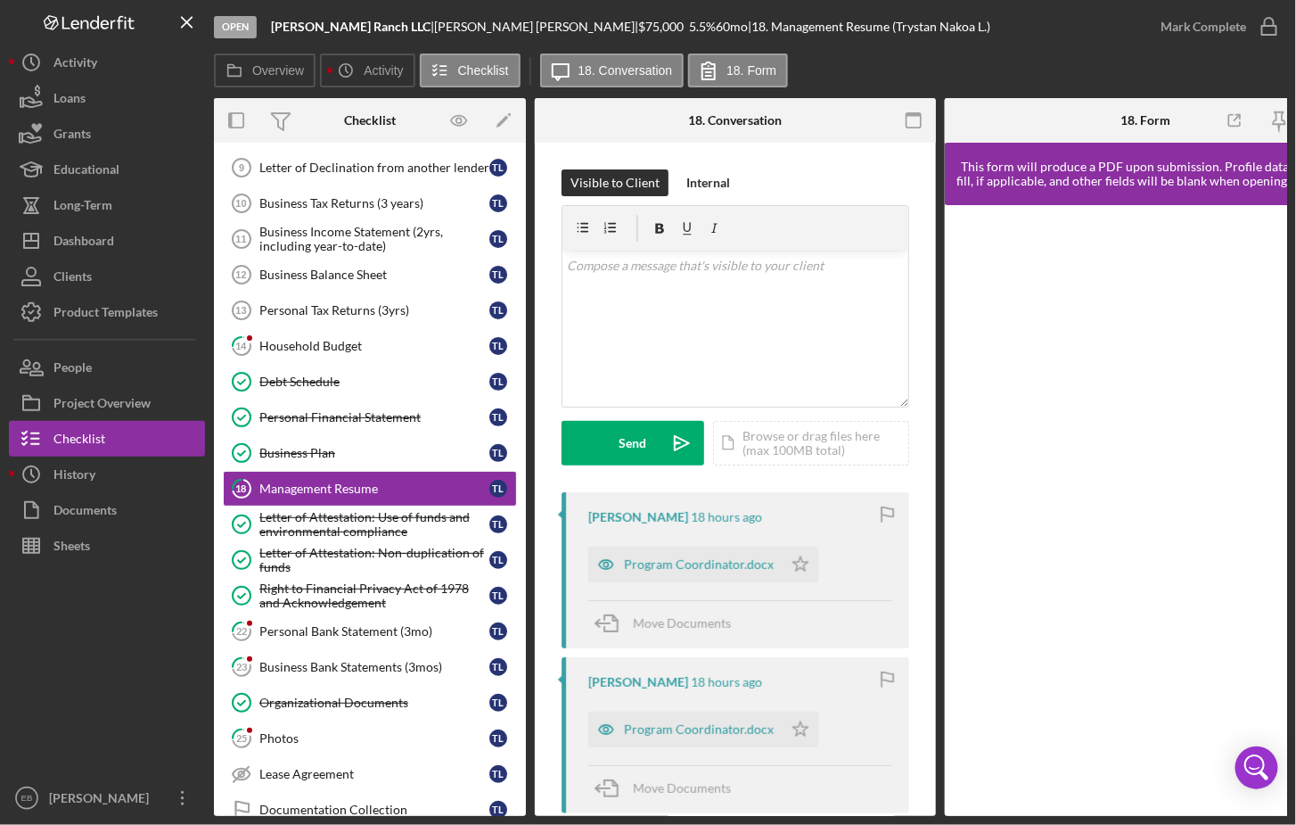
scroll to position [152, 0]
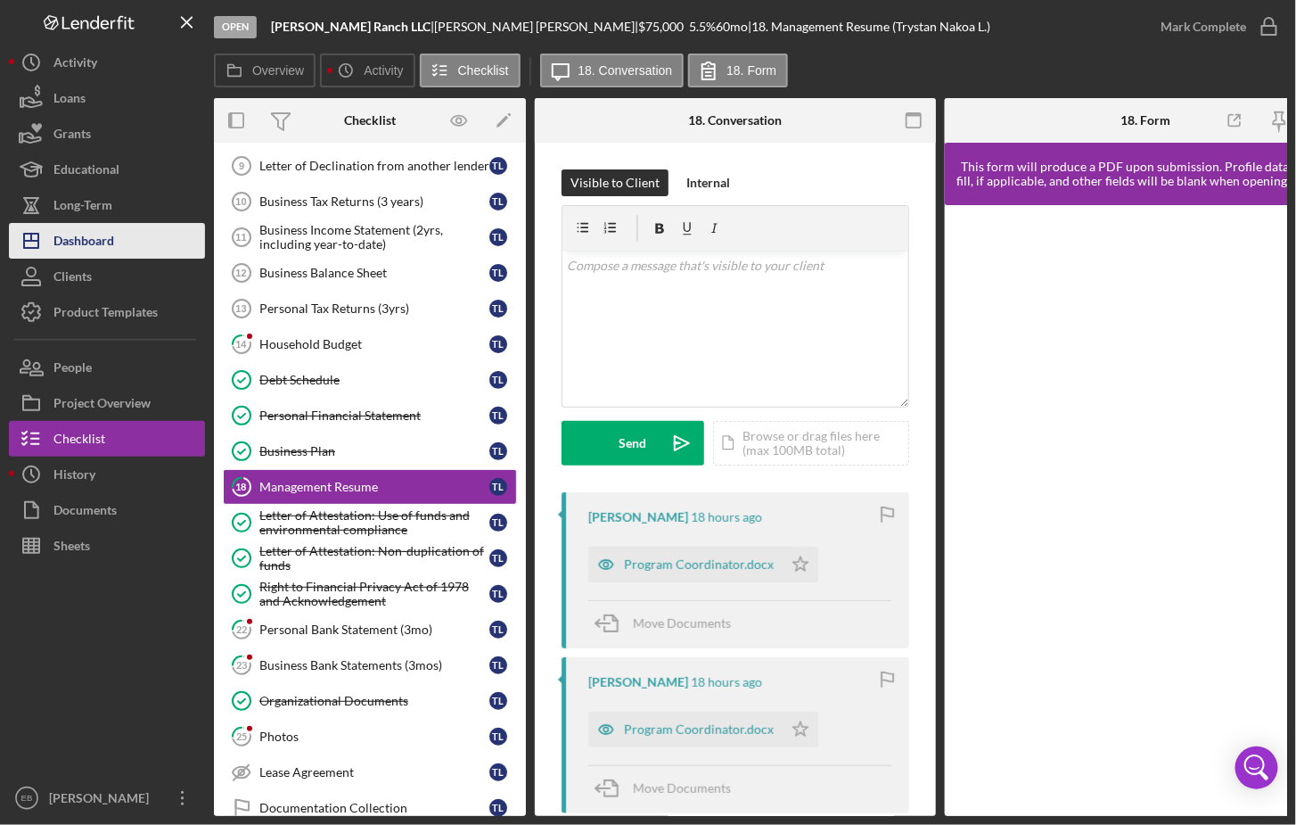
click at [105, 238] on div "Dashboard" at bounding box center [83, 243] width 61 height 40
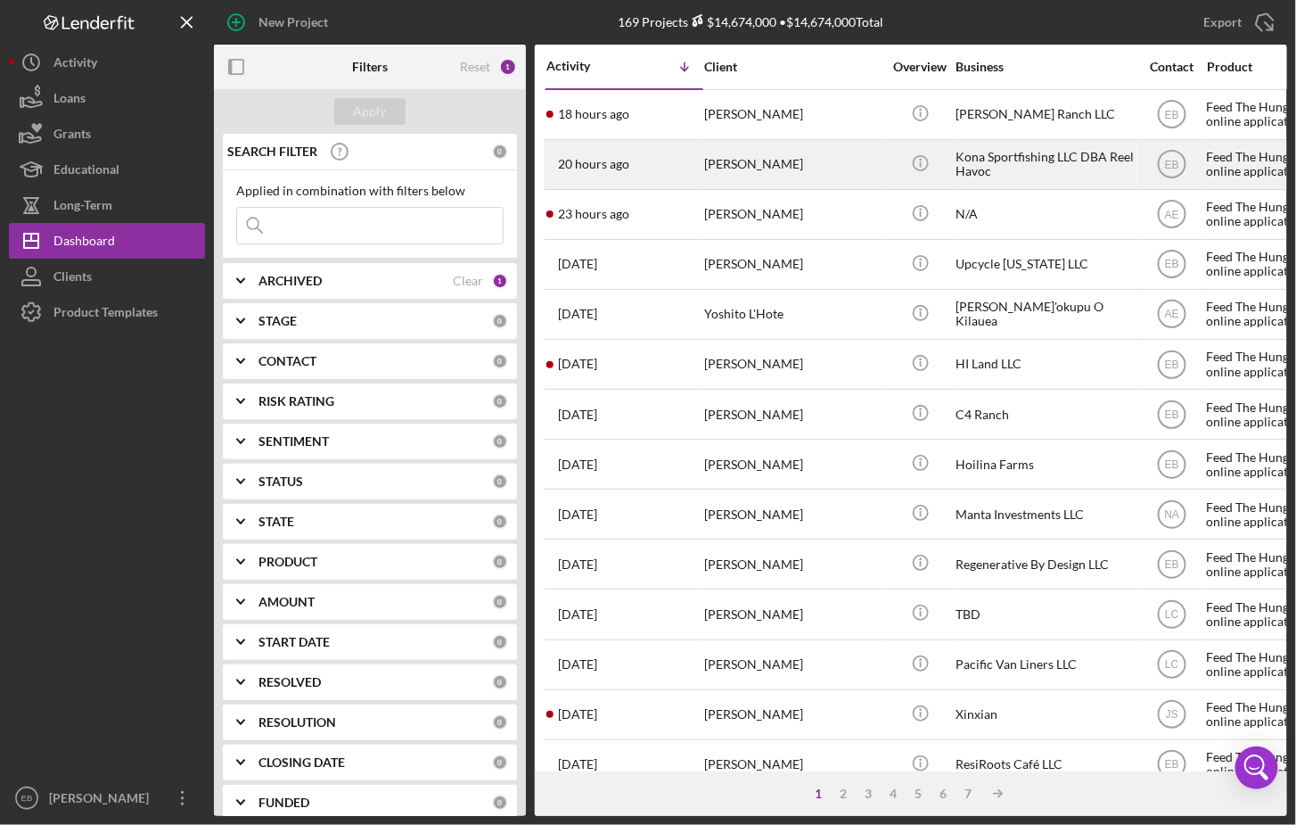
click at [706, 164] on div "[PERSON_NAME]" at bounding box center [793, 164] width 178 height 47
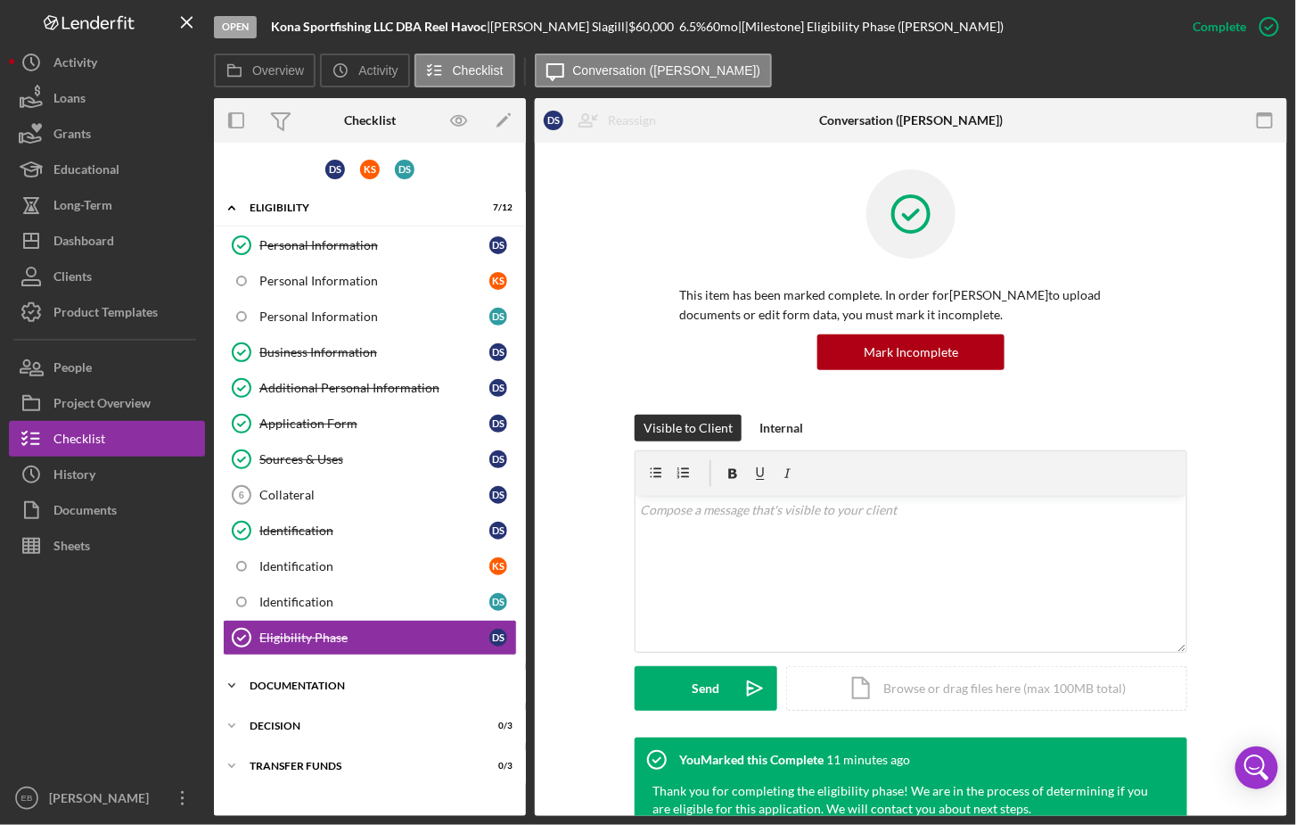
click at [233, 676] on icon "Icon/Expander" at bounding box center [232, 686] width 36 height 36
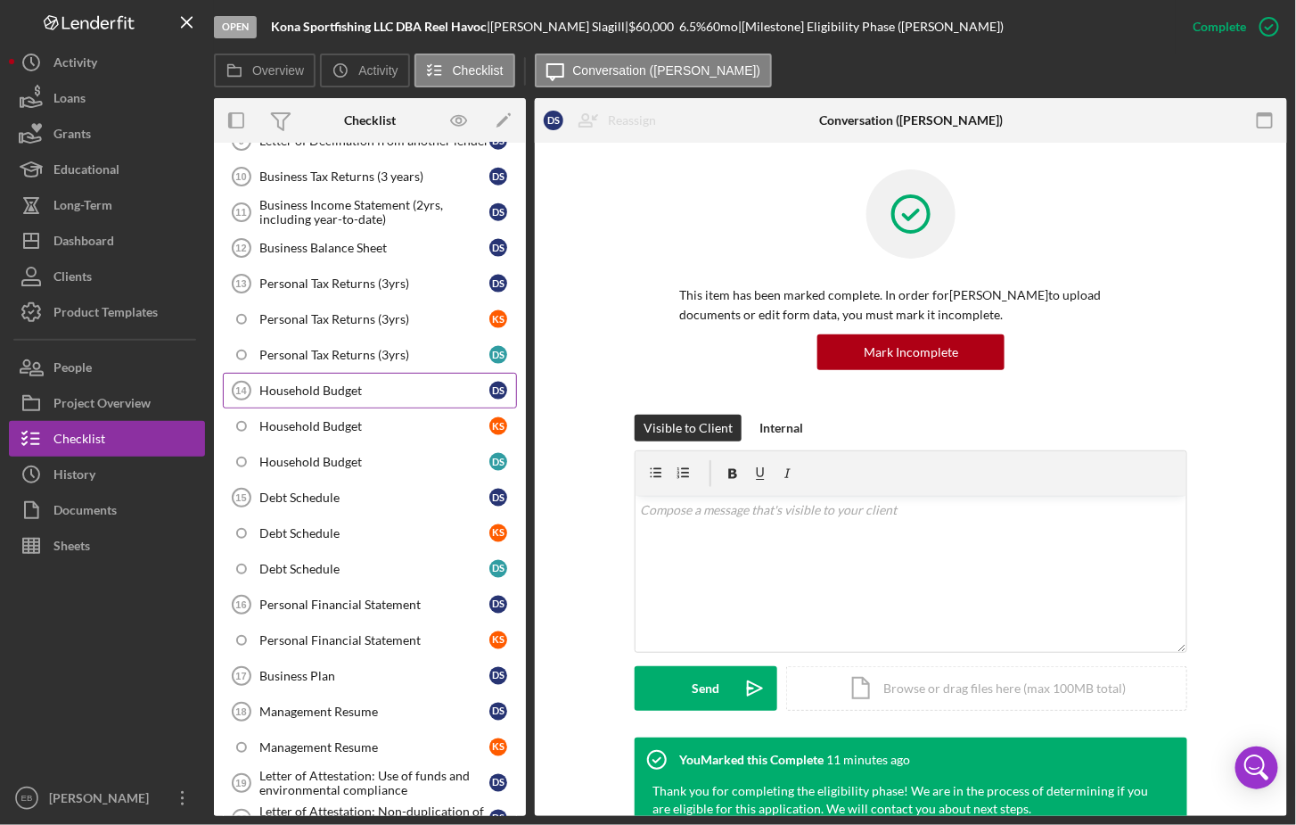
scroll to position [945, 0]
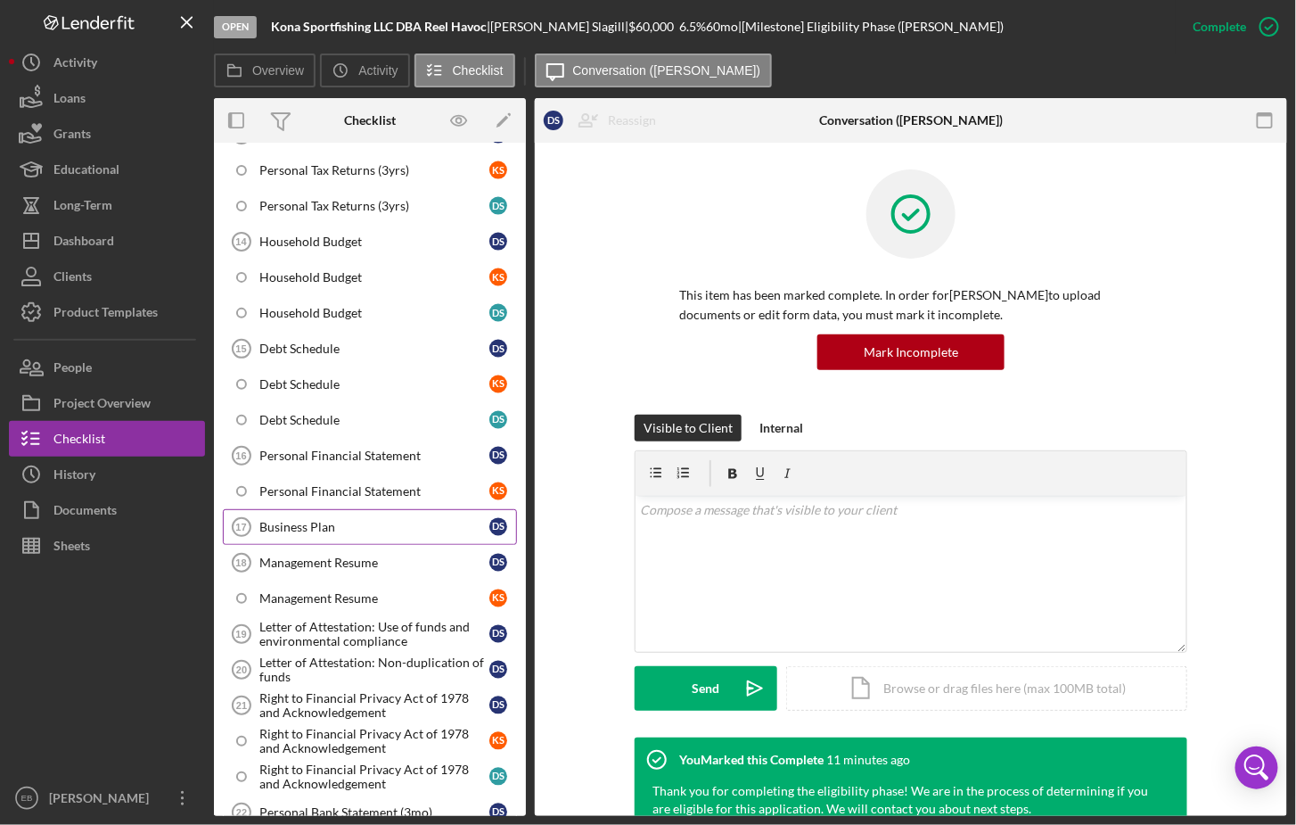
click at [311, 520] on div "Business Plan" at bounding box center [374, 527] width 230 height 14
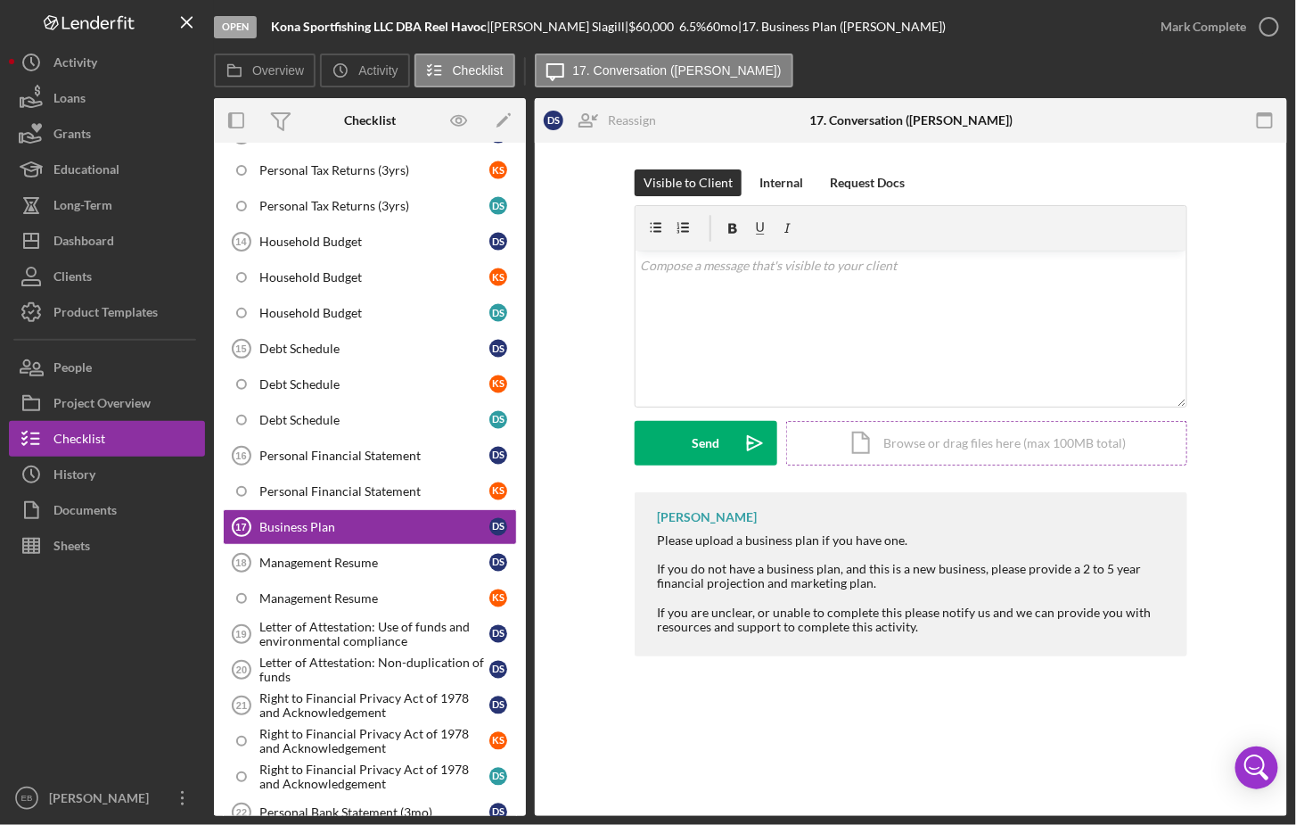
click at [889, 449] on div "Icon/Document Browse or drag files here (max 100MB total) Tap to choose files o…" at bounding box center [986, 443] width 401 height 45
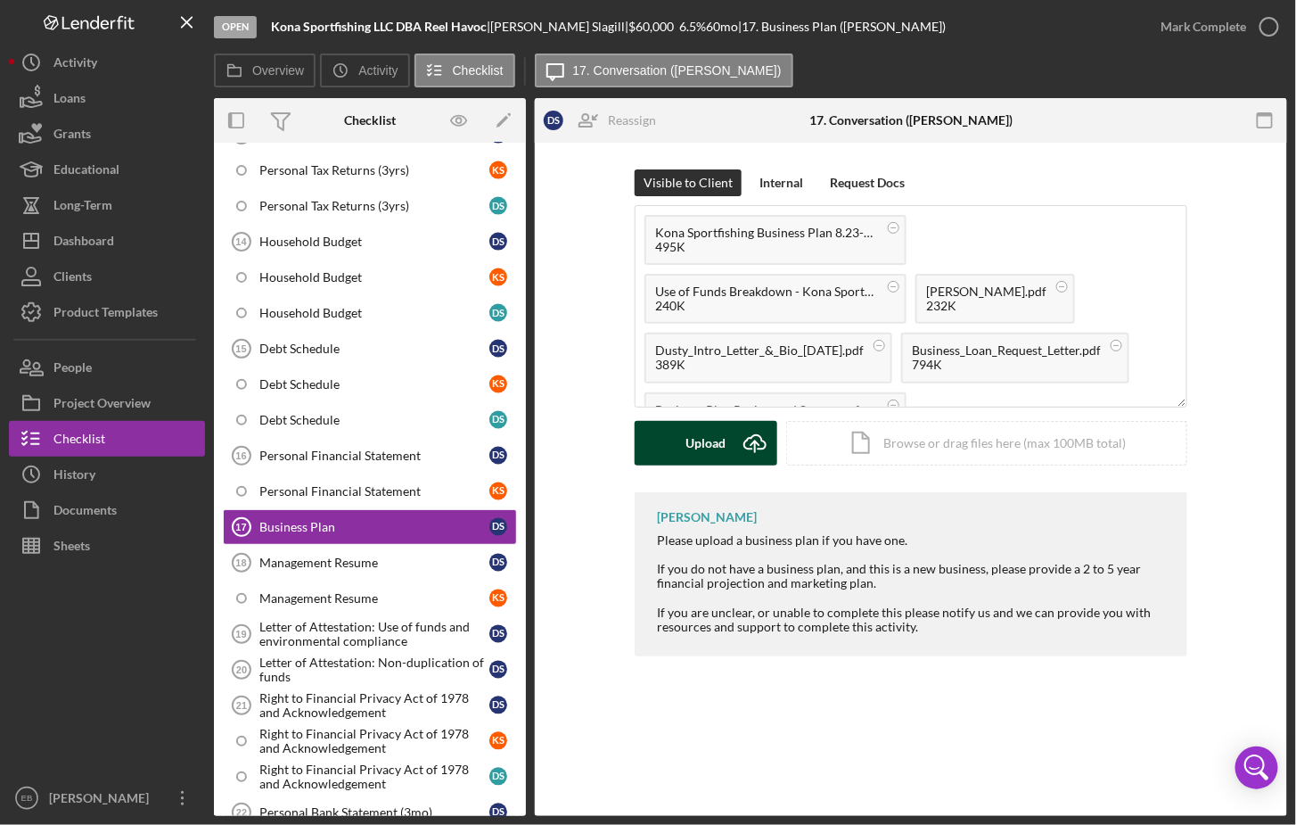
click at [735, 440] on icon "Icon/Upload" at bounding box center [755, 443] width 45 height 45
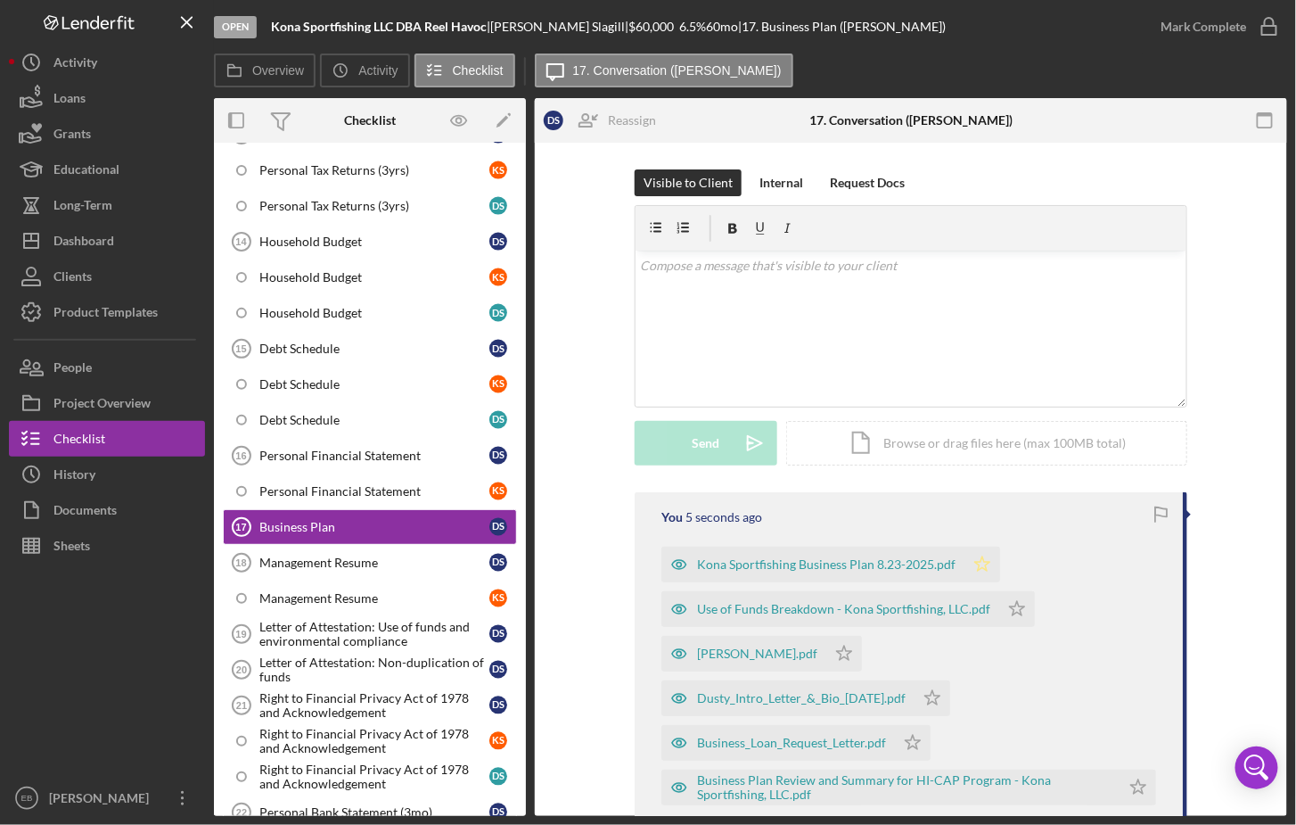
click at [944, 566] on polygon "button" at bounding box center [982, 563] width 15 height 14
click at [944, 29] on icon "button" at bounding box center [1269, 26] width 45 height 45
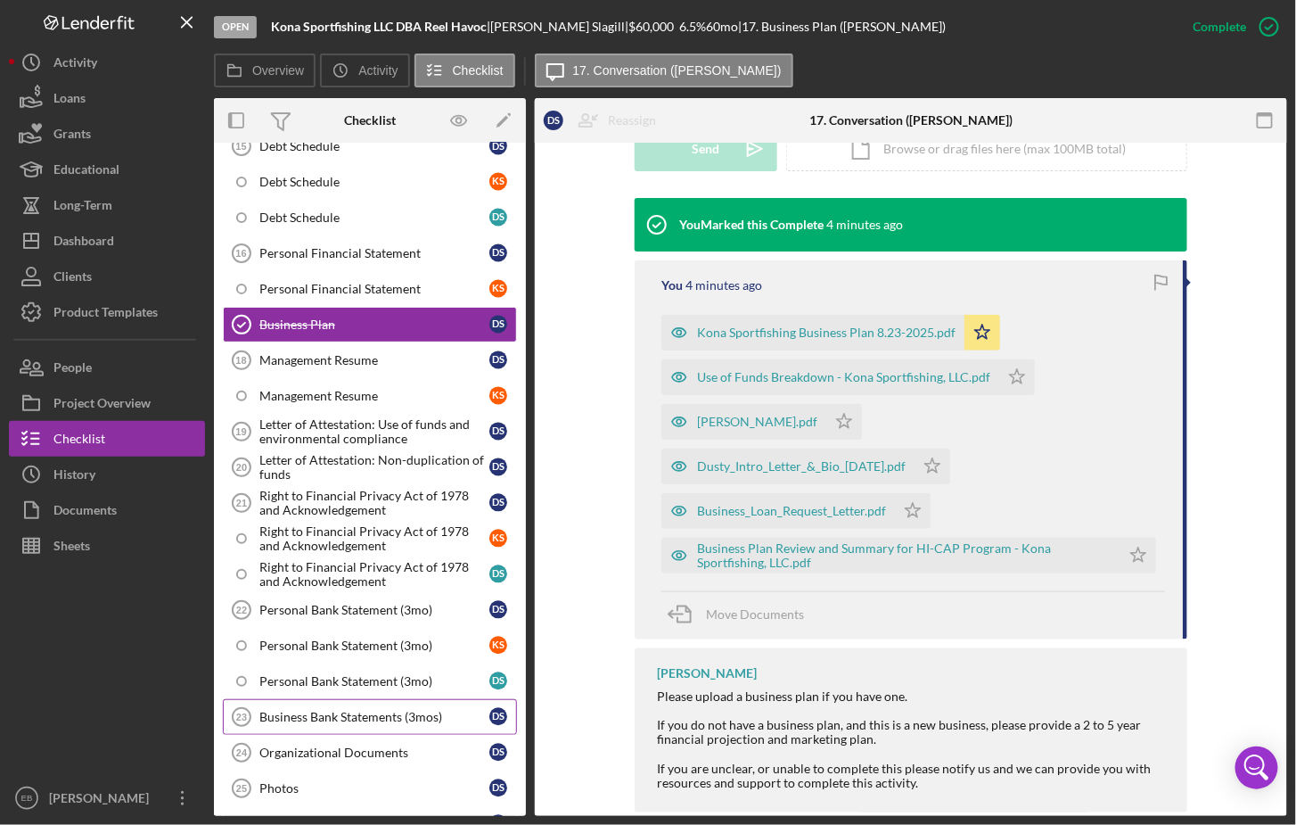
scroll to position [1282, 0]
